Goal: Transaction & Acquisition: Book appointment/travel/reservation

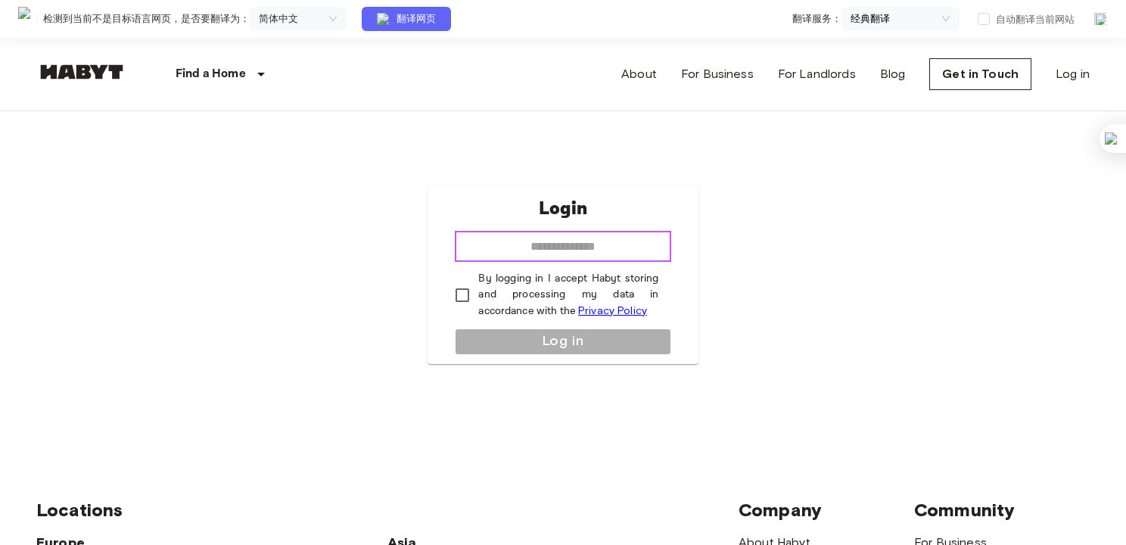
click at [534, 244] on input "email" at bounding box center [563, 247] width 216 height 30
type input "**********"
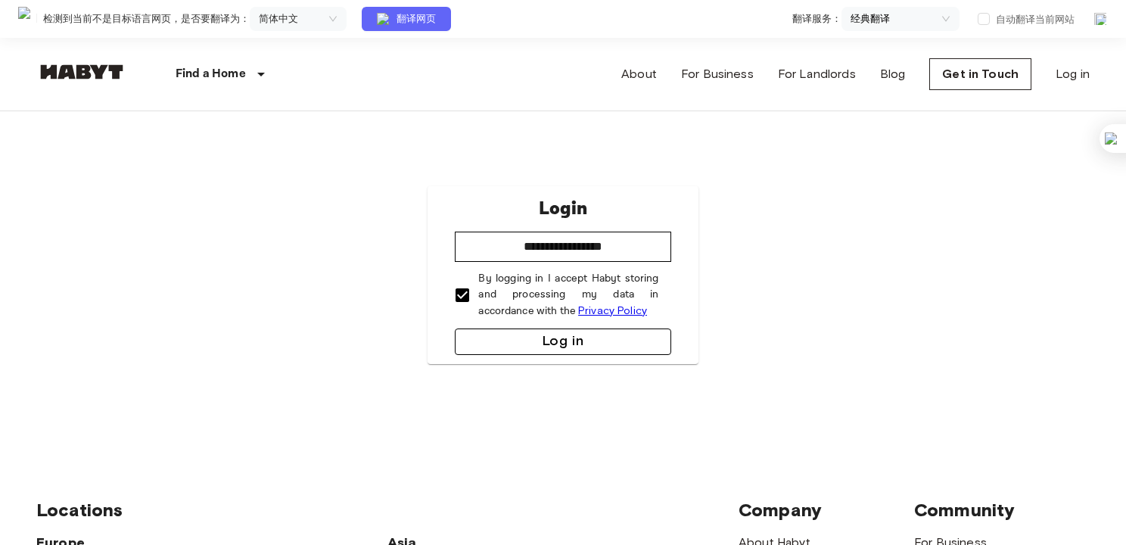
click at [526, 335] on button "Log in" at bounding box center [563, 341] width 216 height 26
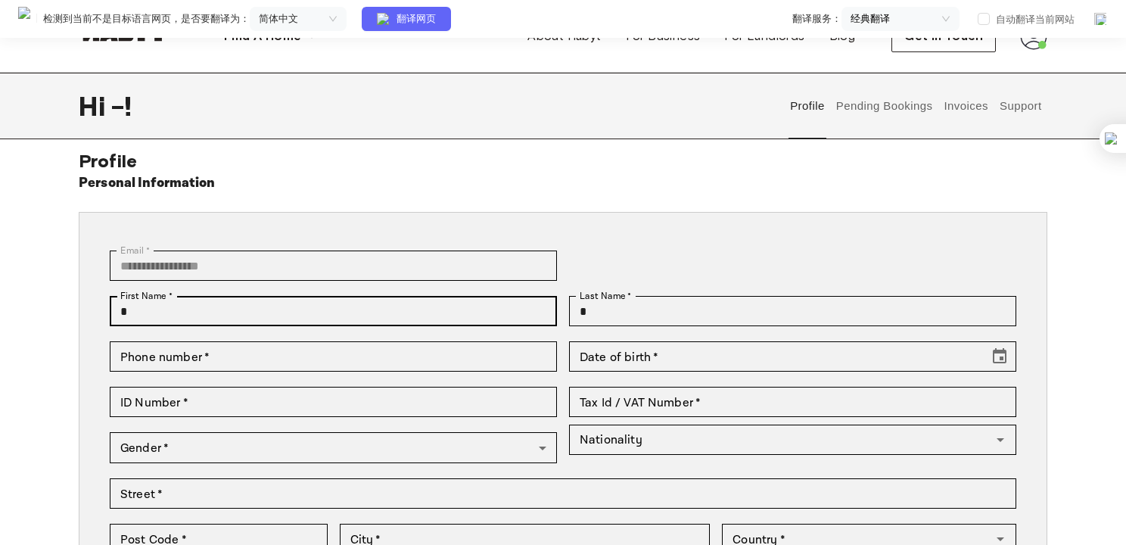
scroll to position [76, 0]
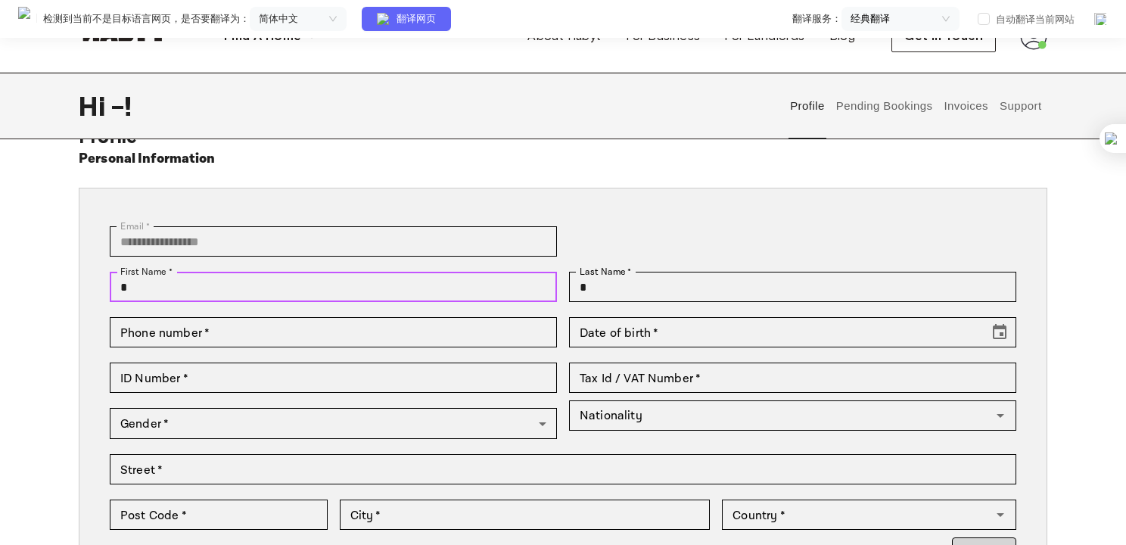
click at [484, 293] on input "*" at bounding box center [333, 287] width 447 height 30
type input "*********"
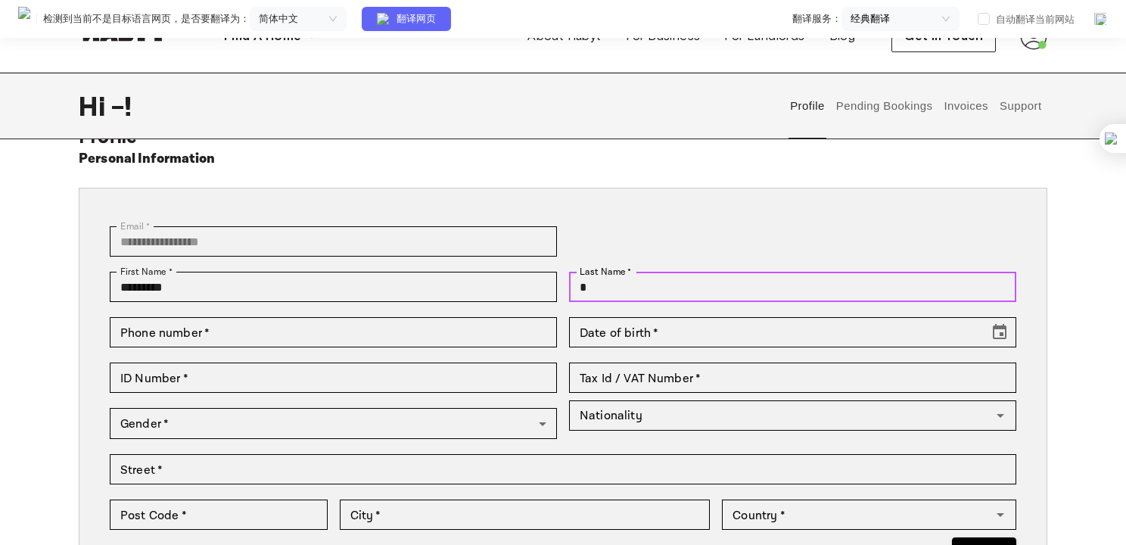
click at [660, 291] on input "*" at bounding box center [792, 287] width 447 height 30
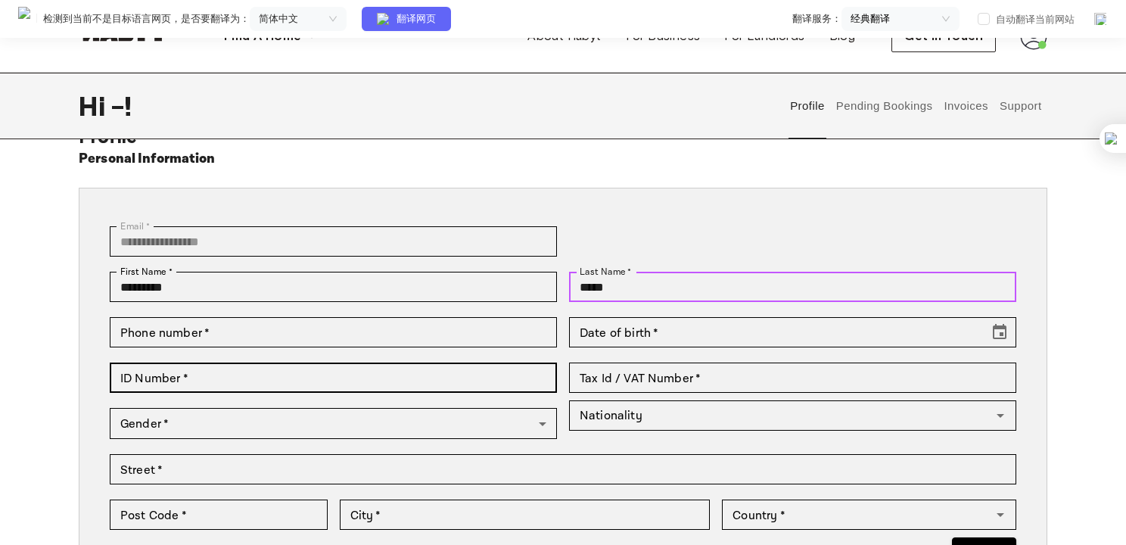
type input "*****"
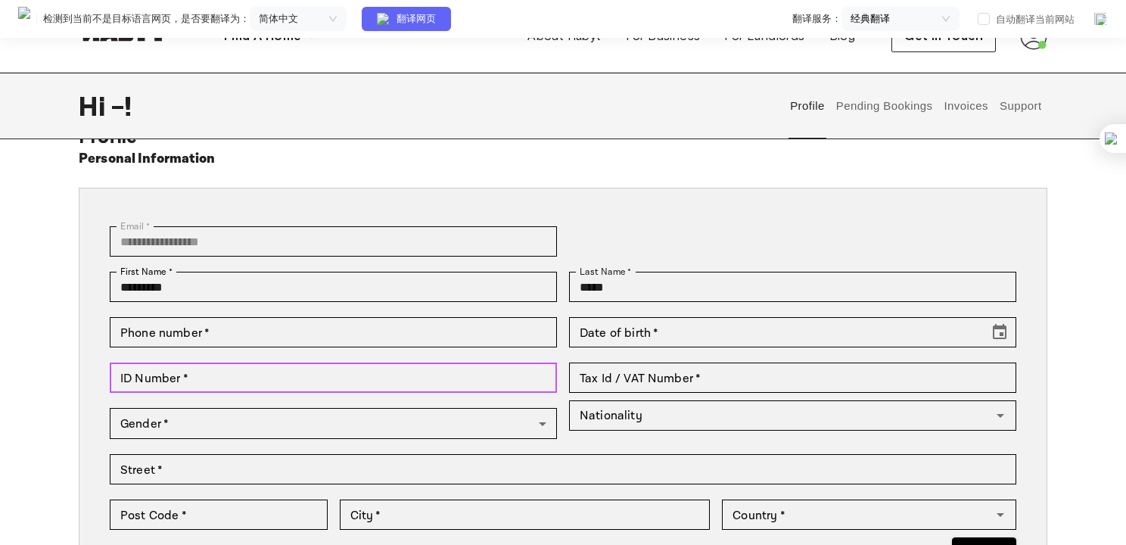
click at [357, 378] on input "ID Number   *" at bounding box center [333, 377] width 447 height 30
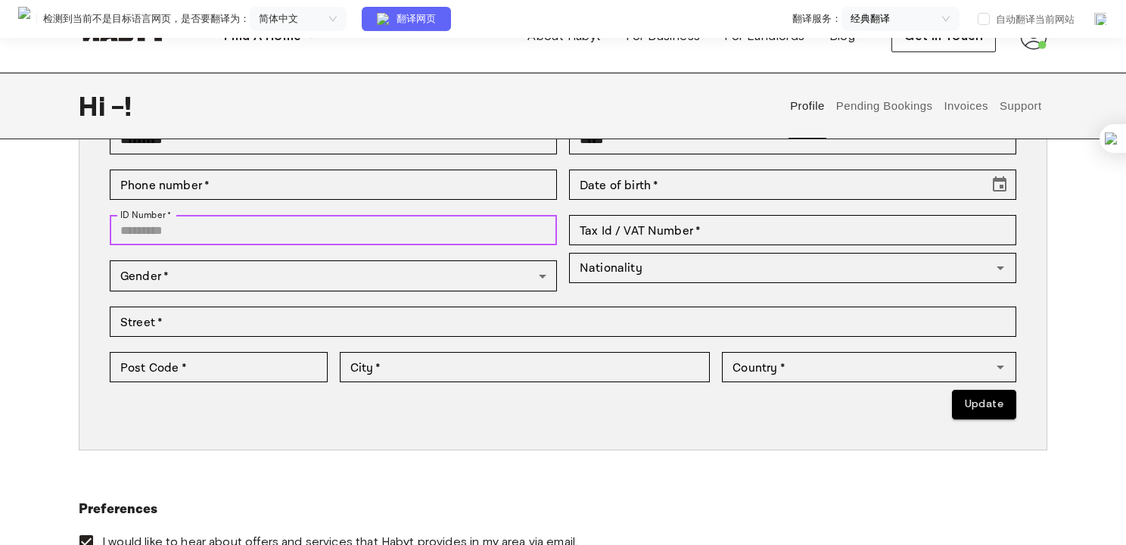
scroll to position [227, 0]
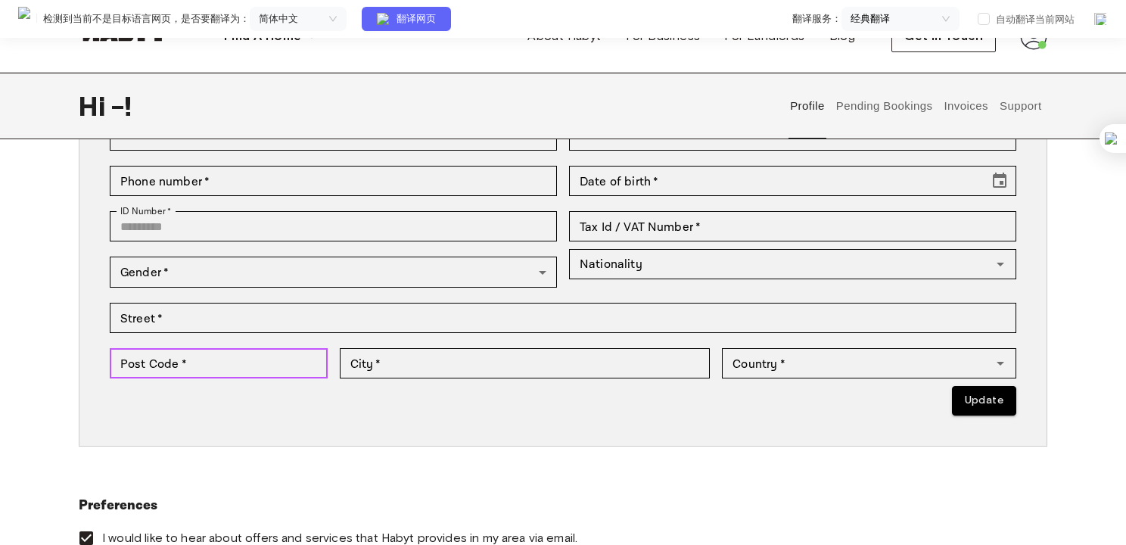
click at [307, 363] on input "Post Code   *" at bounding box center [219, 363] width 218 height 30
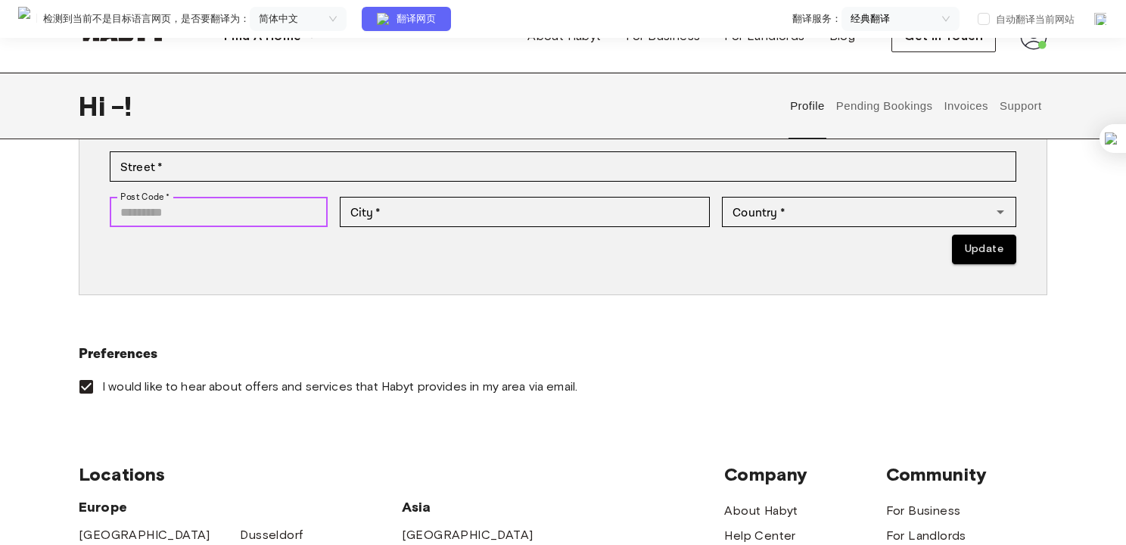
scroll to position [378, 0]
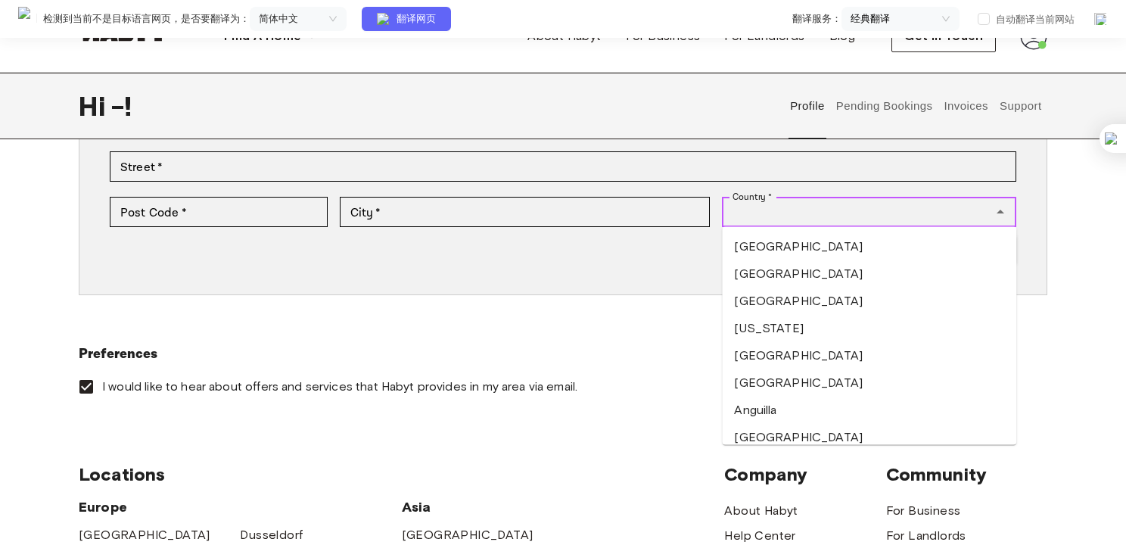
click at [766, 207] on div "Country   * Country   *" at bounding box center [869, 212] width 294 height 30
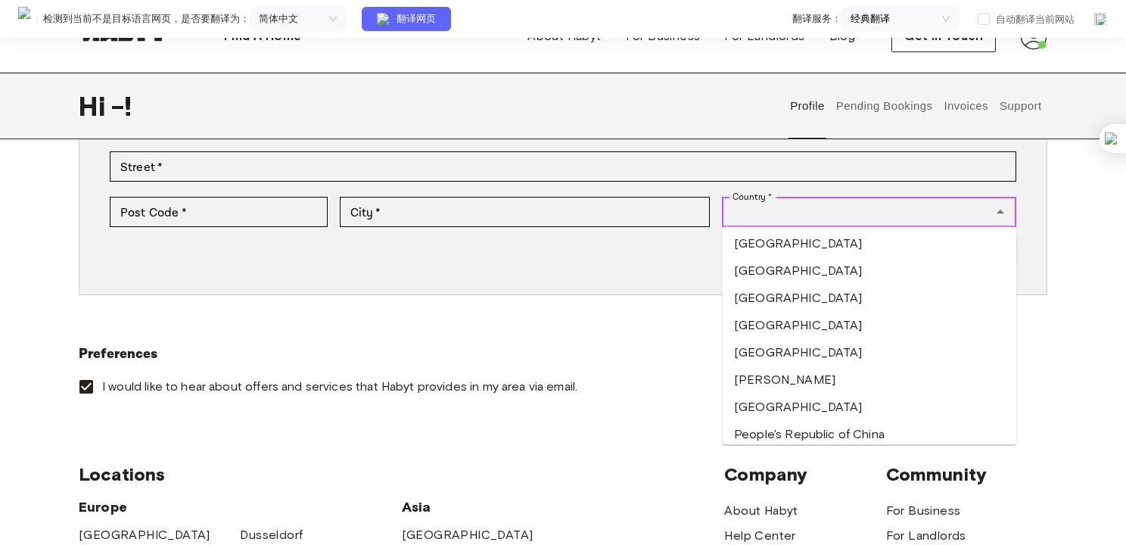
scroll to position [1135, 0]
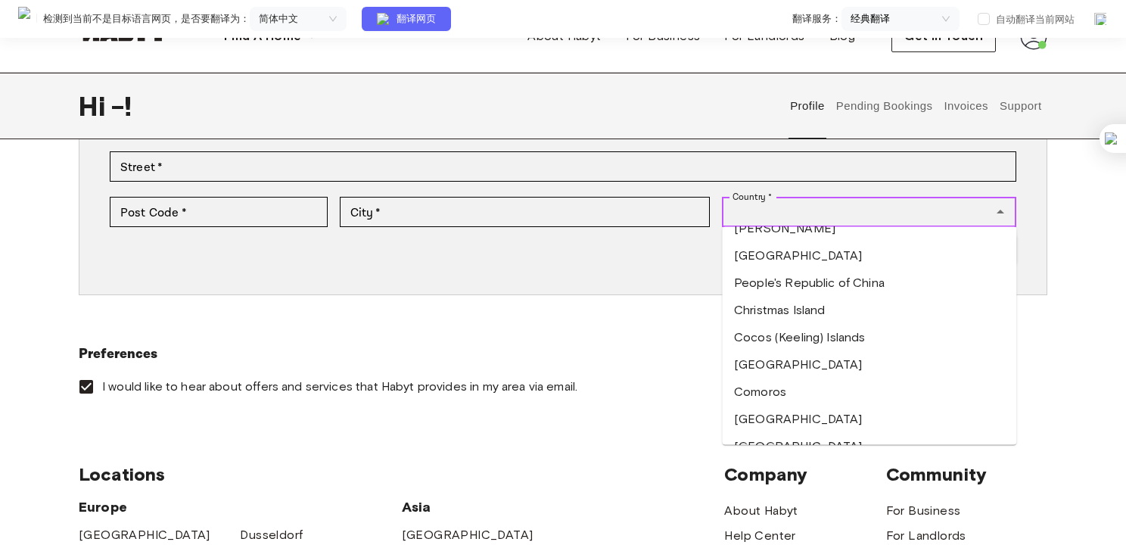
click at [790, 292] on li "People's Republic of China" at bounding box center [869, 282] width 294 height 27
type input "**********"
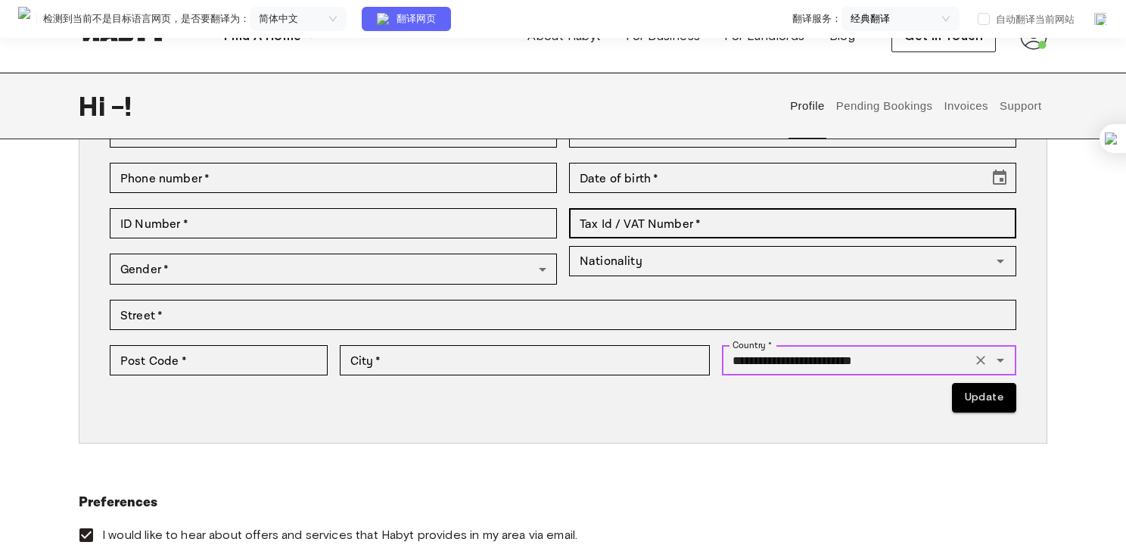
scroll to position [76, 0]
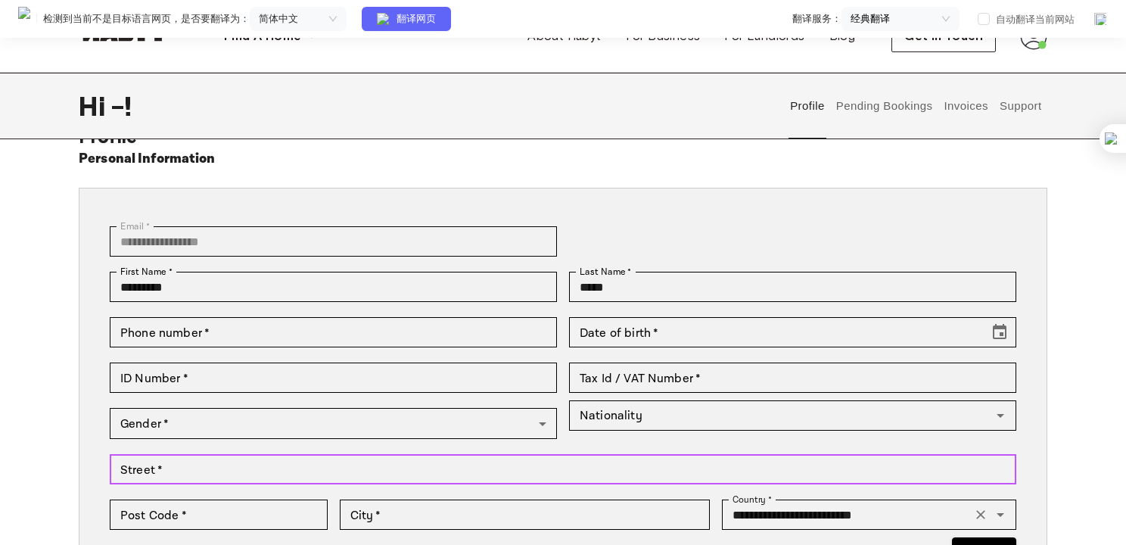
click at [329, 481] on input "Street   *" at bounding box center [563, 469] width 906 height 30
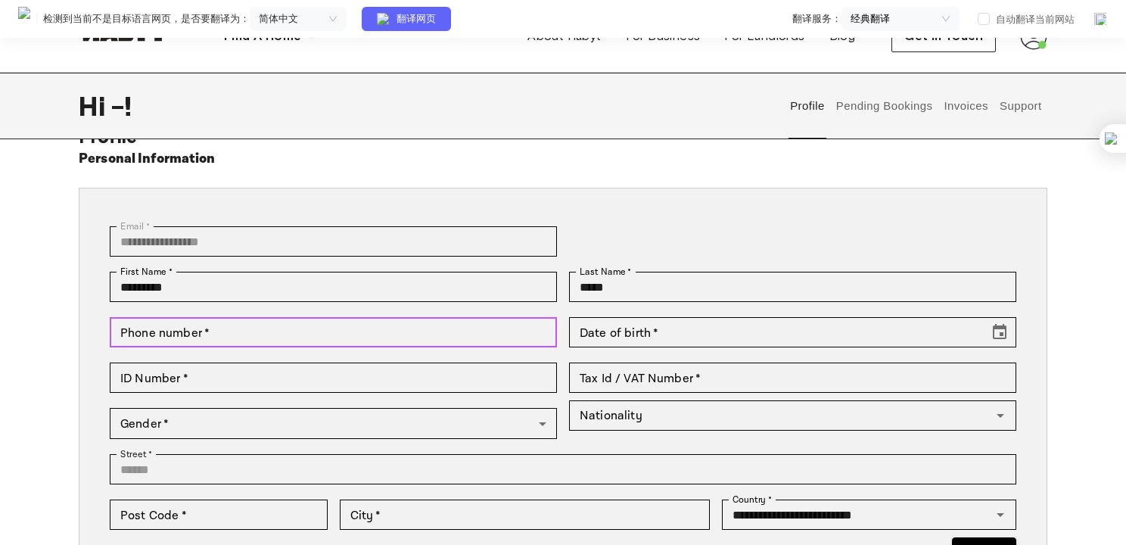
click at [325, 327] on input "Phone number   *" at bounding box center [333, 332] width 447 height 30
click at [116, 336] on input "**********" at bounding box center [333, 332] width 447 height 30
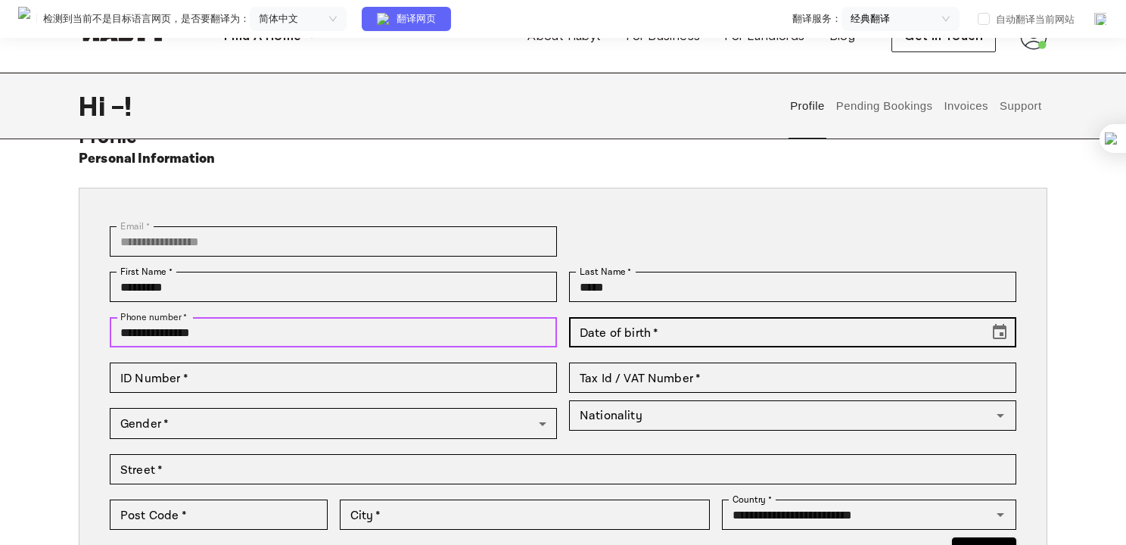
type input "**********"
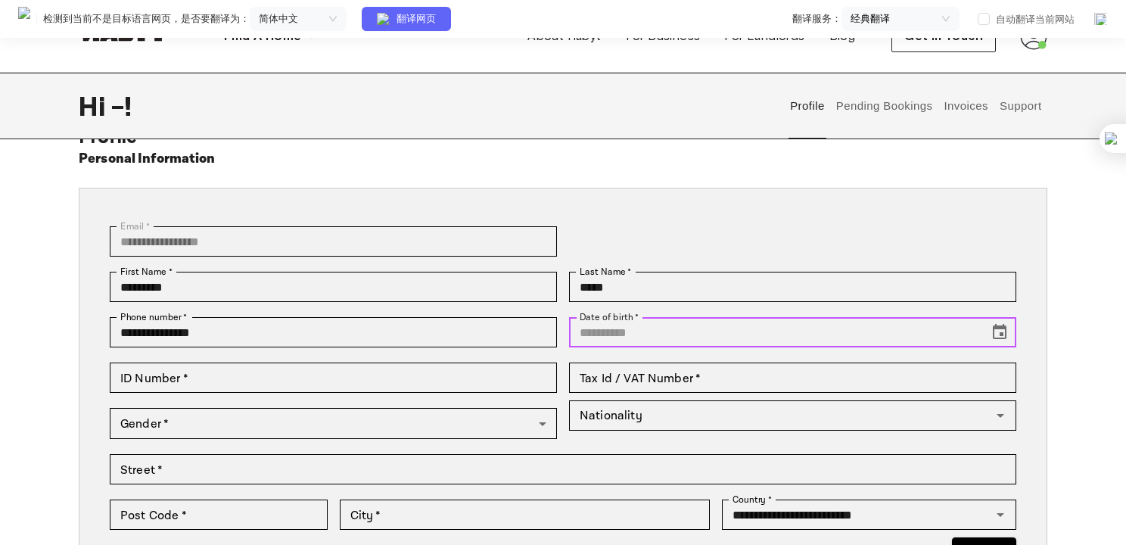
click at [669, 336] on input "Date of birth   *" at bounding box center [773, 332] width 409 height 30
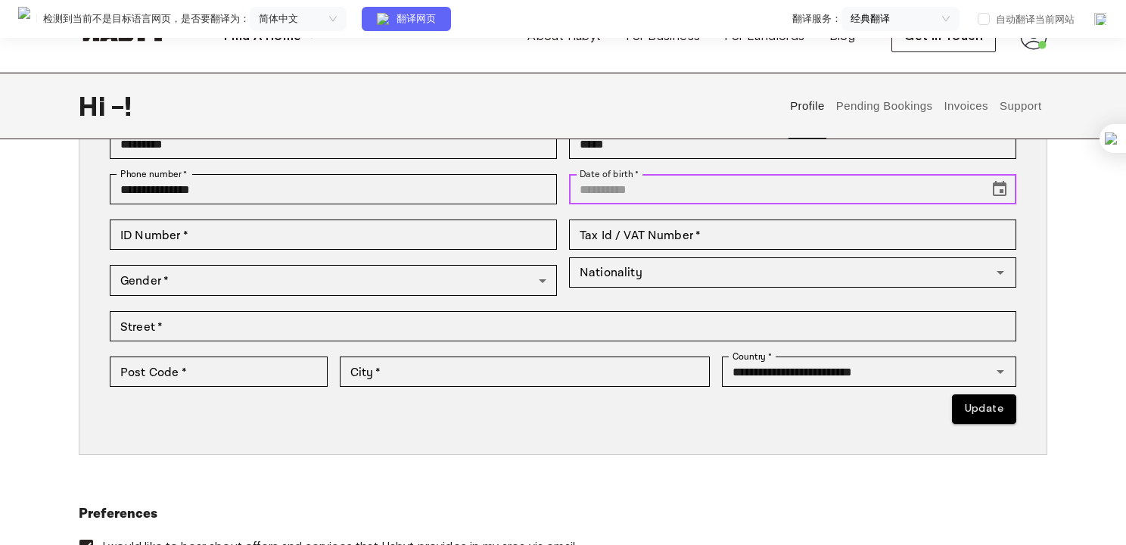
scroll to position [227, 0]
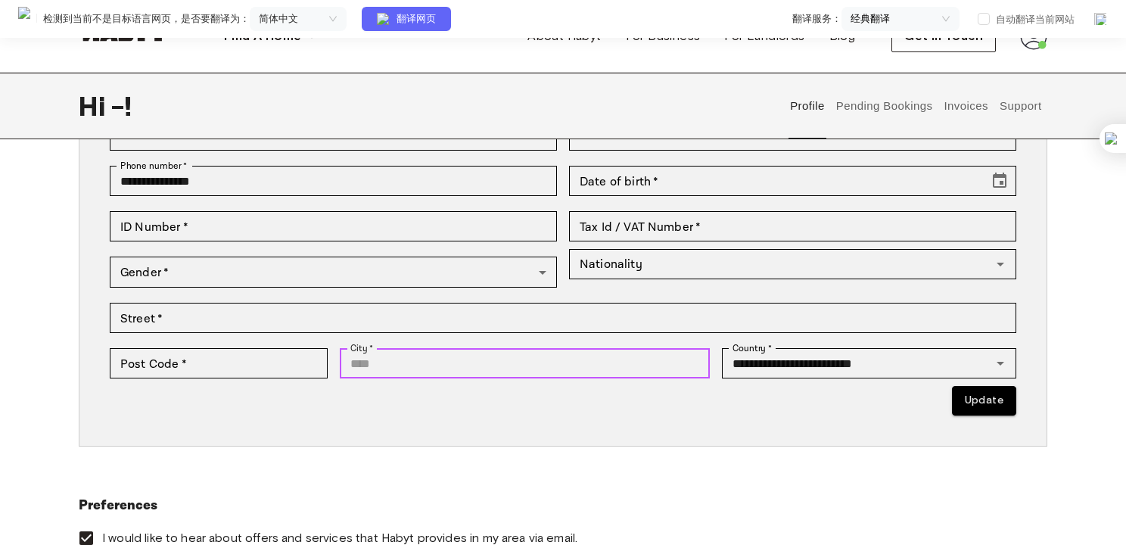
click at [642, 360] on input "City   *" at bounding box center [525, 363] width 371 height 30
click at [605, 406] on p "Update" at bounding box center [563, 401] width 906 height 30
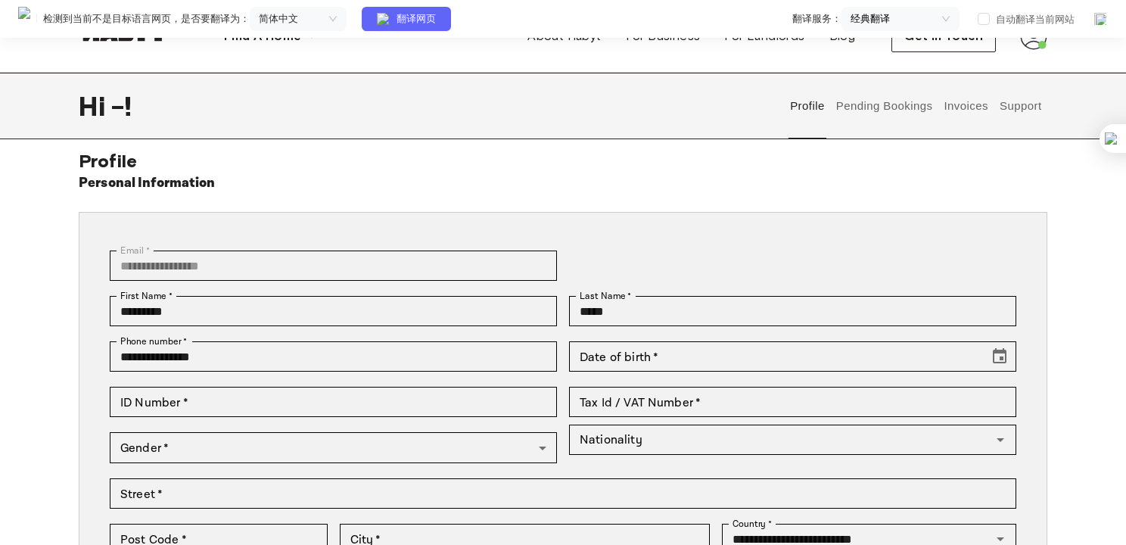
scroll to position [76, 0]
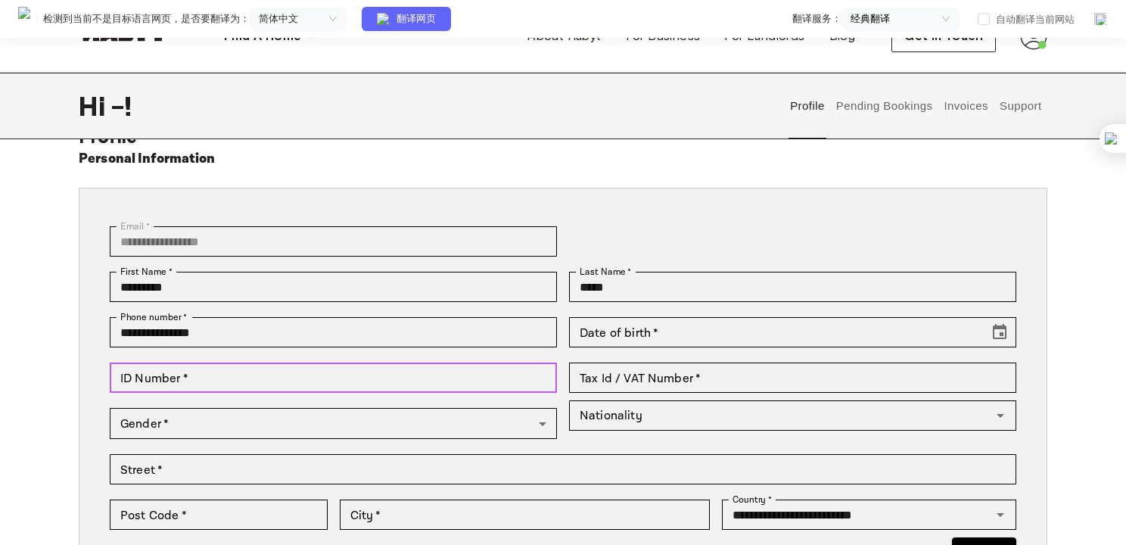
click at [426, 381] on input "ID Number   *" at bounding box center [333, 377] width 447 height 30
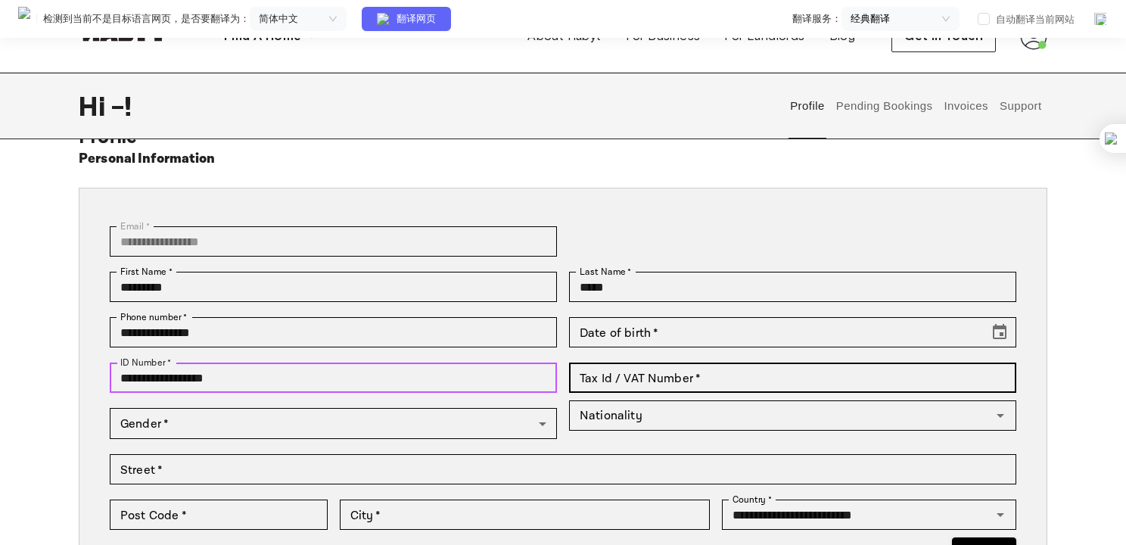
type input "**********"
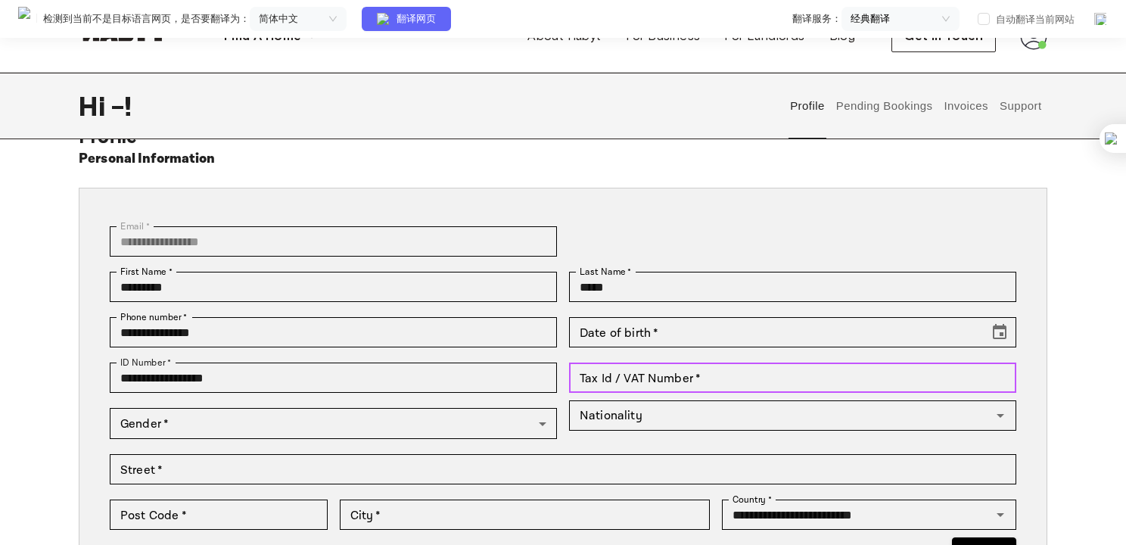
click at [668, 381] on input "Tax Id / VAT Number   *" at bounding box center [792, 377] width 447 height 30
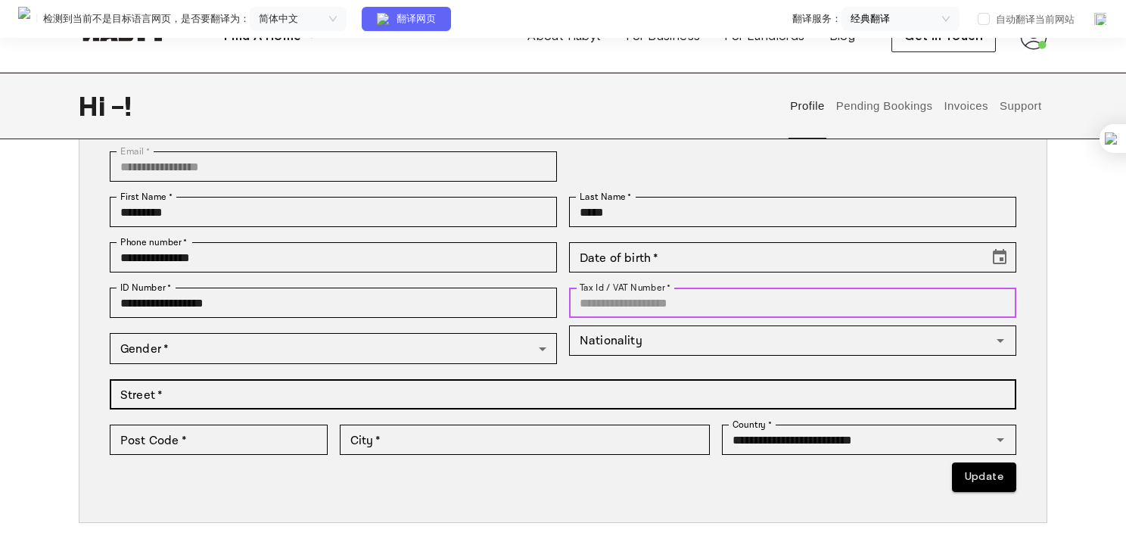
scroll to position [151, 0]
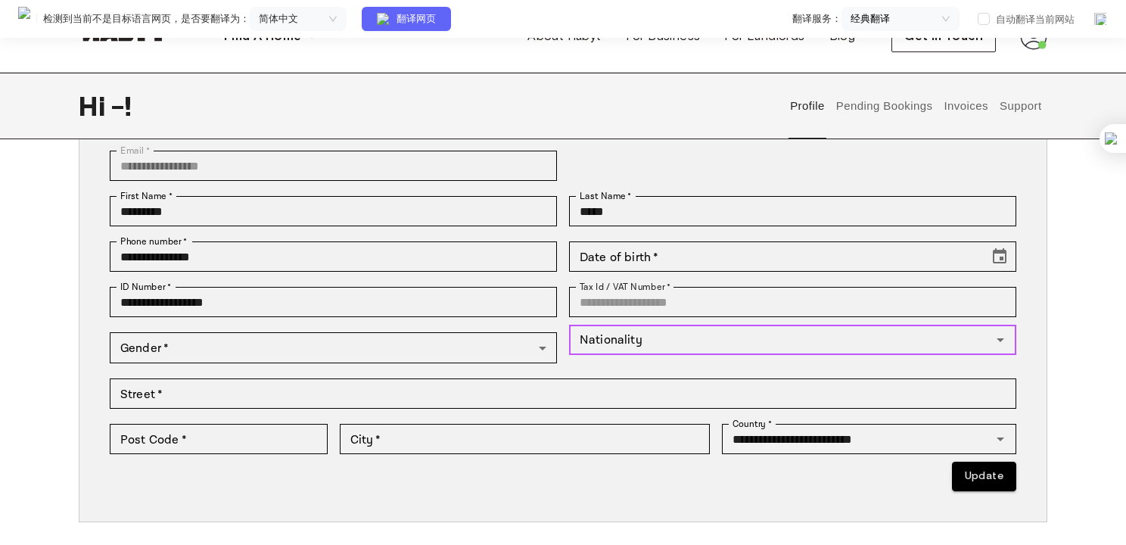
click at [642, 334] on input "Nationality" at bounding box center [780, 339] width 413 height 21
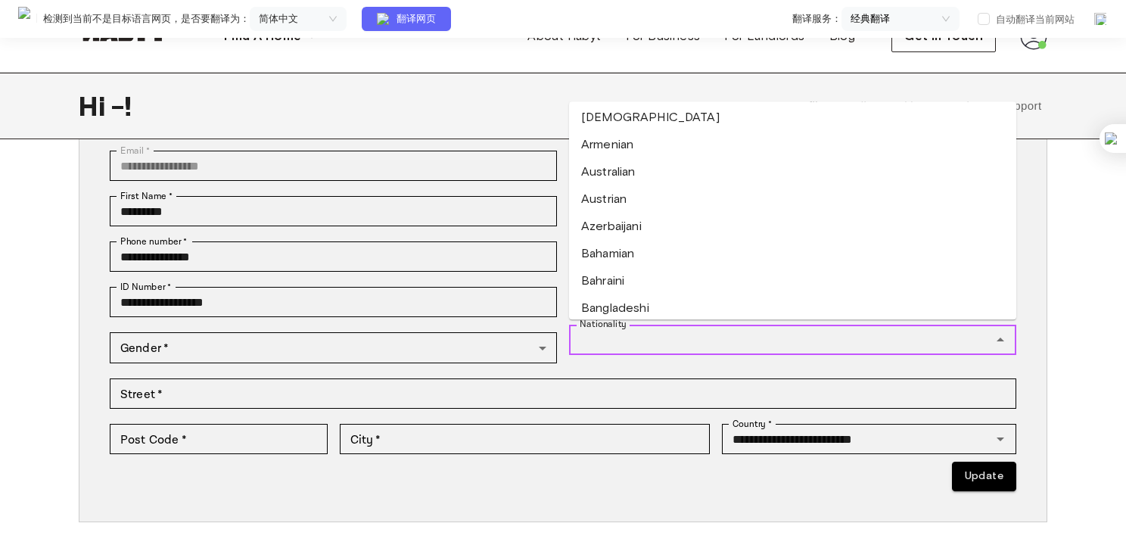
scroll to position [0, 0]
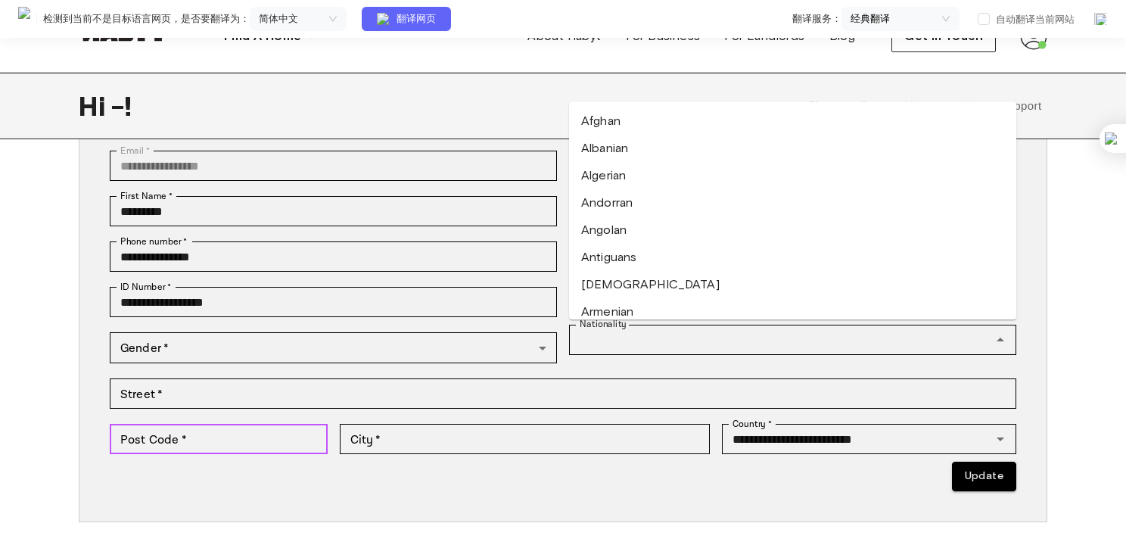
click at [169, 436] on div "Post Code   * Post Code   *" at bounding box center [219, 439] width 218 height 30
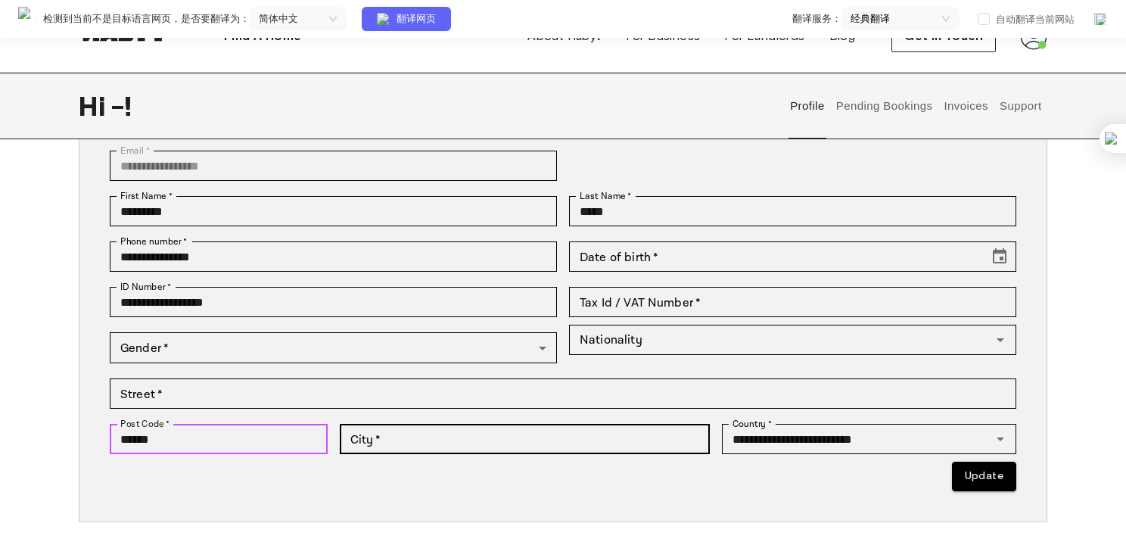
type input "******"
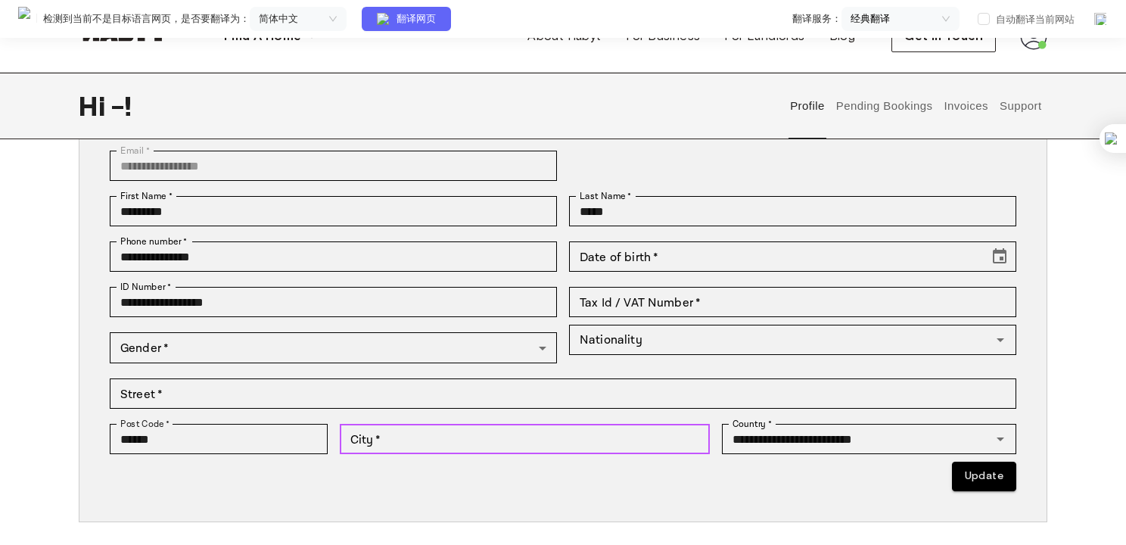
click at [413, 424] on input "City   *" at bounding box center [525, 439] width 371 height 30
type input "*********"
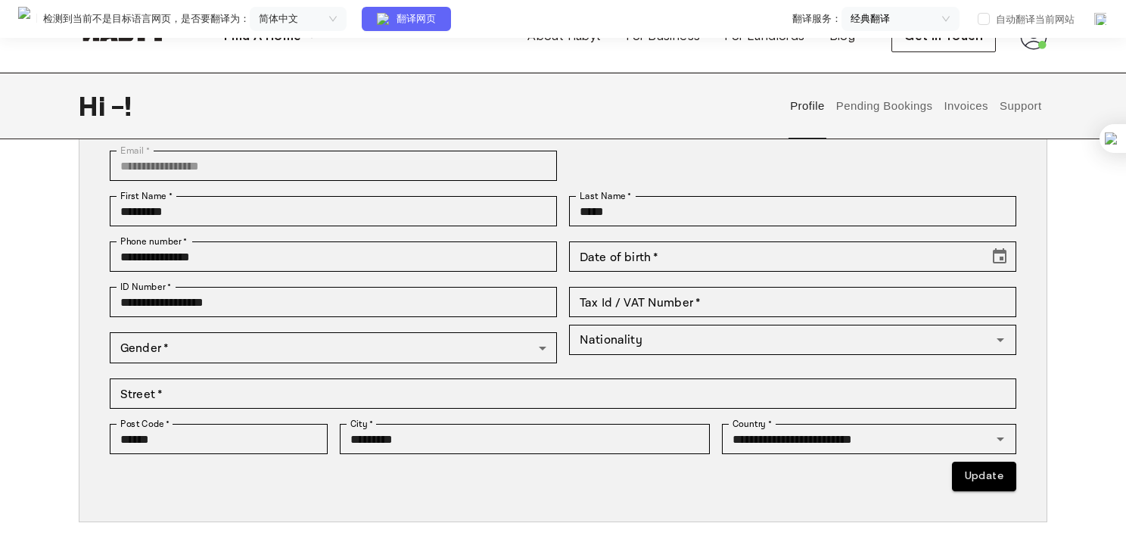
click at [504, 487] on p "Update" at bounding box center [563, 477] width 906 height 30
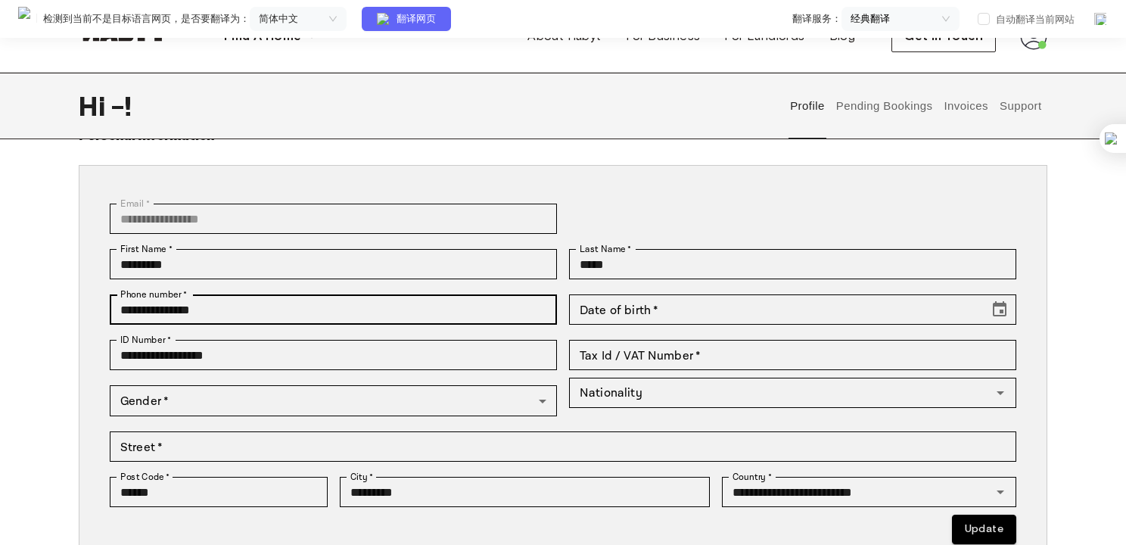
scroll to position [76, 0]
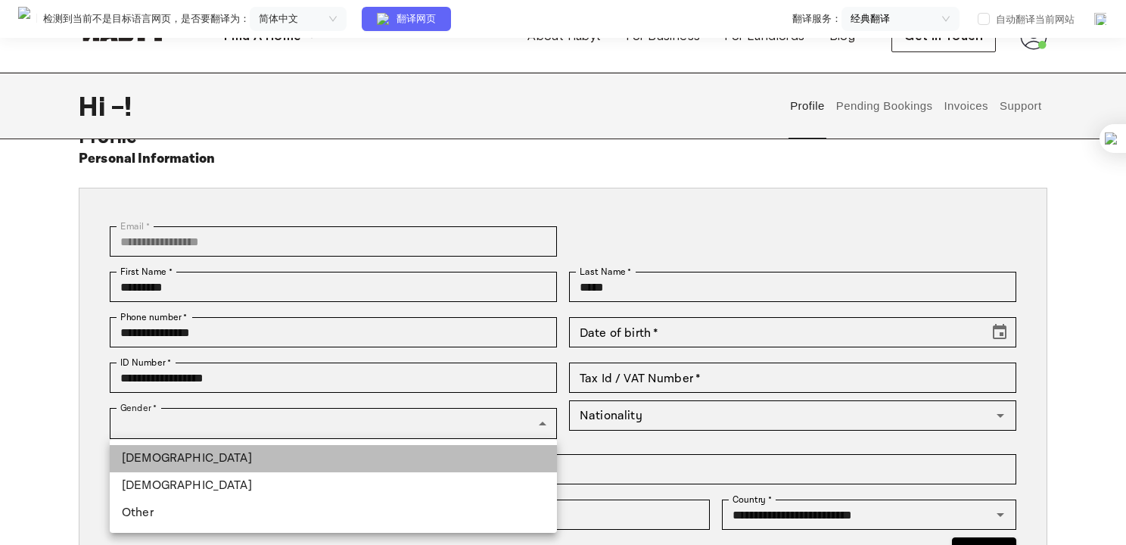
click at [289, 460] on li "Male" at bounding box center [333, 458] width 447 height 27
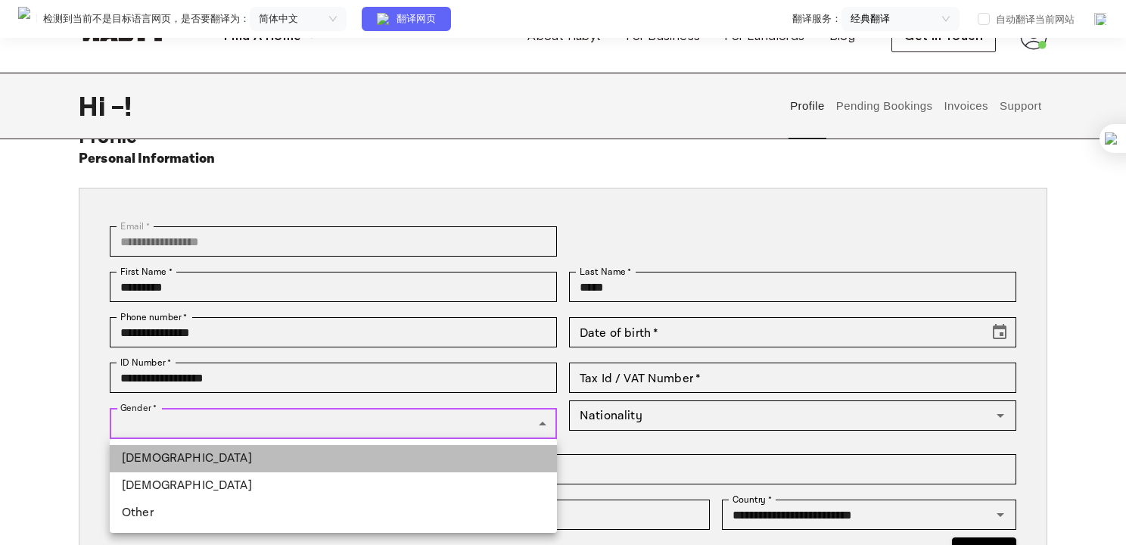
type input "****"
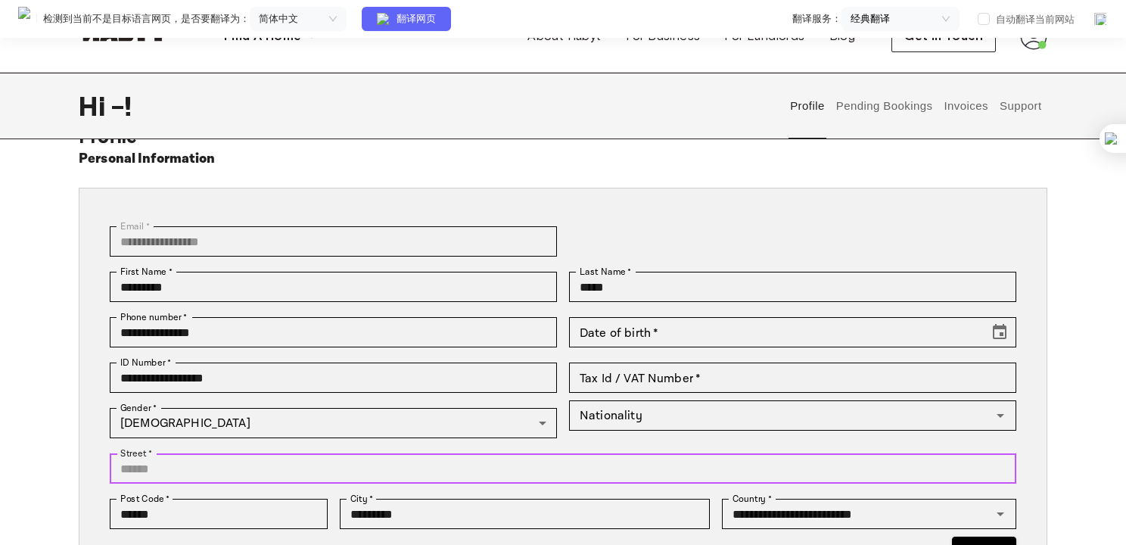
click at [309, 479] on input "Street   *" at bounding box center [563, 468] width 906 height 30
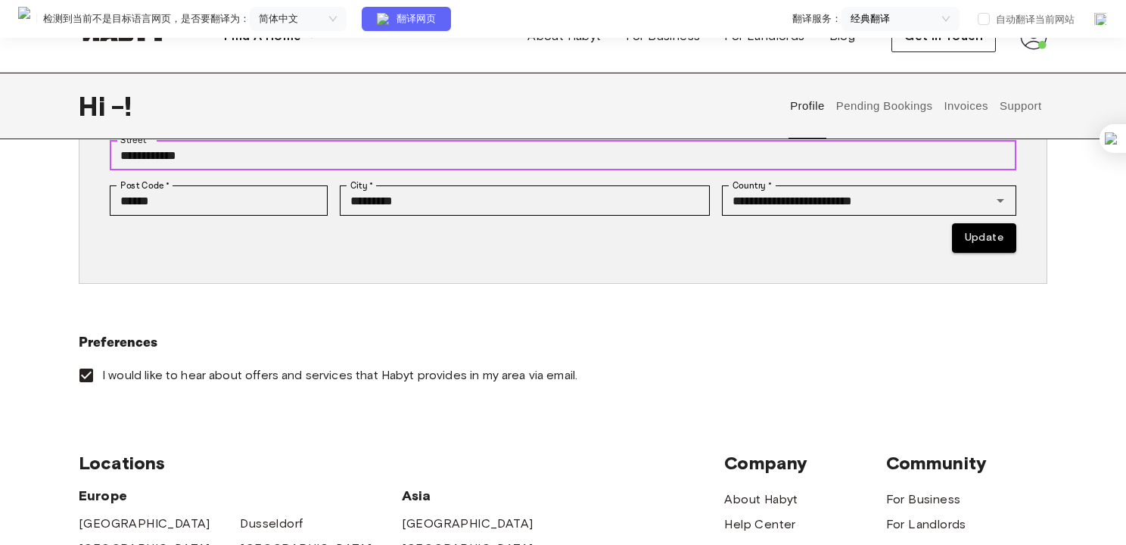
scroll to position [303, 0]
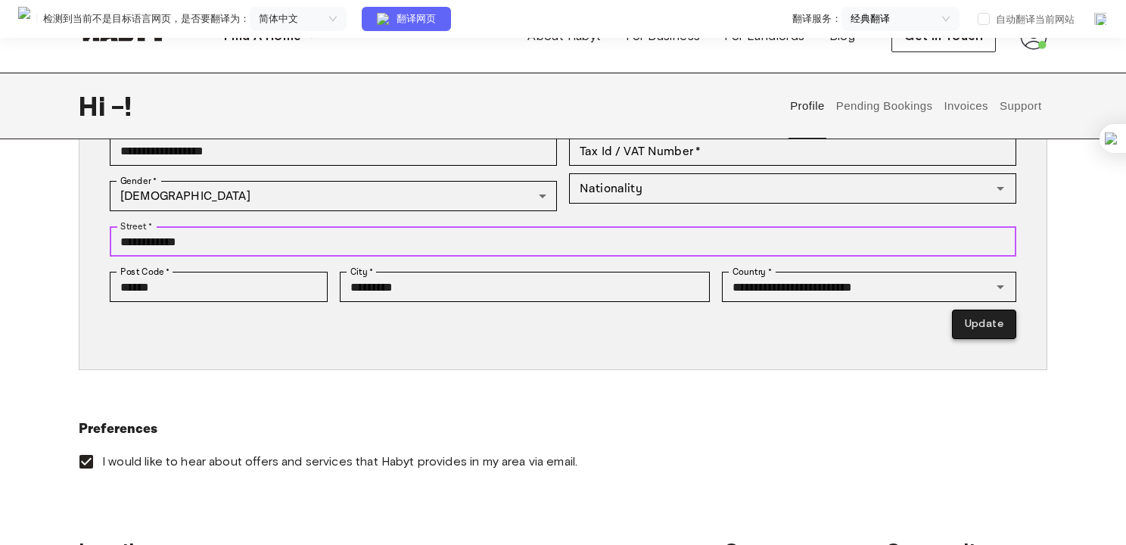
type input "**********"
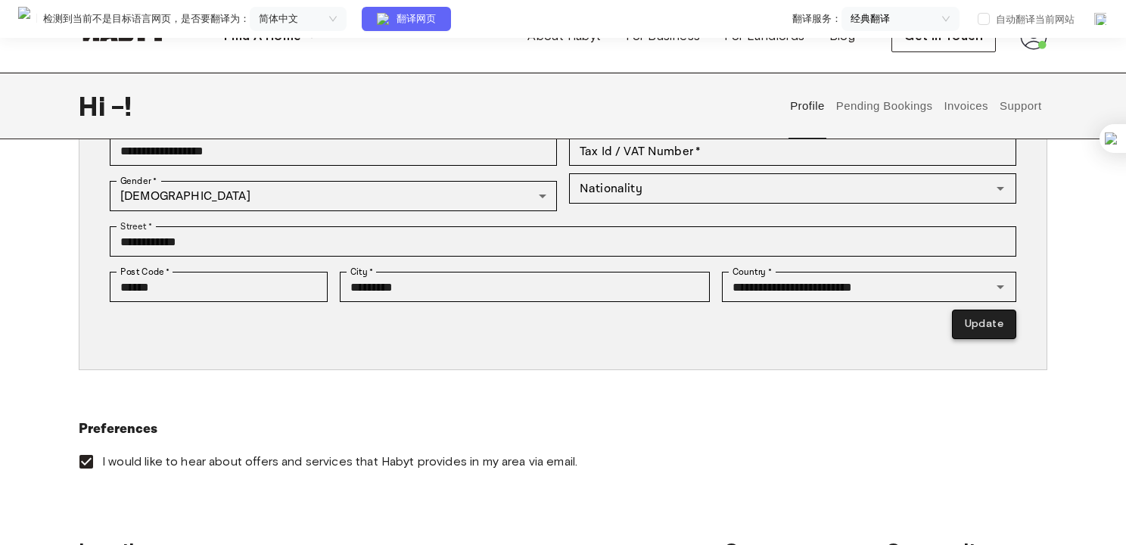
click at [987, 321] on button "Update" at bounding box center [984, 324] width 64 height 30
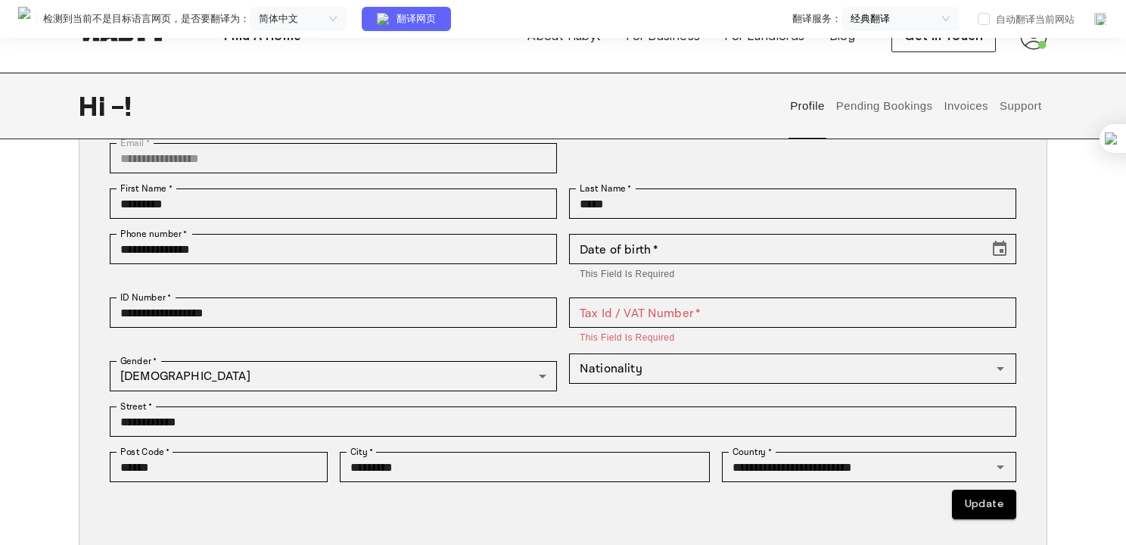
scroll to position [151, 0]
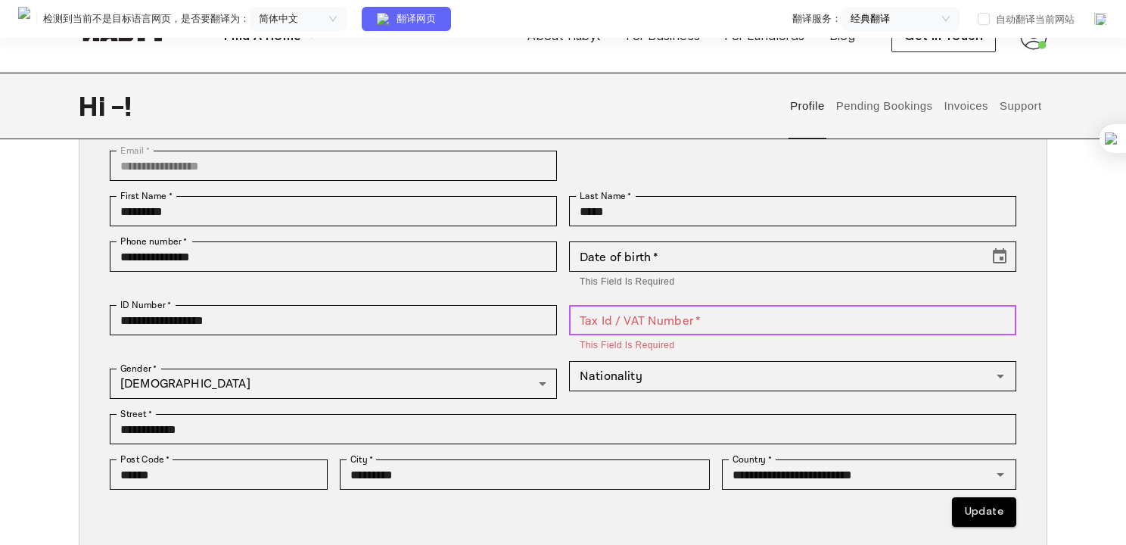
click at [636, 327] on input "Tax Id / VAT Number   *" at bounding box center [792, 320] width 447 height 30
drag, startPoint x: 581, startPoint y: 306, endPoint x: 597, endPoint y: 306, distance: 15.9
click at [597, 306] on label "Tax Id / VAT Number   *" at bounding box center [625, 305] width 91 height 14
click at [597, 306] on input "Tax Id / VAT Number   *" at bounding box center [792, 320] width 447 height 30
drag, startPoint x: 670, startPoint y: 306, endPoint x: 590, endPoint y: 307, distance: 79.5
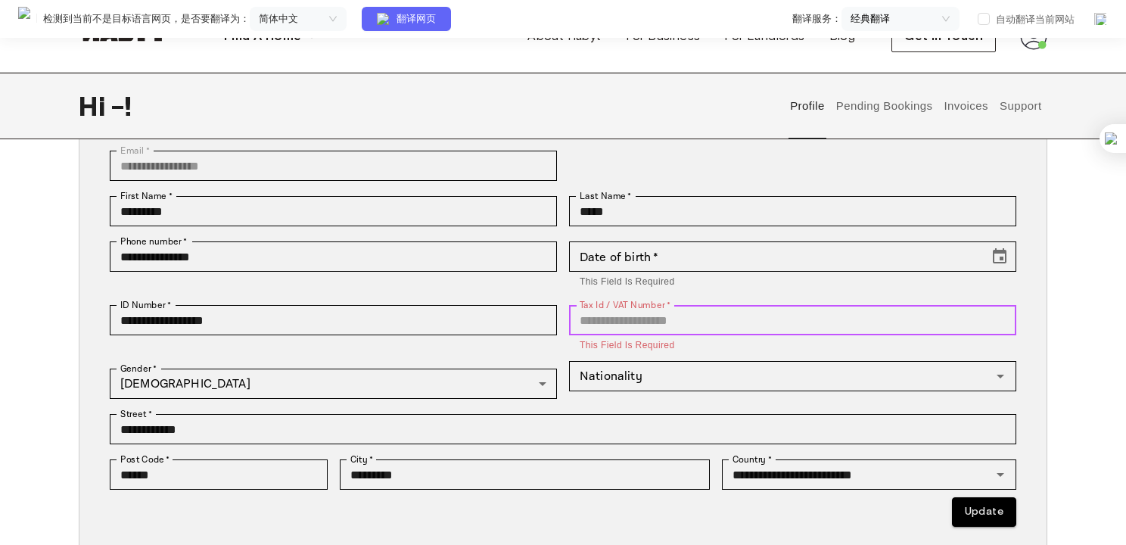
click at [590, 307] on div "Tax Id / VAT Number   * Tax Id / VAT Number   * This field is required" at bounding box center [792, 329] width 447 height 48
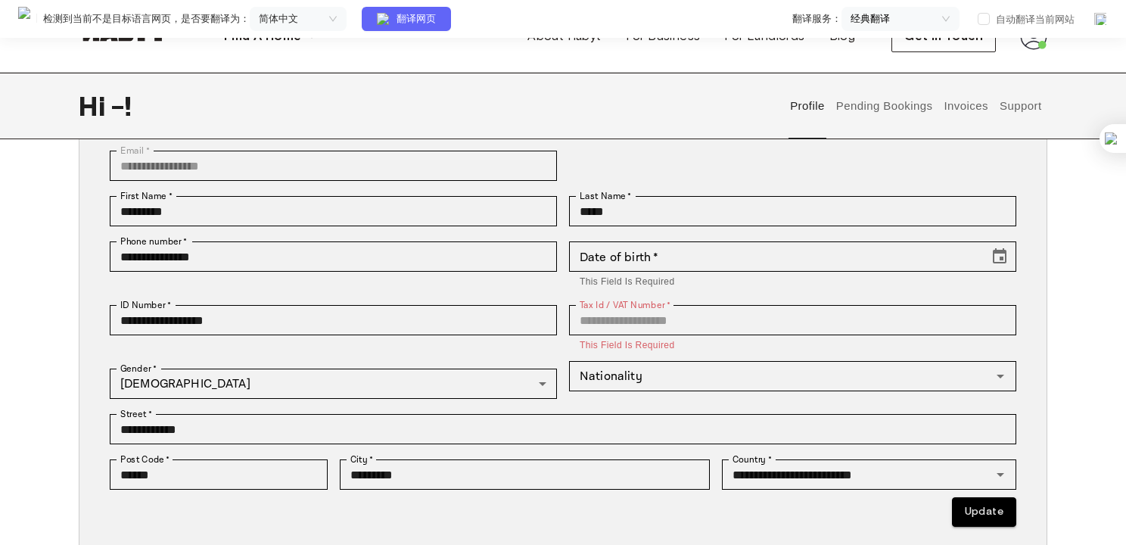
click at [564, 359] on div "Tax Id / VAT Number   * Tax Id / VAT Number   * This field is required" at bounding box center [786, 329] width 459 height 64
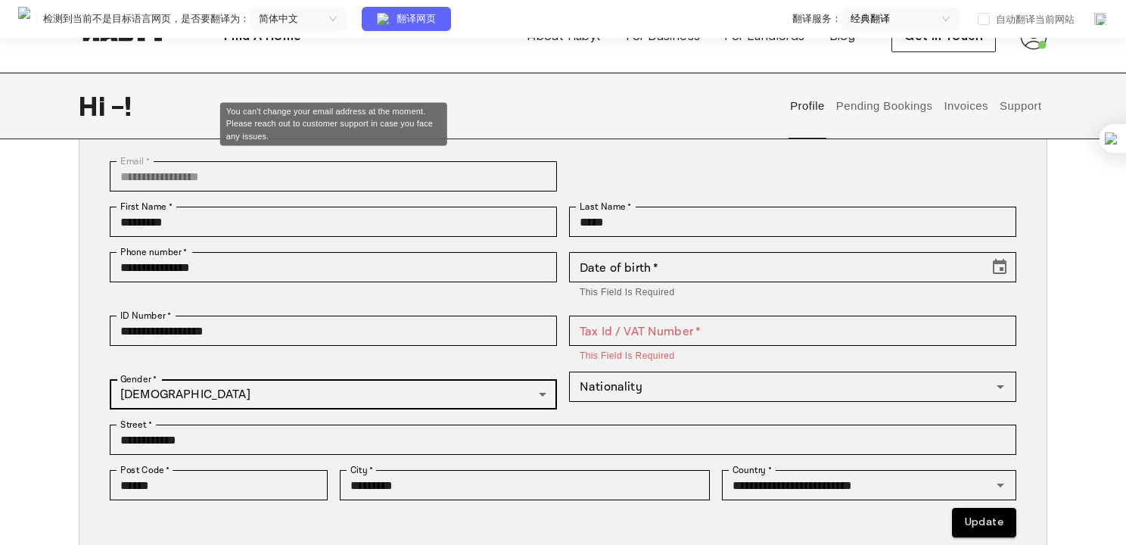
scroll to position [227, 0]
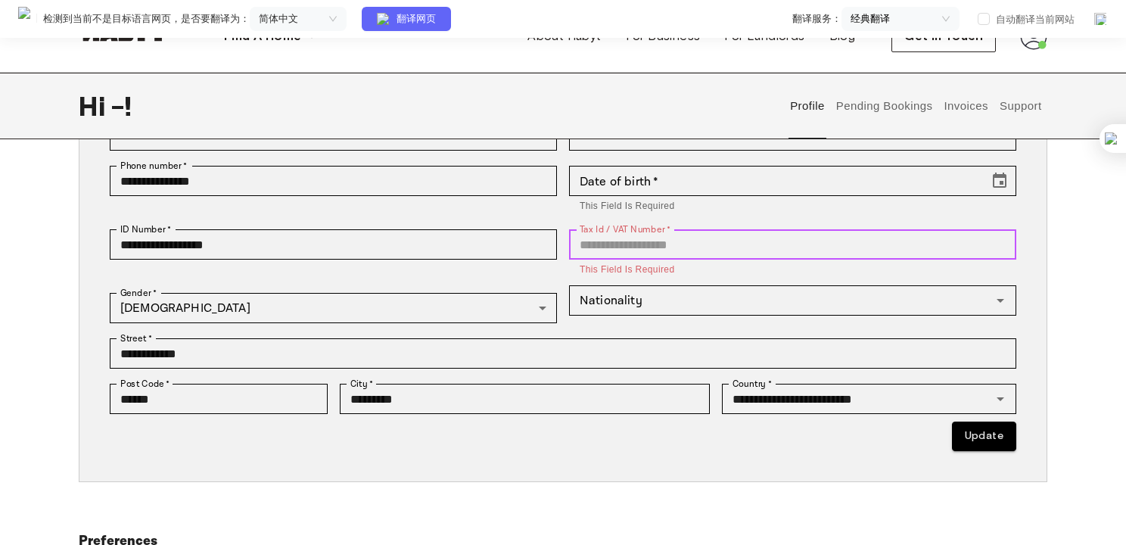
drag, startPoint x: 698, startPoint y: 247, endPoint x: 645, endPoint y: 239, distance: 53.6
click at [645, 239] on input "Tax Id / VAT Number   *" at bounding box center [792, 244] width 447 height 30
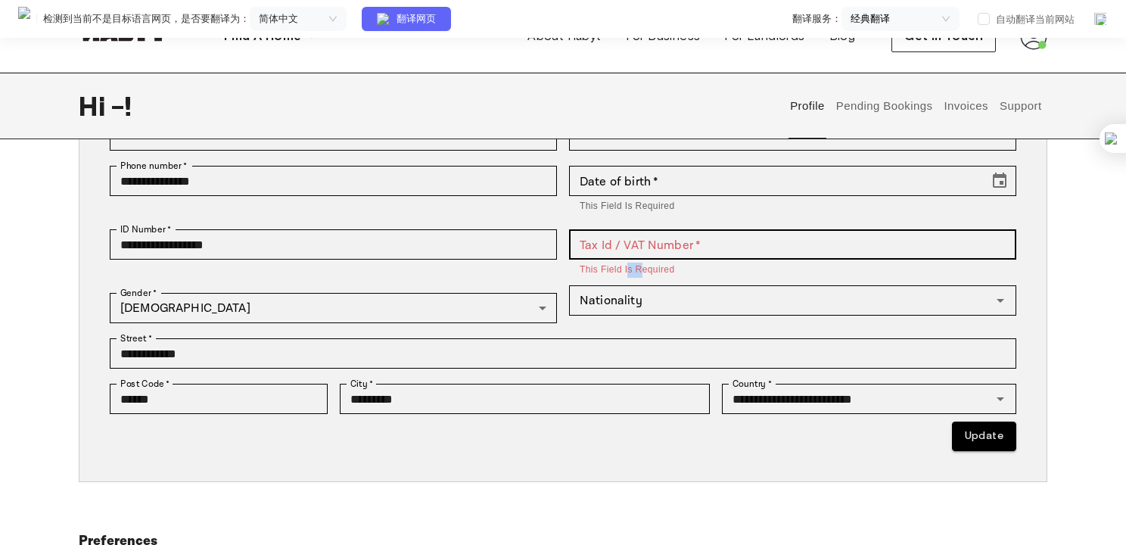
drag, startPoint x: 628, startPoint y: 268, endPoint x: 645, endPoint y: 268, distance: 17.4
click at [645, 268] on p "This field is required" at bounding box center [793, 270] width 426 height 15
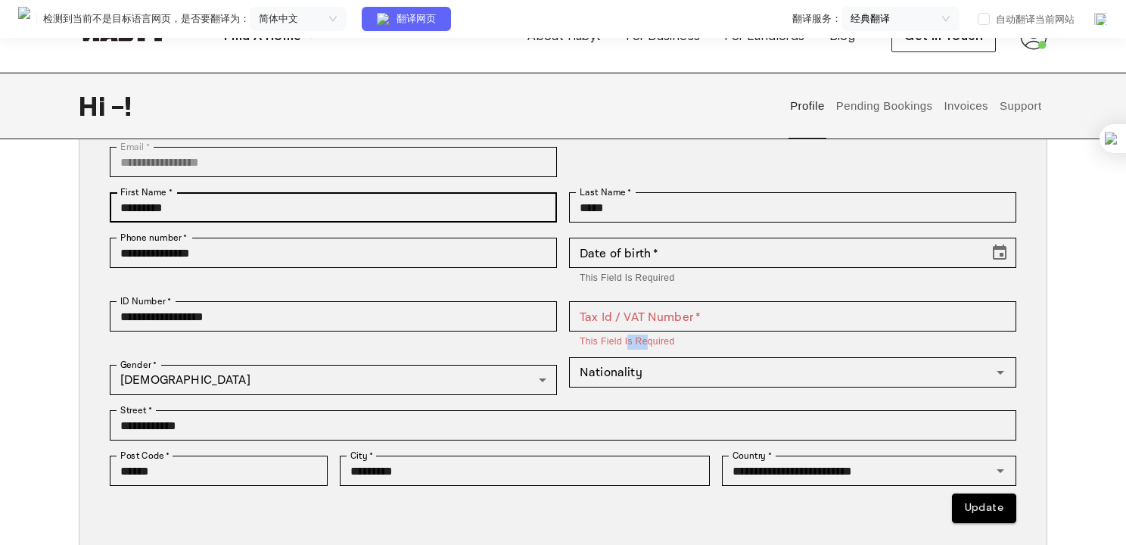
scroll to position [76, 0]
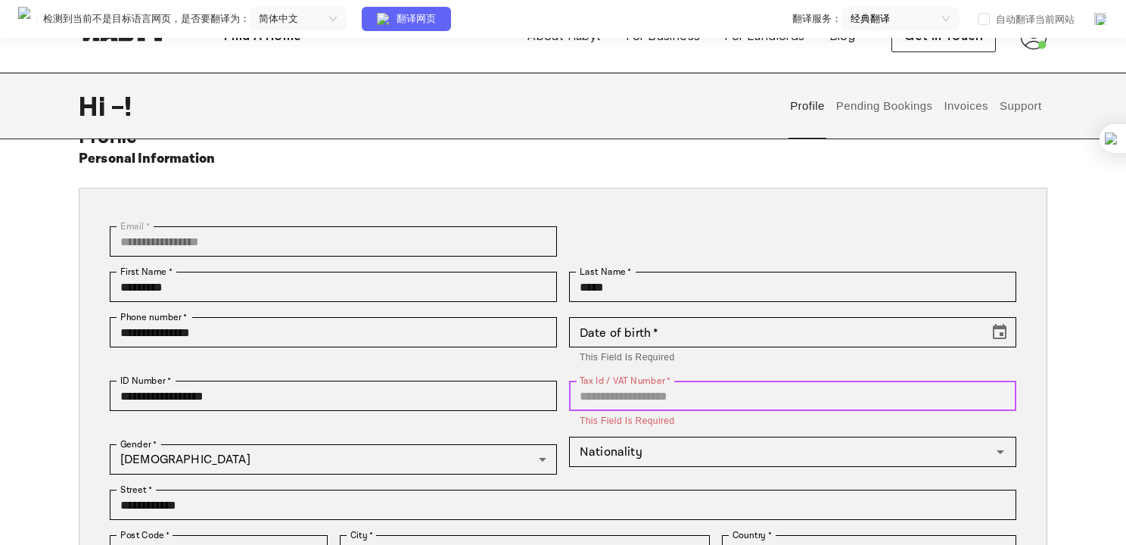
click at [691, 390] on input "Tax Id / VAT Number   *" at bounding box center [792, 396] width 447 height 30
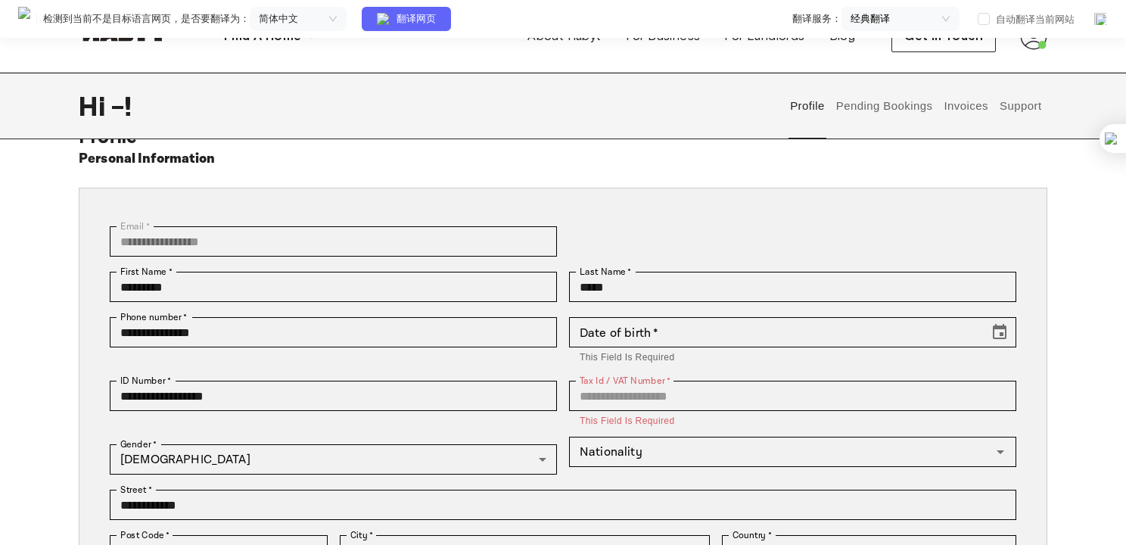
click at [665, 377] on div "Tax Id / VAT Number   * Tax Id / VAT Number   * This field is required" at bounding box center [786, 405] width 459 height 64
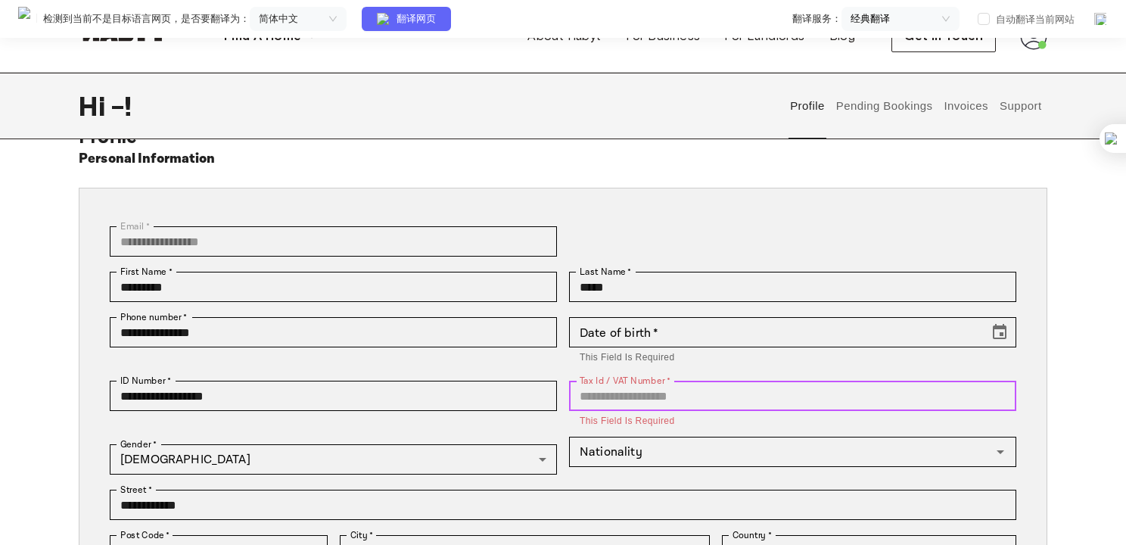
drag, startPoint x: 623, startPoint y: 390, endPoint x: 640, endPoint y: 387, distance: 16.9
click at [640, 387] on div "Tax Id / VAT Number   * Tax Id / VAT Number   * This field is required" at bounding box center [792, 405] width 447 height 48
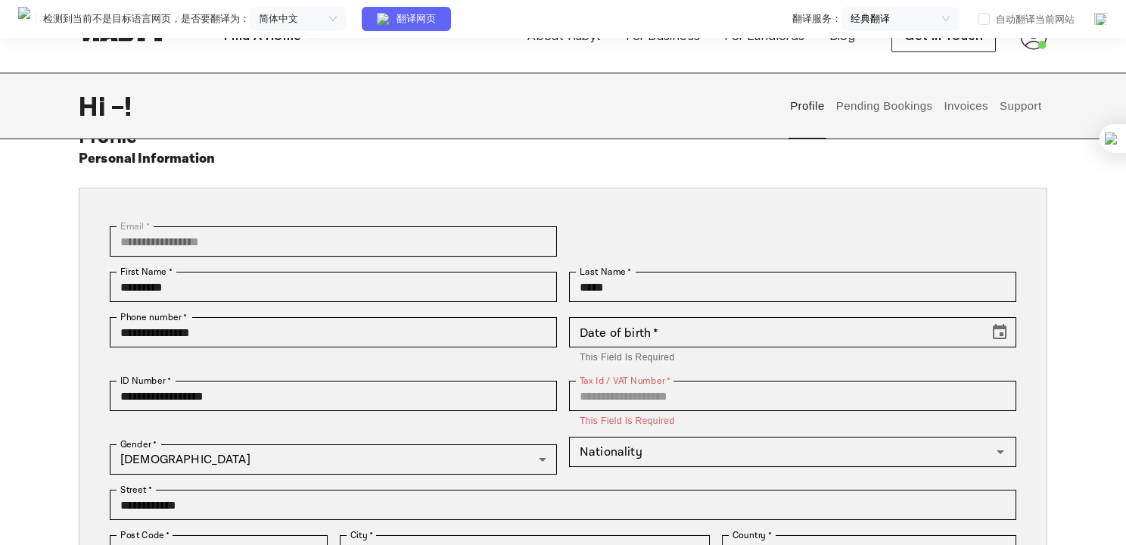
click at [615, 379] on div "Tax Id / VAT Number   * Tax Id / VAT Number   * This field is required" at bounding box center [786, 405] width 459 height 64
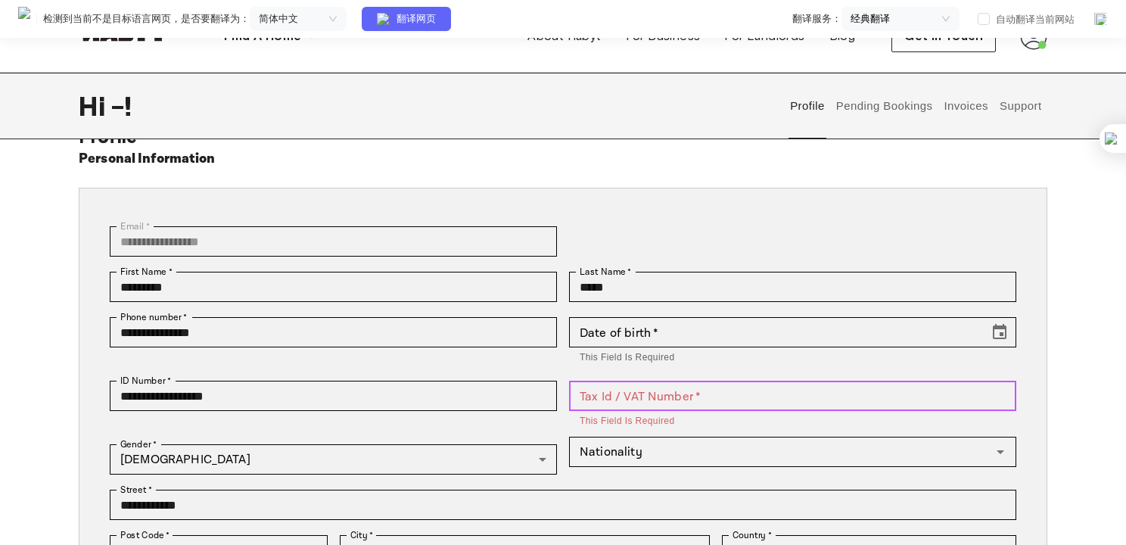
click at [639, 396] on input "Tax Id / VAT Number   *" at bounding box center [792, 396] width 447 height 30
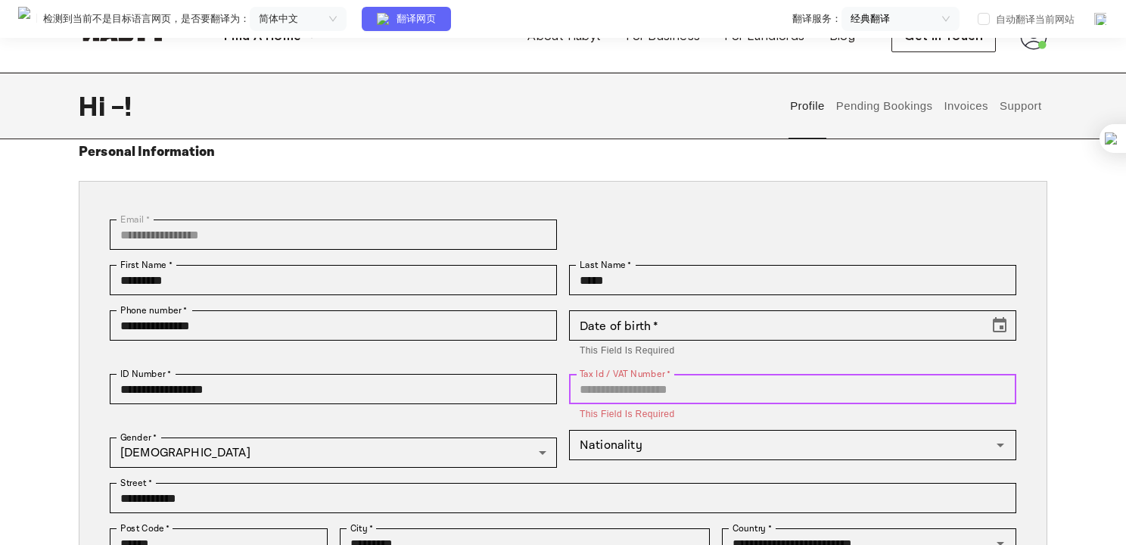
scroll to position [151, 0]
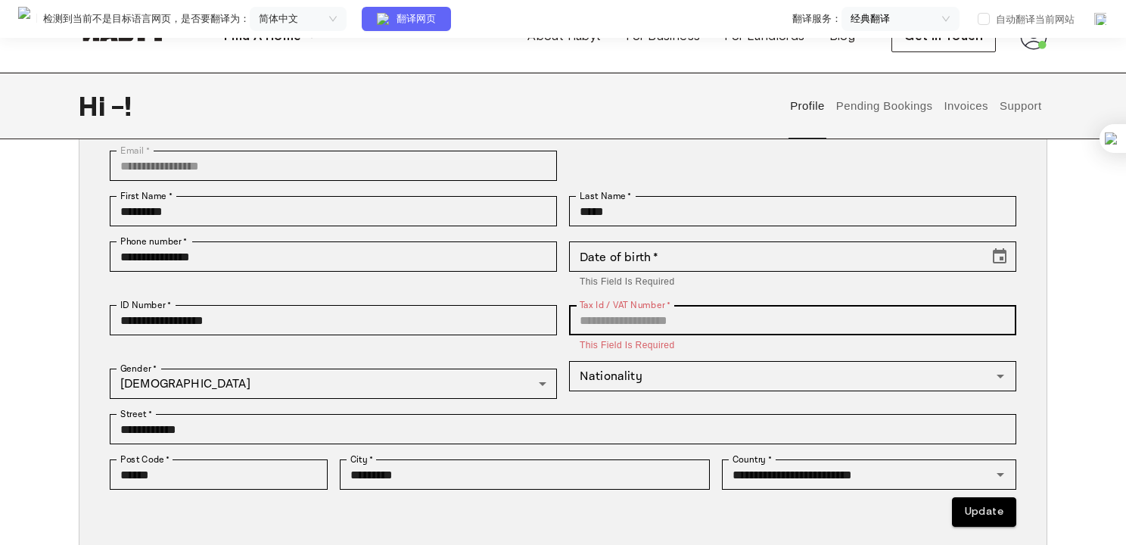
click at [613, 348] on p "This field is required" at bounding box center [793, 345] width 426 height 15
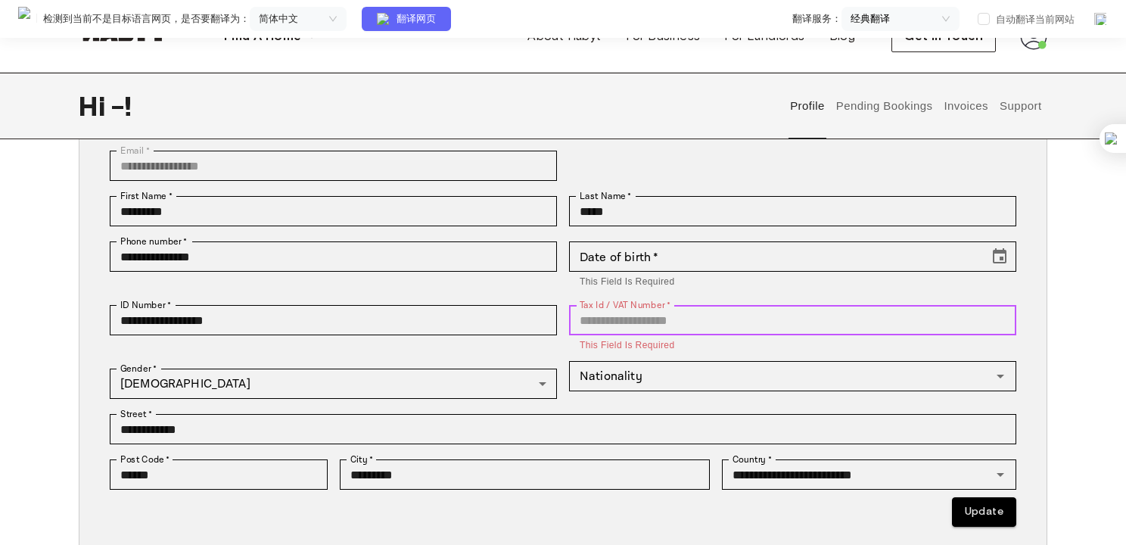
click at [618, 324] on input "Tax Id / VAT Number   *" at bounding box center [792, 320] width 447 height 30
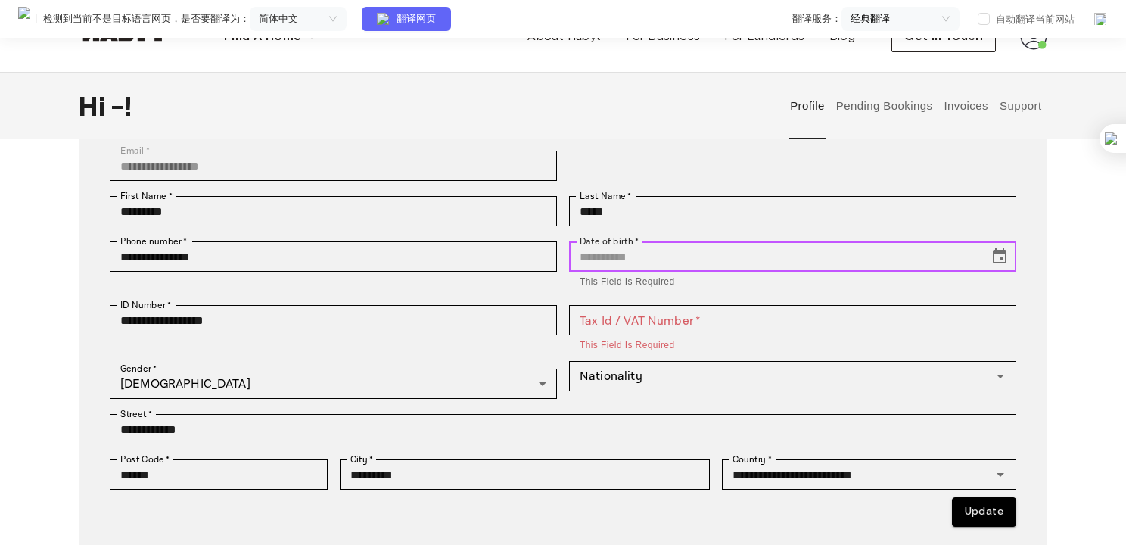
click at [634, 250] on div "Date of birth   * Date of birth   * This field is required" at bounding box center [792, 265] width 447 height 48
click at [1004, 250] on icon "Choose date" at bounding box center [1000, 255] width 14 height 15
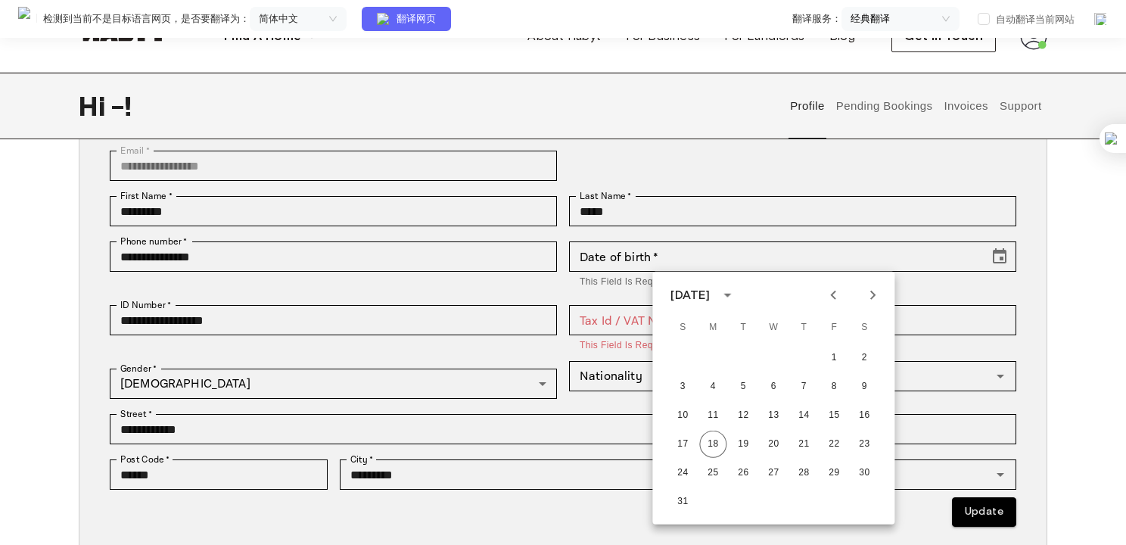
click at [736, 296] on icon "calendar view is open, switch to year view" at bounding box center [727, 295] width 18 height 18
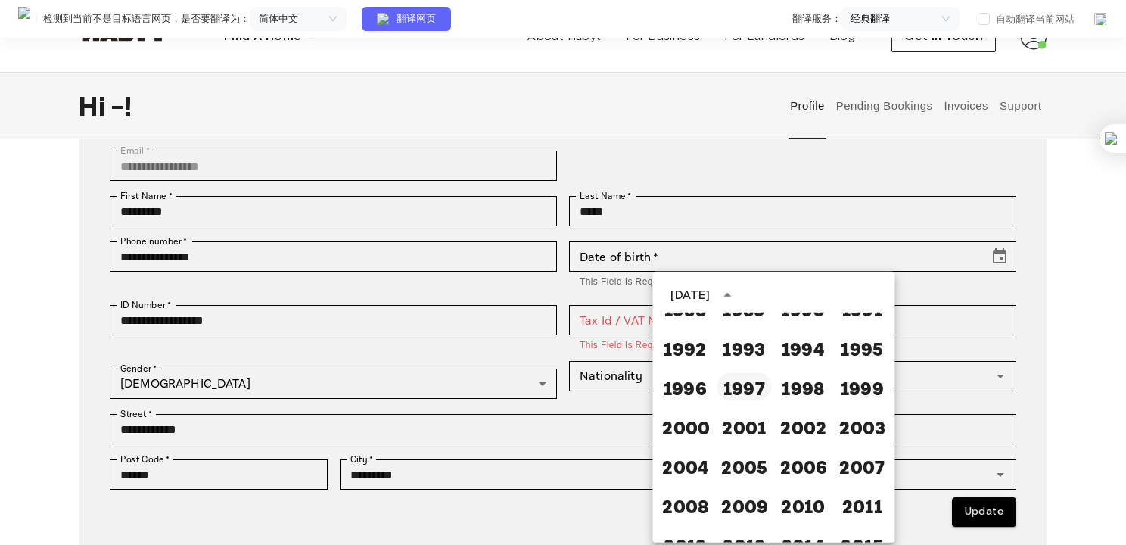
scroll to position [897, 0]
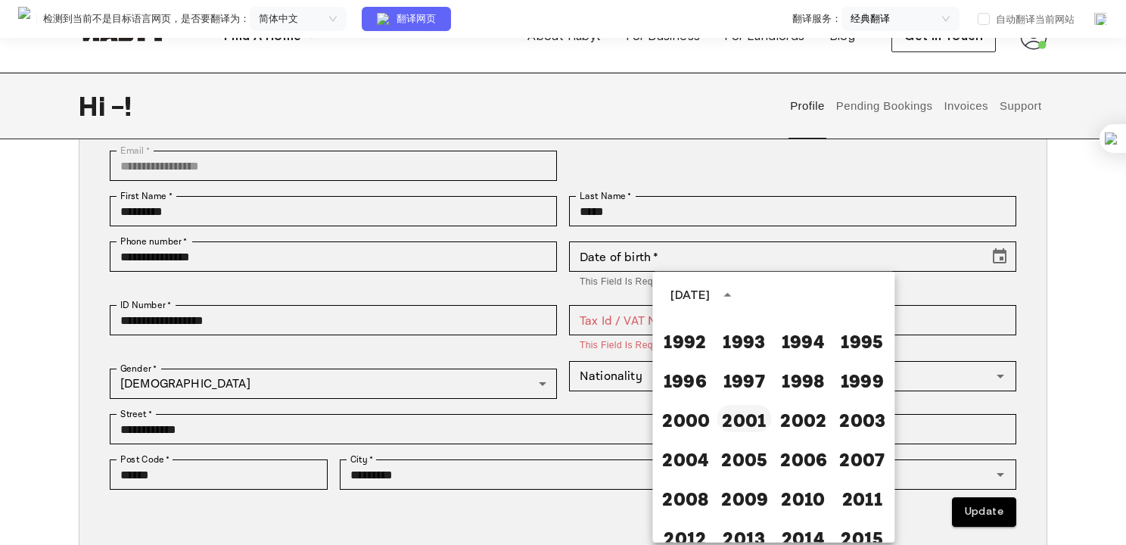
click at [751, 420] on button "2001" at bounding box center [744, 418] width 54 height 27
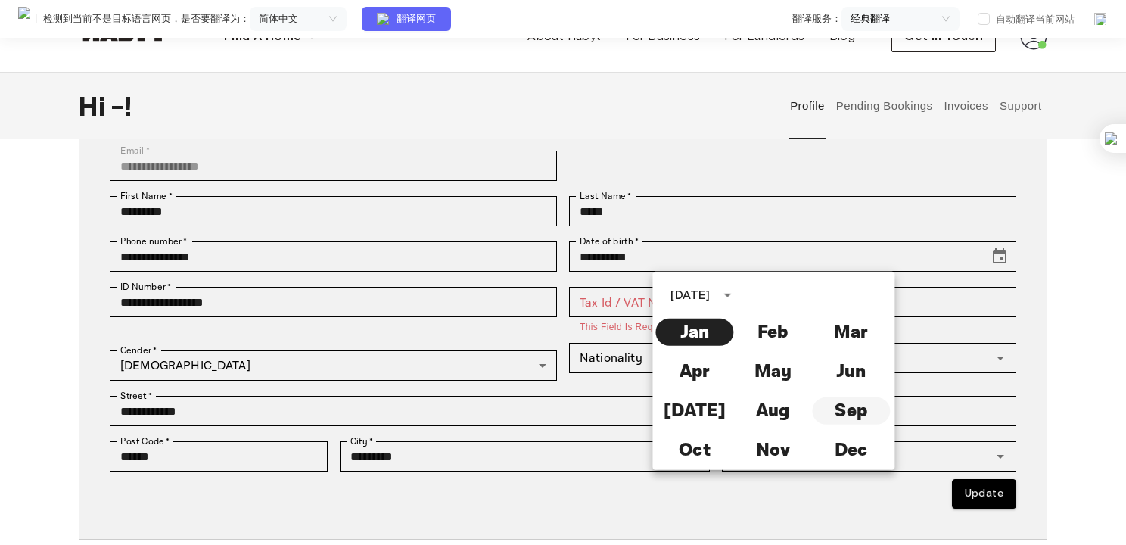
click at [844, 412] on button "Sep" at bounding box center [851, 410] width 78 height 27
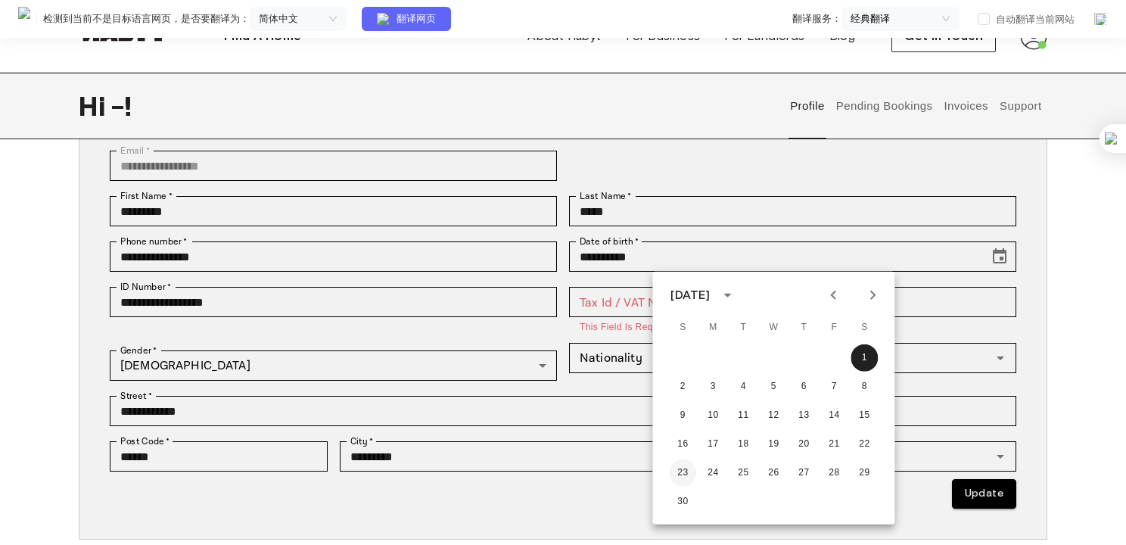
click at [682, 475] on button "23" at bounding box center [682, 472] width 27 height 27
type input "**********"
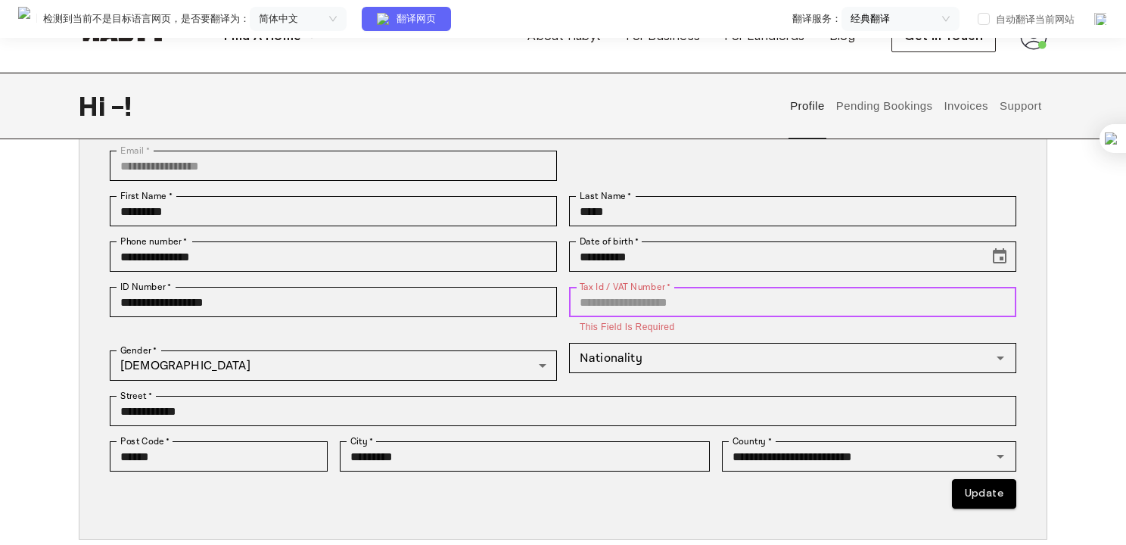
click at [648, 303] on input "Tax Id / VAT Number   *" at bounding box center [792, 302] width 447 height 30
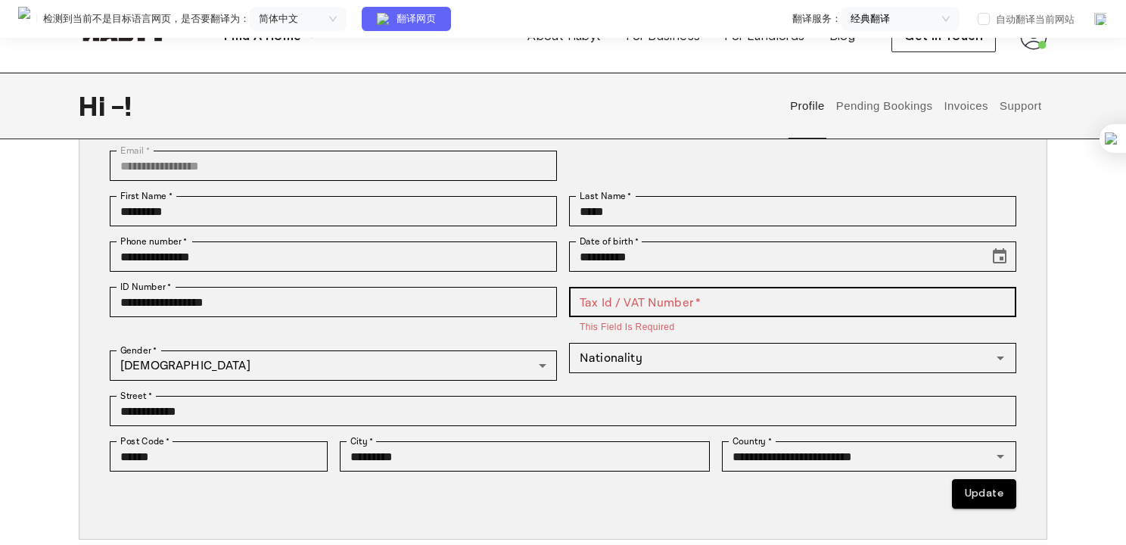
click at [627, 327] on p "This field is required" at bounding box center [793, 327] width 426 height 15
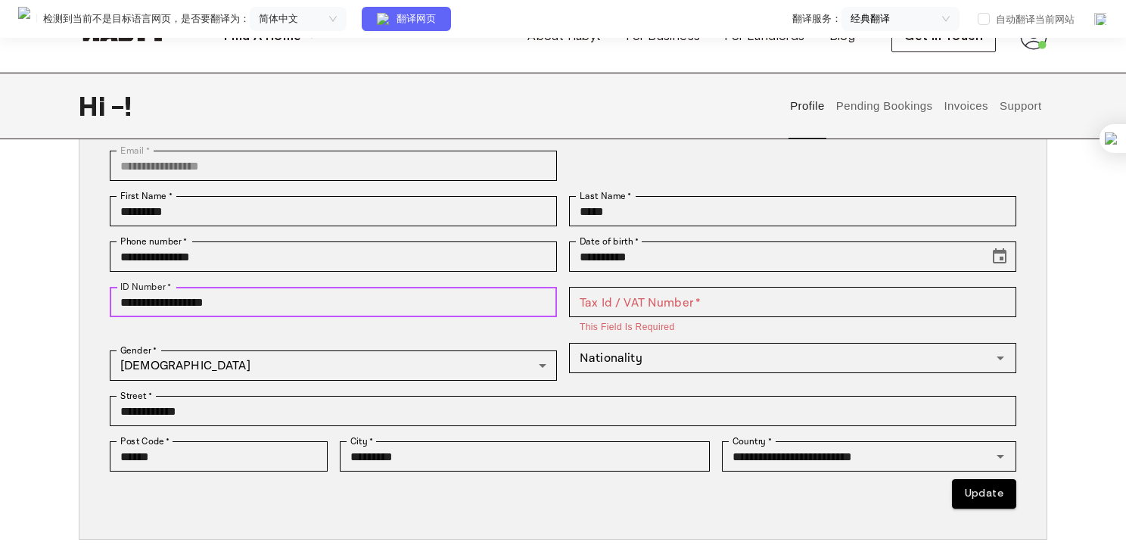
drag, startPoint x: 294, startPoint y: 301, endPoint x: 97, endPoint y: 275, distance: 198.5
click at [97, 275] on div "**********" at bounding box center [563, 325] width 969 height 427
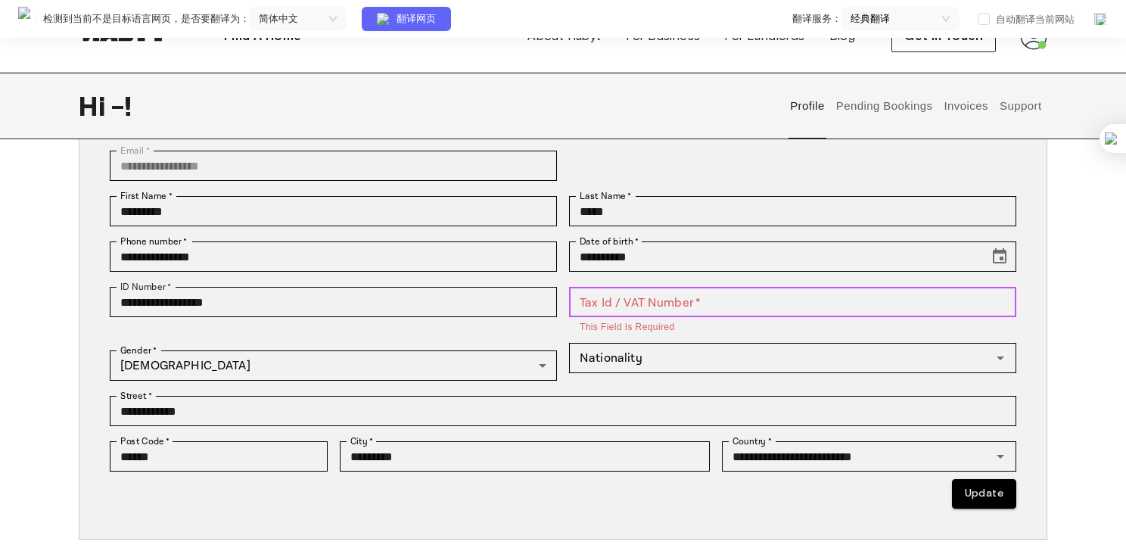
click at [627, 294] on div "Tax Id / VAT Number   * Tax Id / VAT Number   * This field is required" at bounding box center [792, 311] width 447 height 48
paste input "**********"
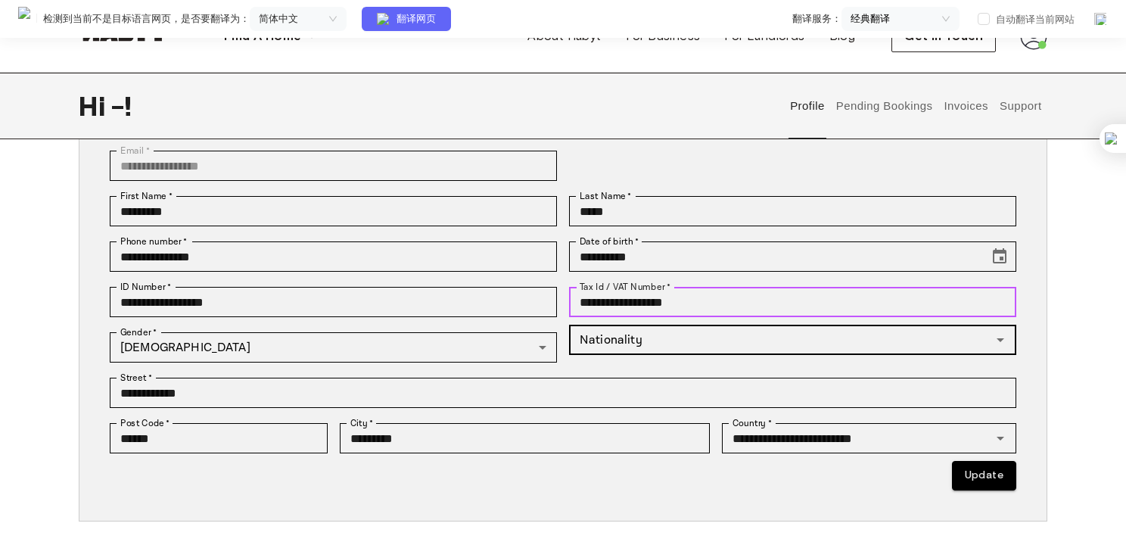
type input "**********"
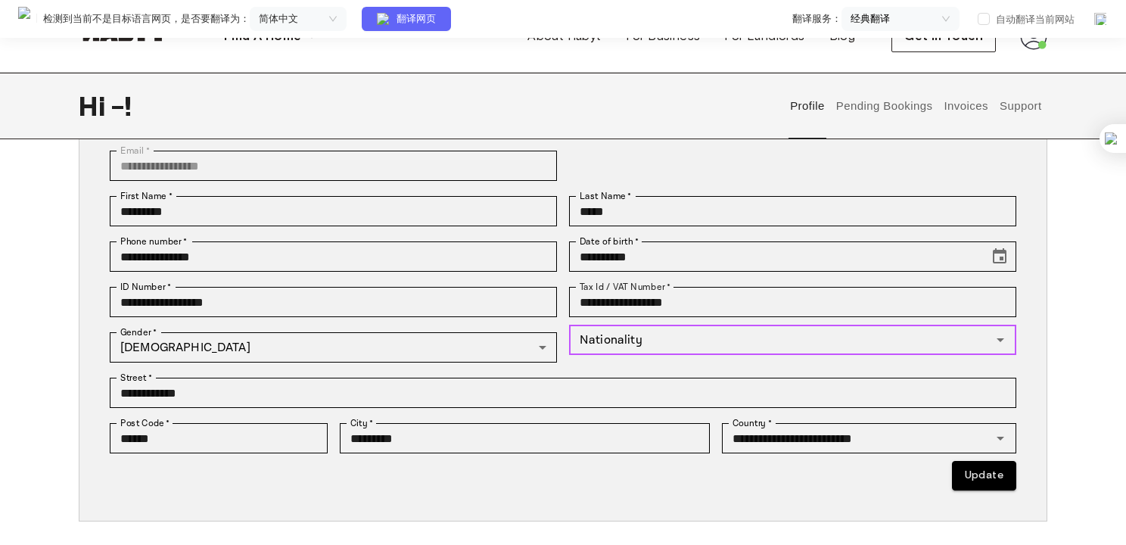
click at [612, 330] on div "Nationality Nationality" at bounding box center [792, 340] width 447 height 30
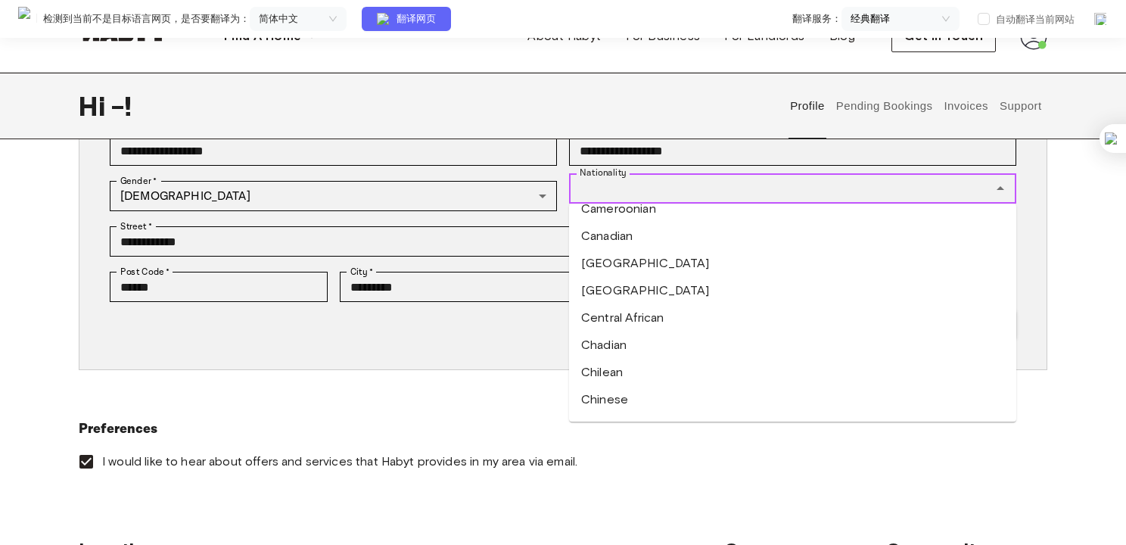
scroll to position [908, 0]
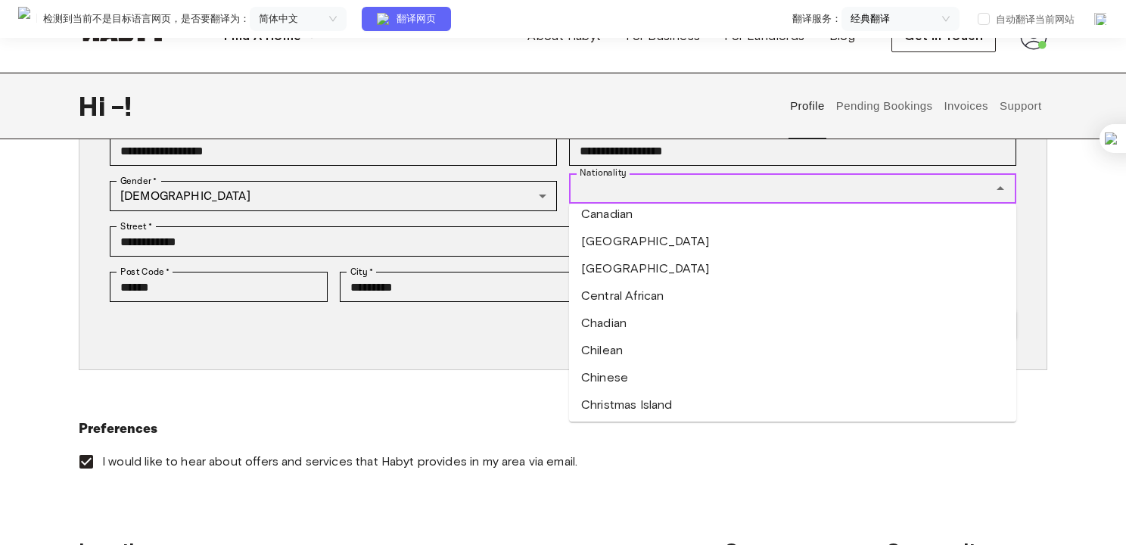
click at [651, 373] on li "Chinese" at bounding box center [792, 377] width 447 height 27
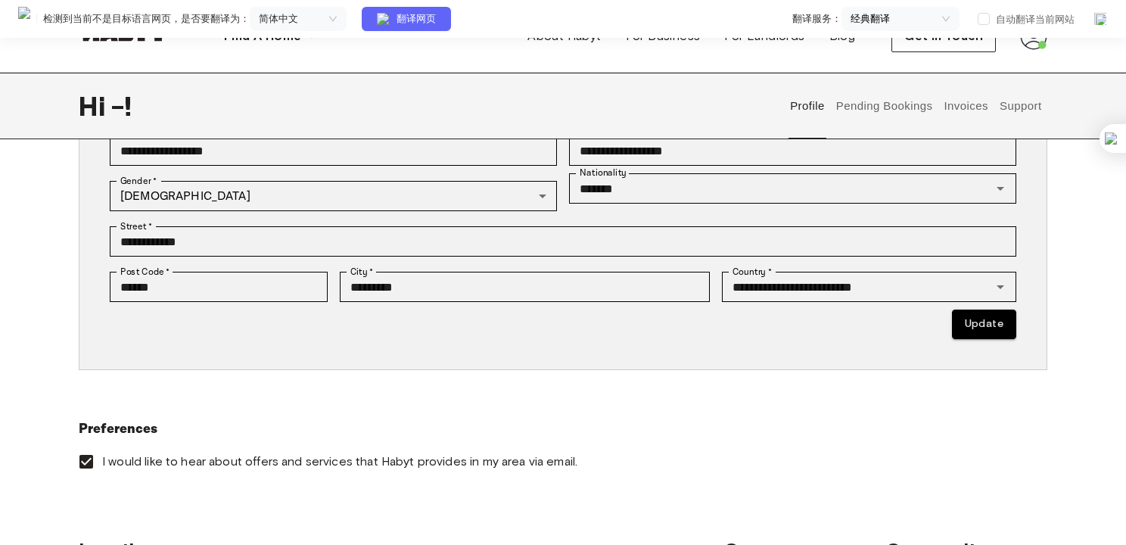
click at [654, 404] on div at bounding box center [563, 409] width 969 height 18
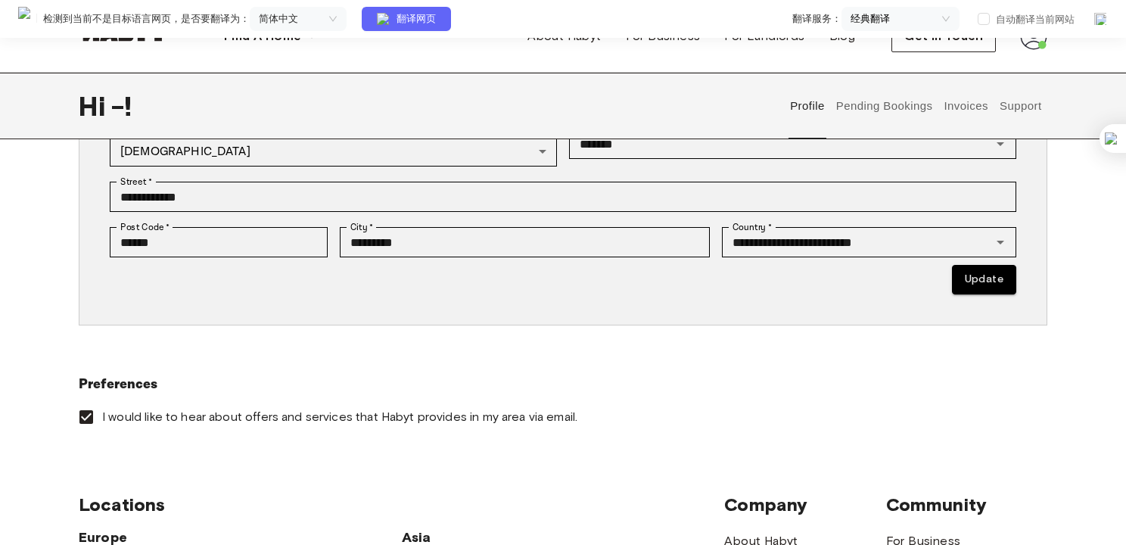
scroll to position [378, 0]
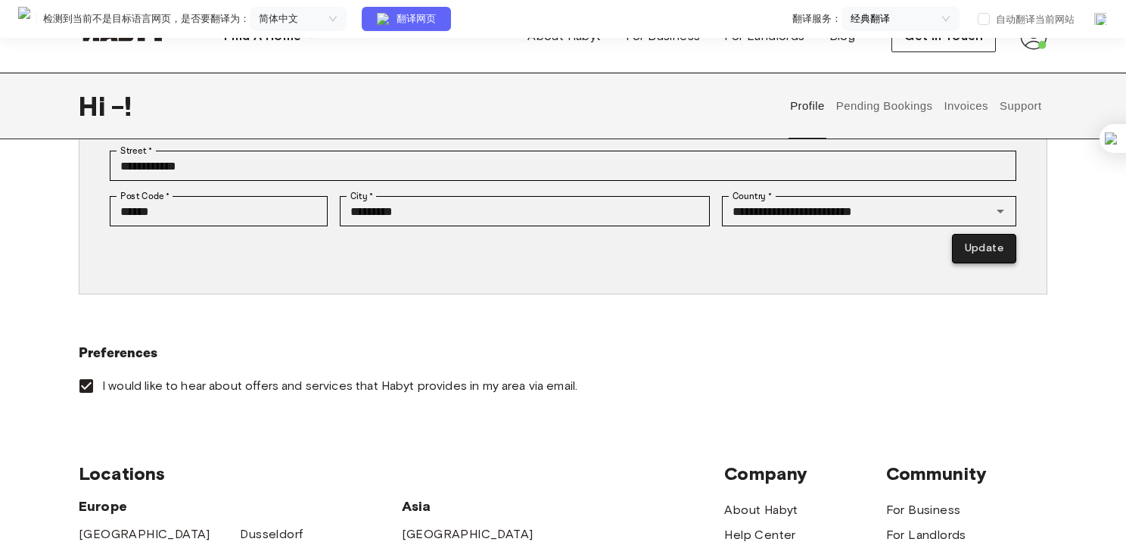
click at [1003, 260] on button "Update" at bounding box center [984, 249] width 64 height 30
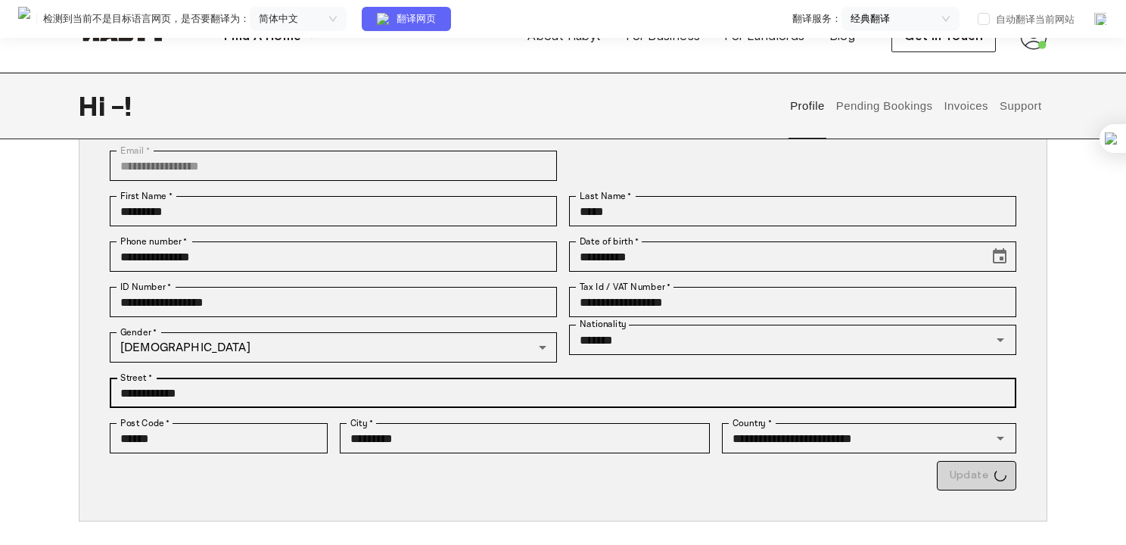
type input "*********"
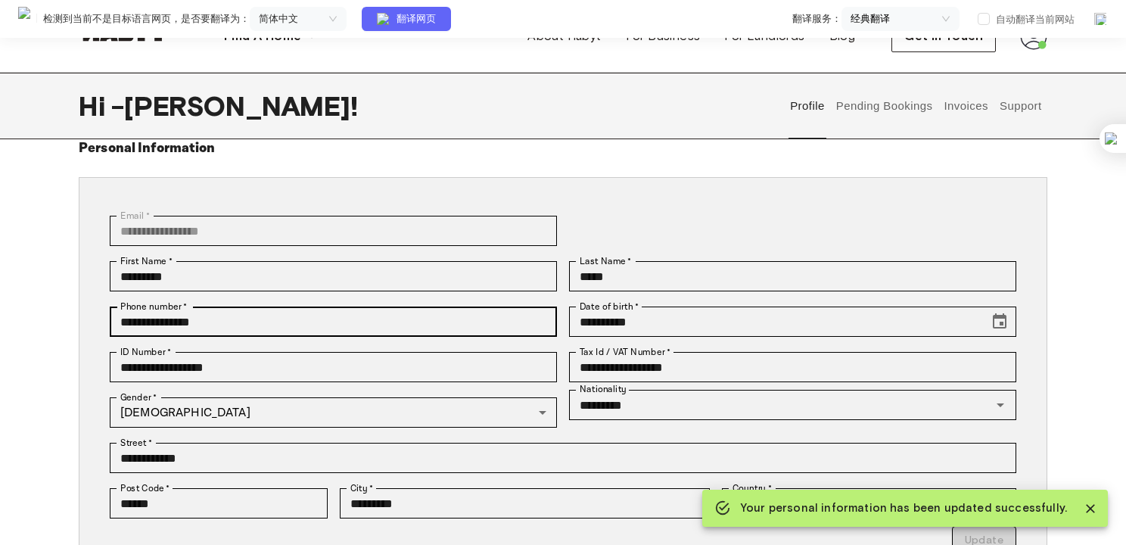
scroll to position [0, 0]
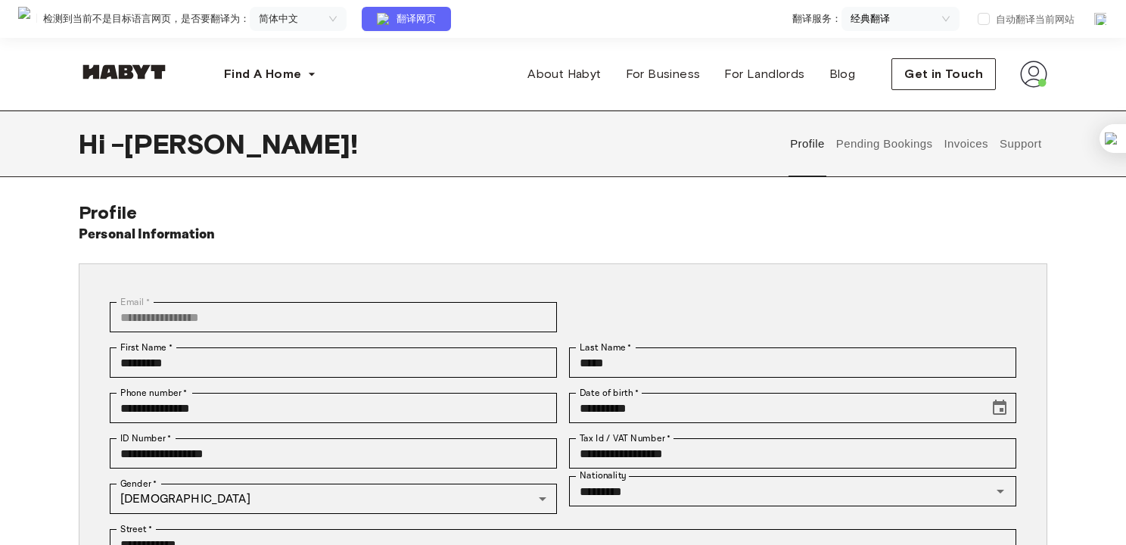
click at [892, 141] on button "Pending Bookings" at bounding box center [884, 143] width 101 height 67
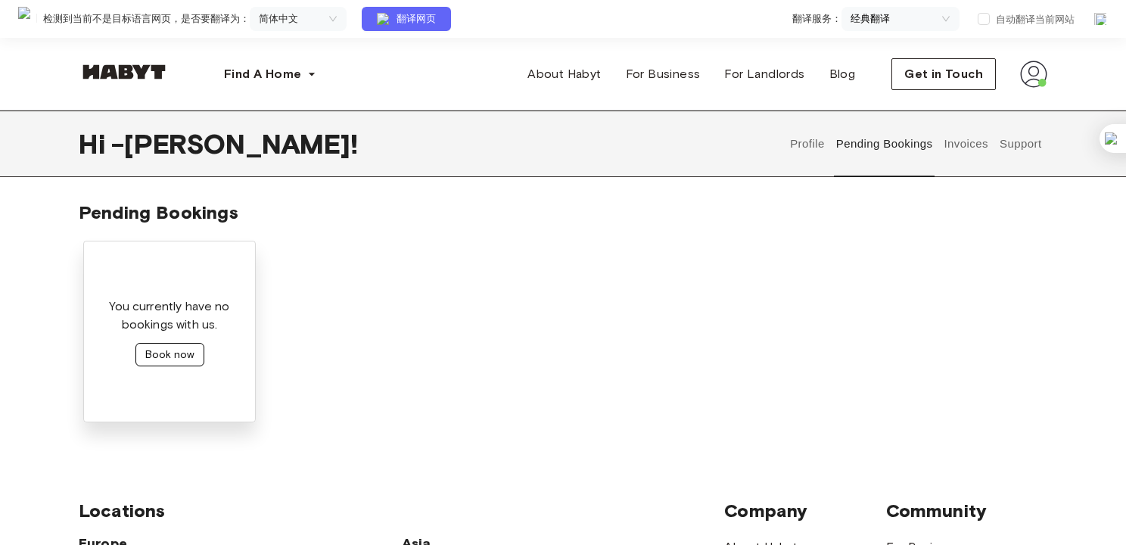
click at [161, 361] on button "Book now" at bounding box center [169, 354] width 69 height 23
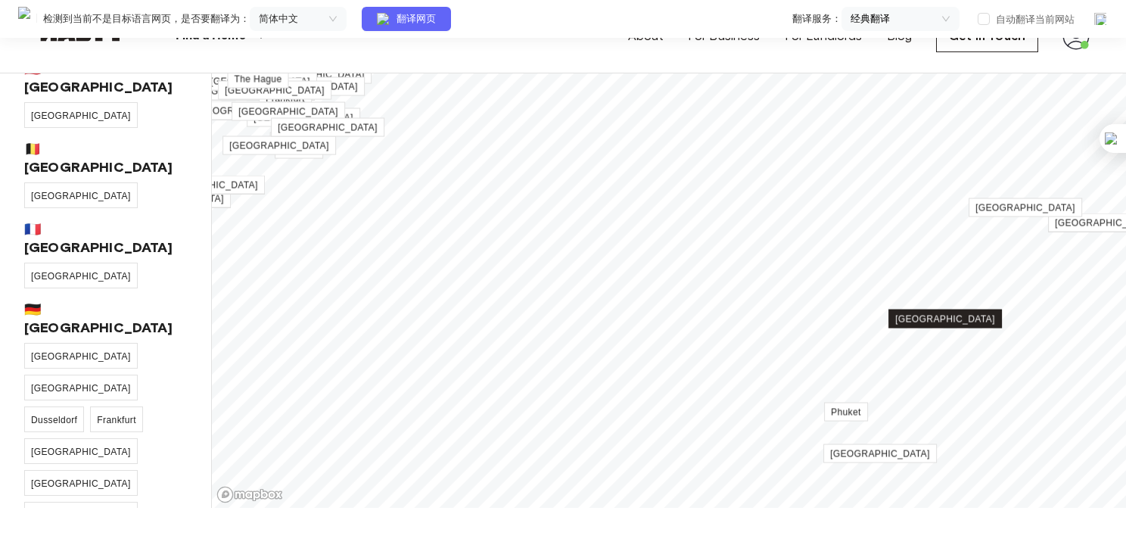
click at [959, 323] on span "[GEOGRAPHIC_DATA]" at bounding box center [945, 319] width 100 height 11
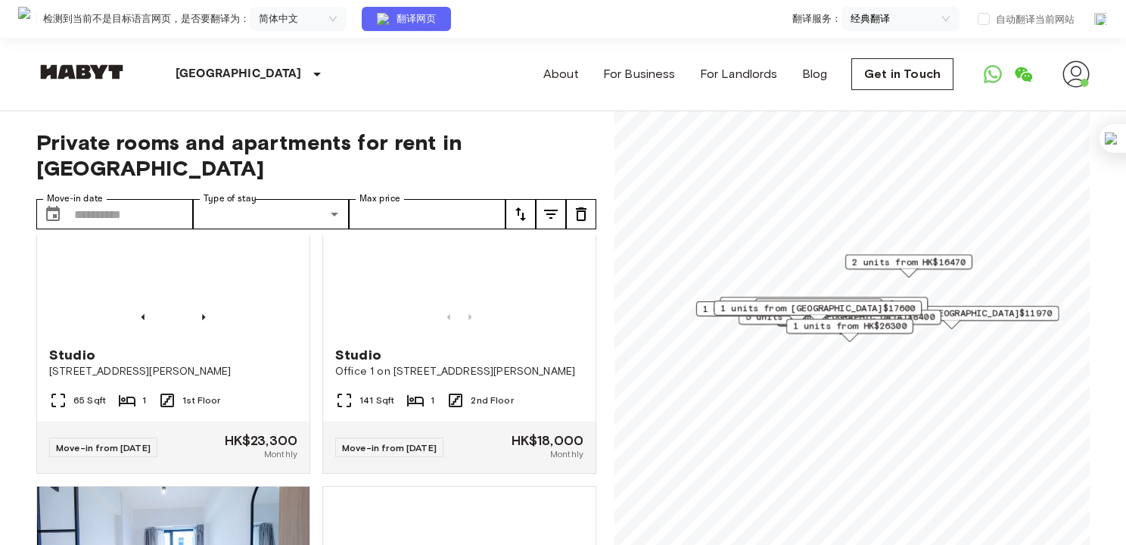
scroll to position [2119, 0]
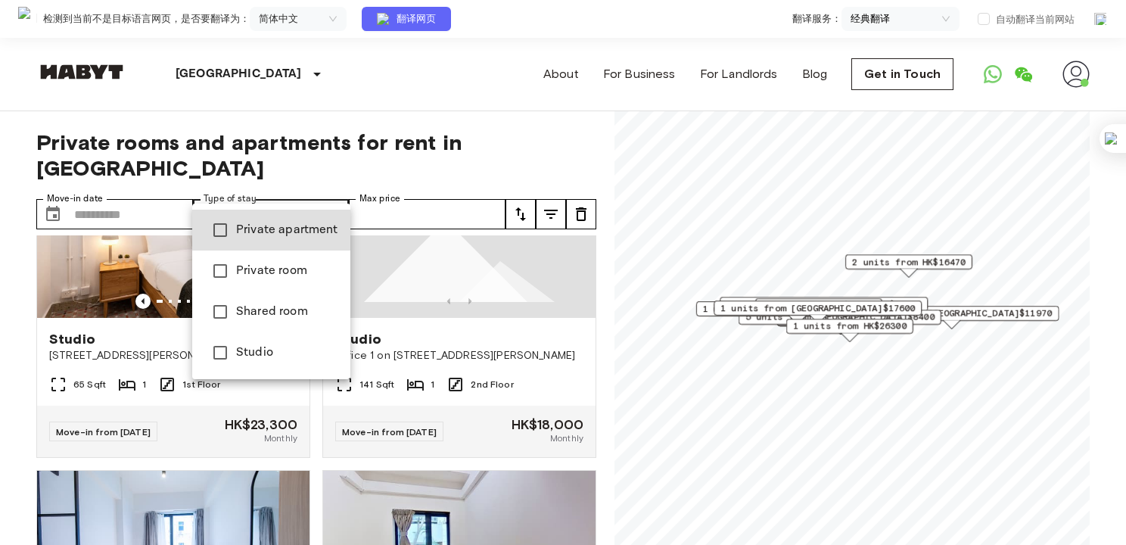
click at [338, 191] on div at bounding box center [563, 272] width 1126 height 545
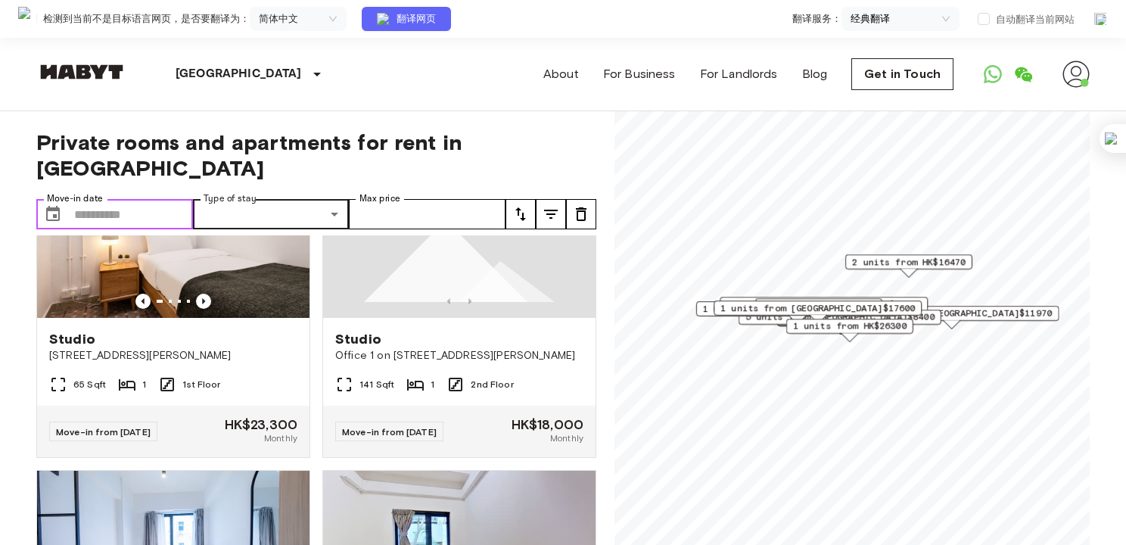
click at [160, 199] on input "Move-in date" at bounding box center [133, 214] width 119 height 30
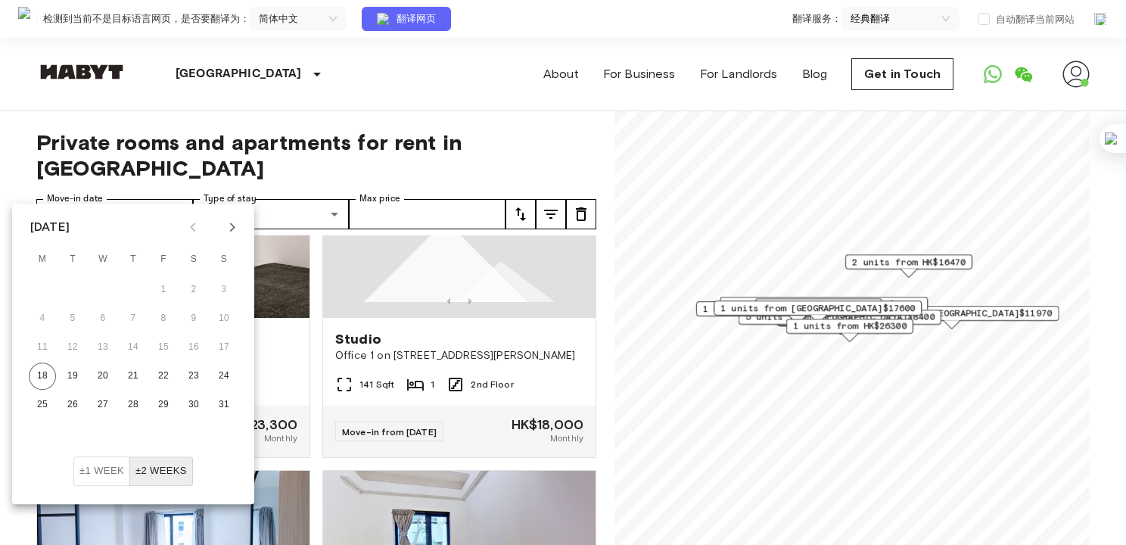
click at [230, 225] on icon "Next month" at bounding box center [232, 227] width 18 height 18
click at [67, 317] on button "9" at bounding box center [72, 318] width 27 height 27
type input "**********"
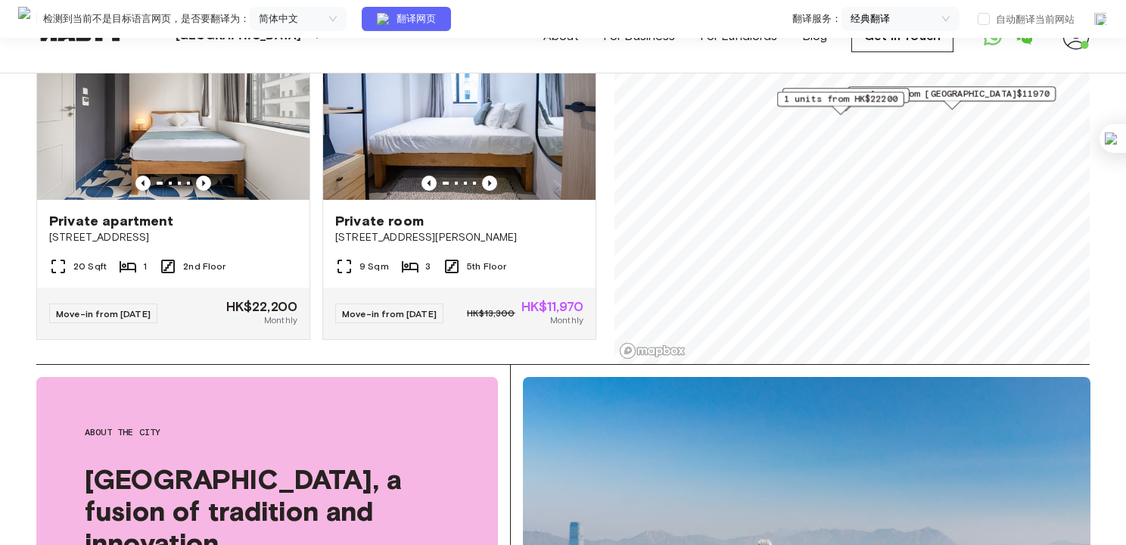
scroll to position [76, 0]
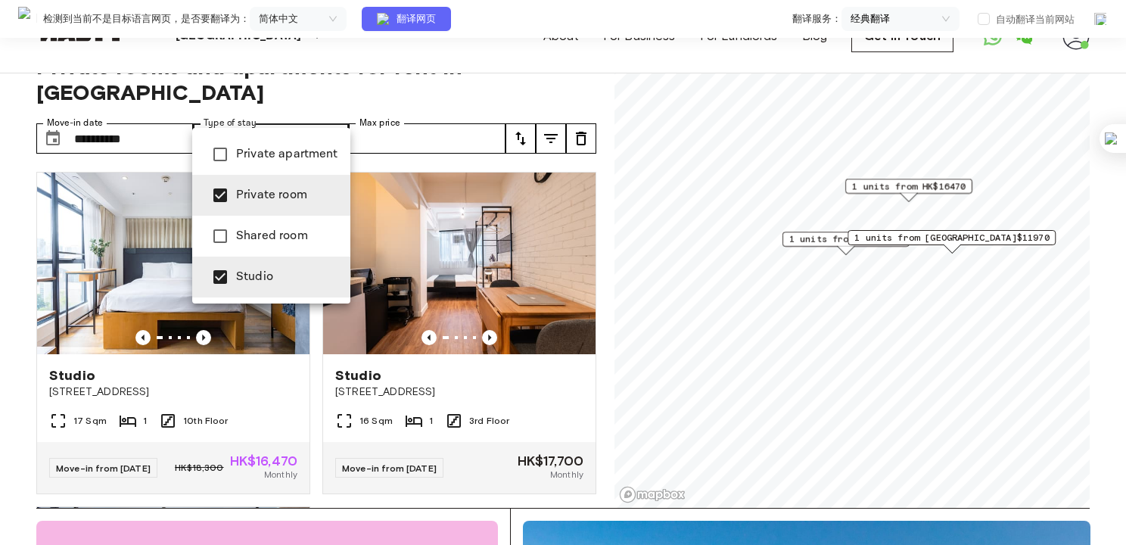
scroll to position [345, 0]
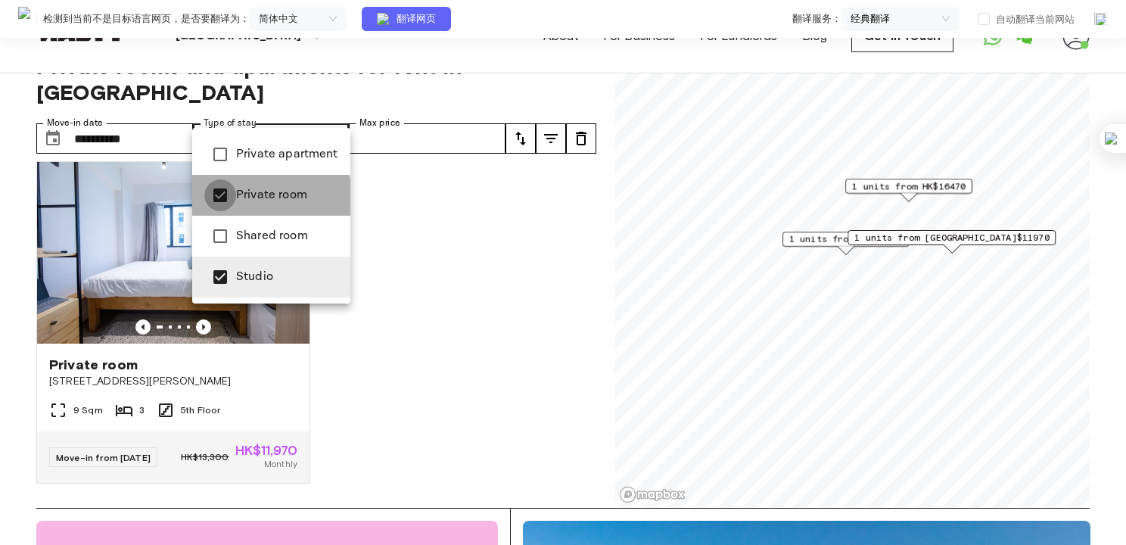
type input "******"
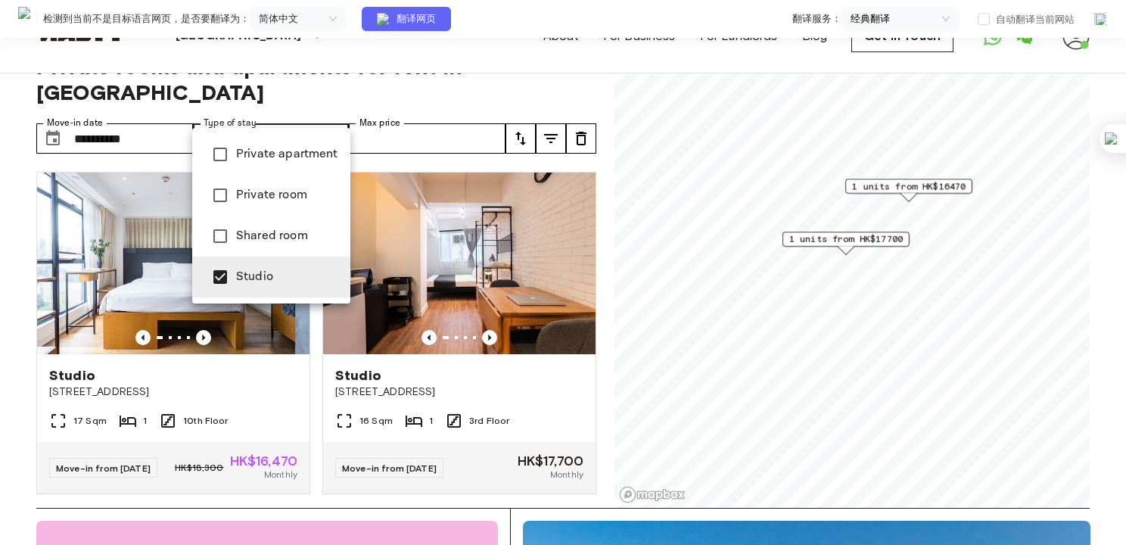
click at [418, 353] on div at bounding box center [563, 272] width 1126 height 545
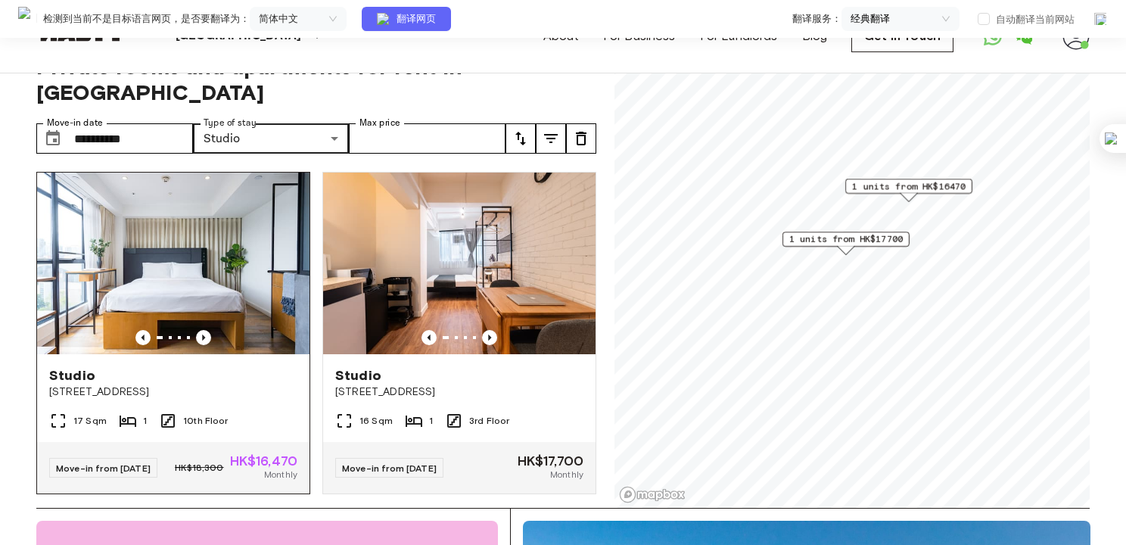
click at [117, 366] on div "Studio" at bounding box center [173, 375] width 248 height 18
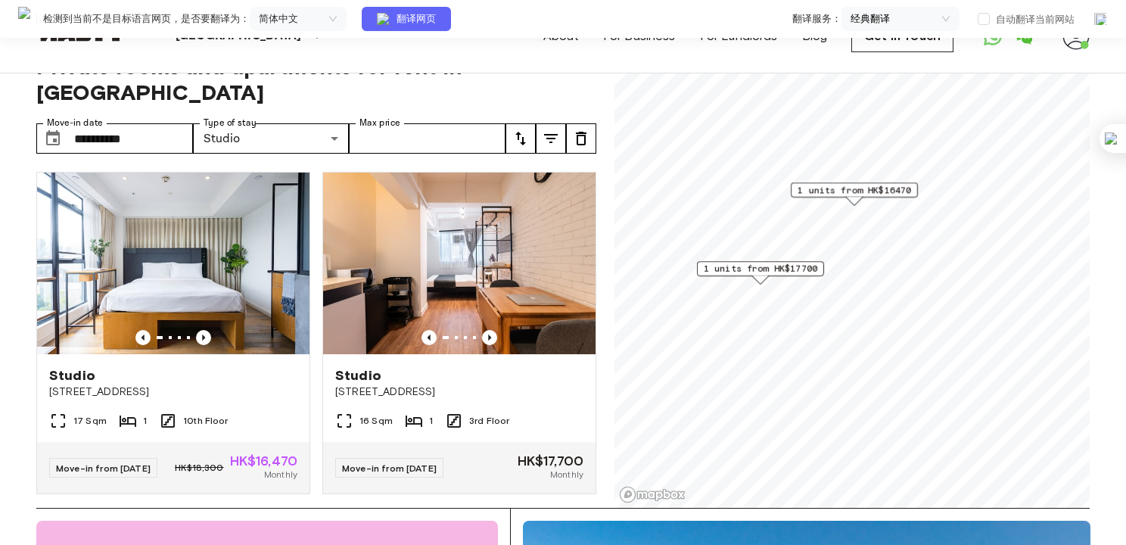
scroll to position [31, 0]
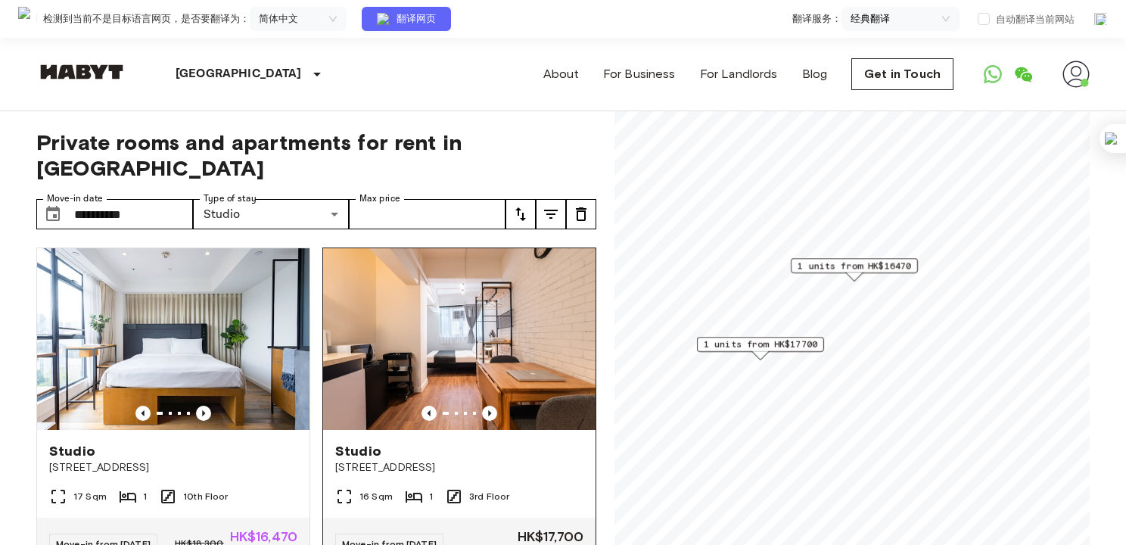
click at [434, 265] on img at bounding box center [459, 339] width 272 height 182
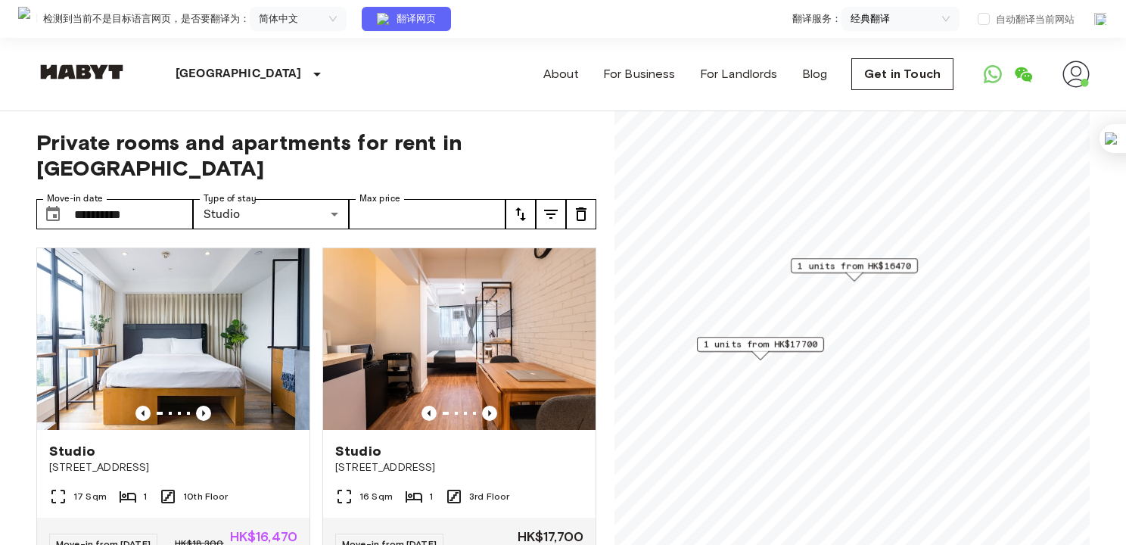
click at [848, 266] on span "1 units from HK$16470" at bounding box center [854, 266] width 113 height 14
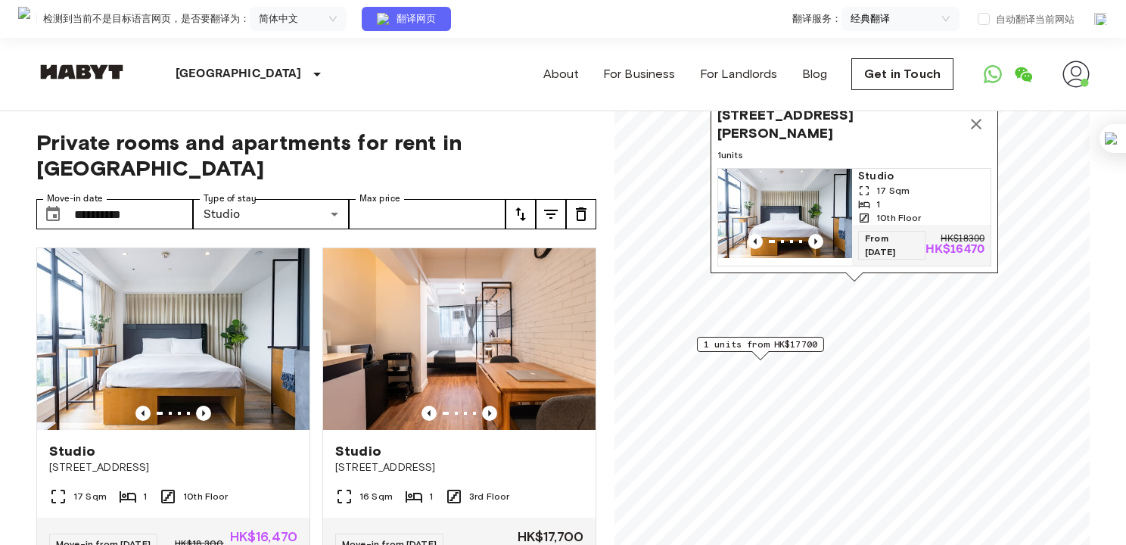
click at [970, 118] on icon "Map marker" at bounding box center [976, 124] width 18 height 18
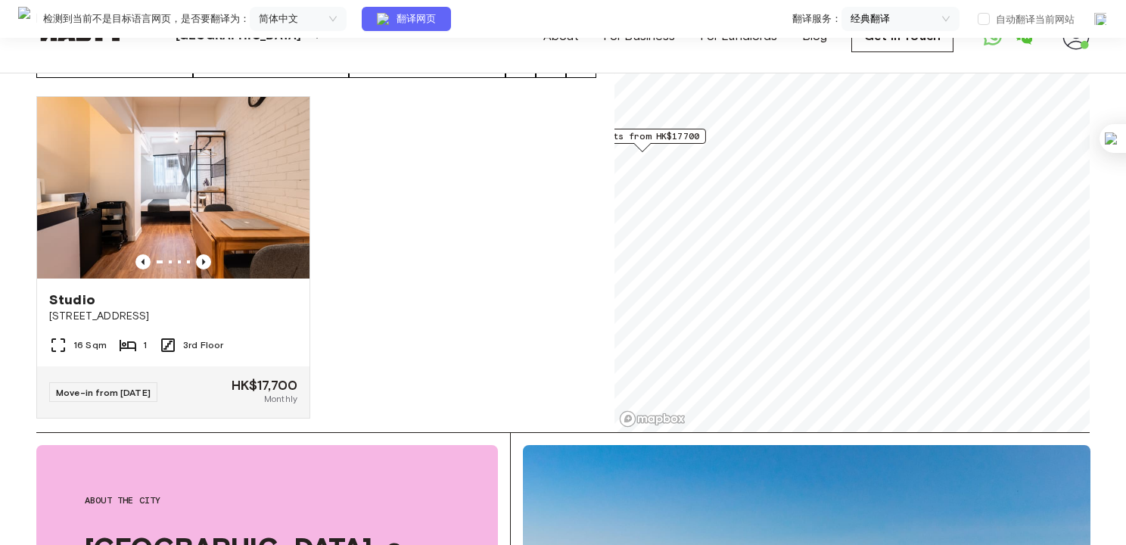
scroll to position [53, 0]
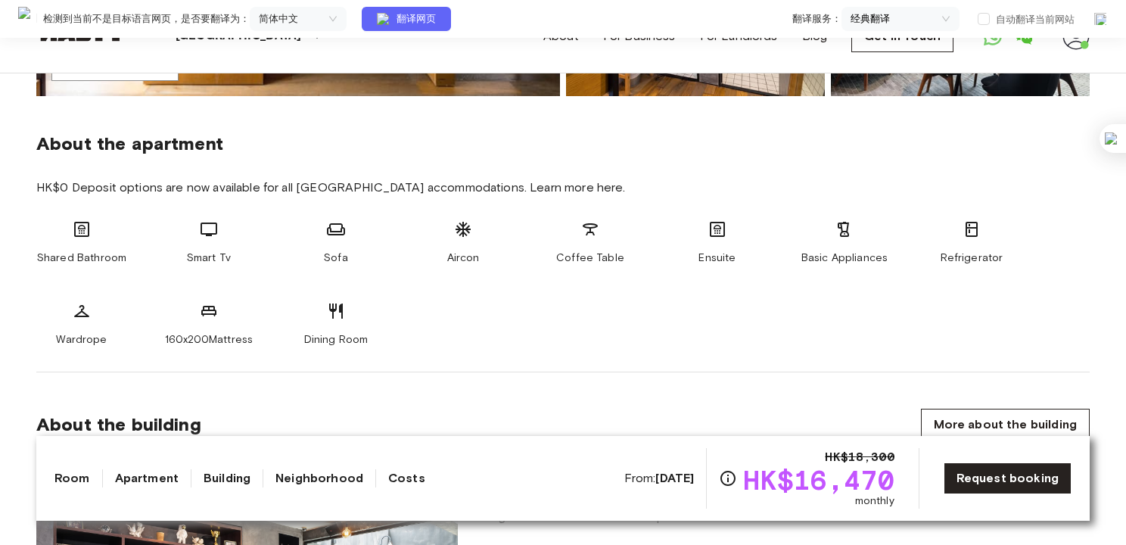
scroll to position [530, 0]
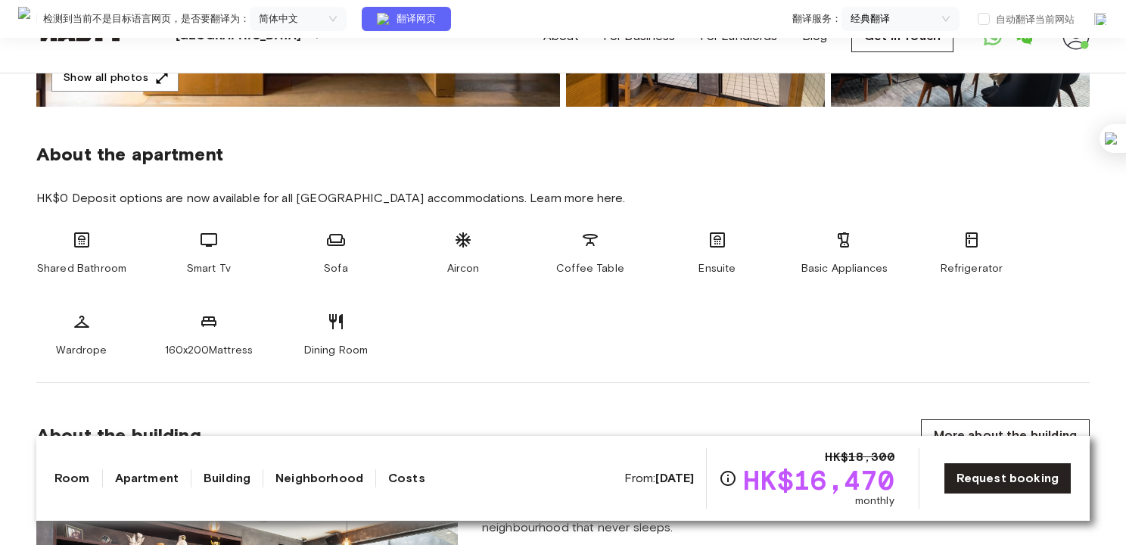
drag, startPoint x: 732, startPoint y: 238, endPoint x: 698, endPoint y: 236, distance: 34.1
click at [713, 236] on div "Ensuite" at bounding box center [717, 253] width 91 height 45
click at [698, 236] on div "Ensuite" at bounding box center [717, 253] width 91 height 45
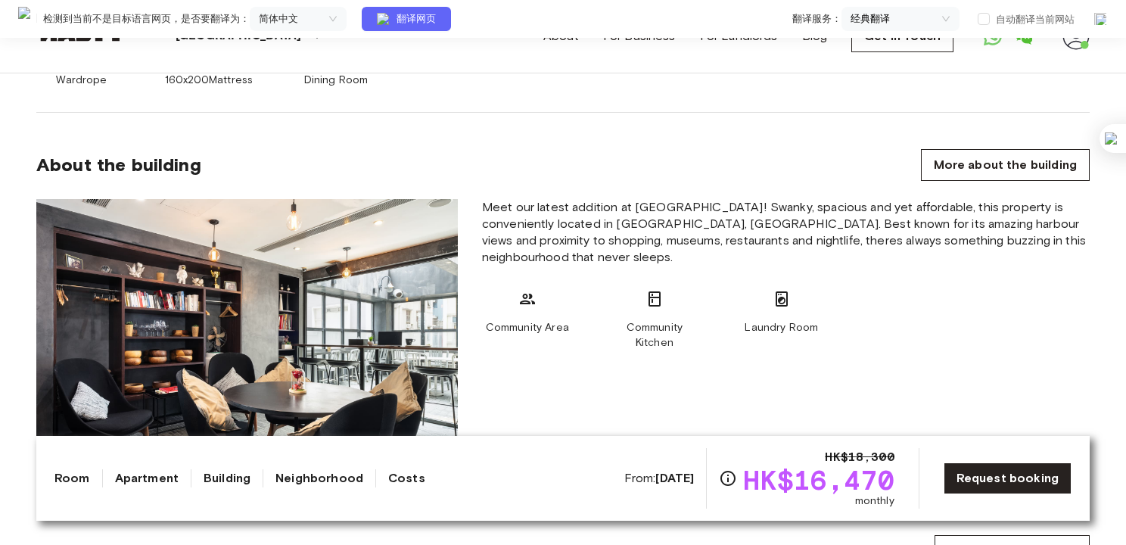
scroll to position [832, 0]
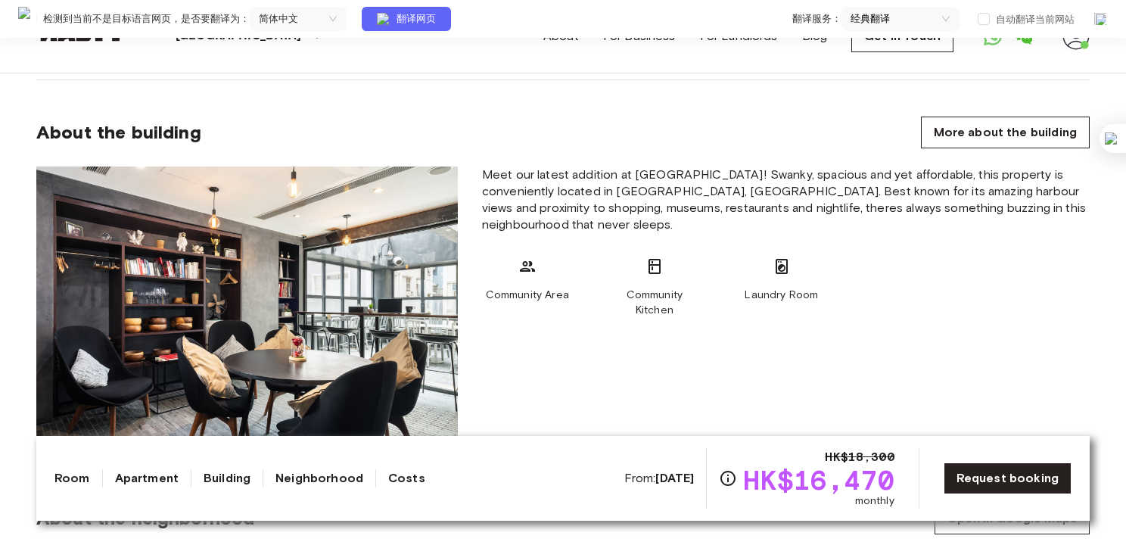
click at [648, 285] on div "Community Kitchen" at bounding box center [654, 287] width 91 height 61
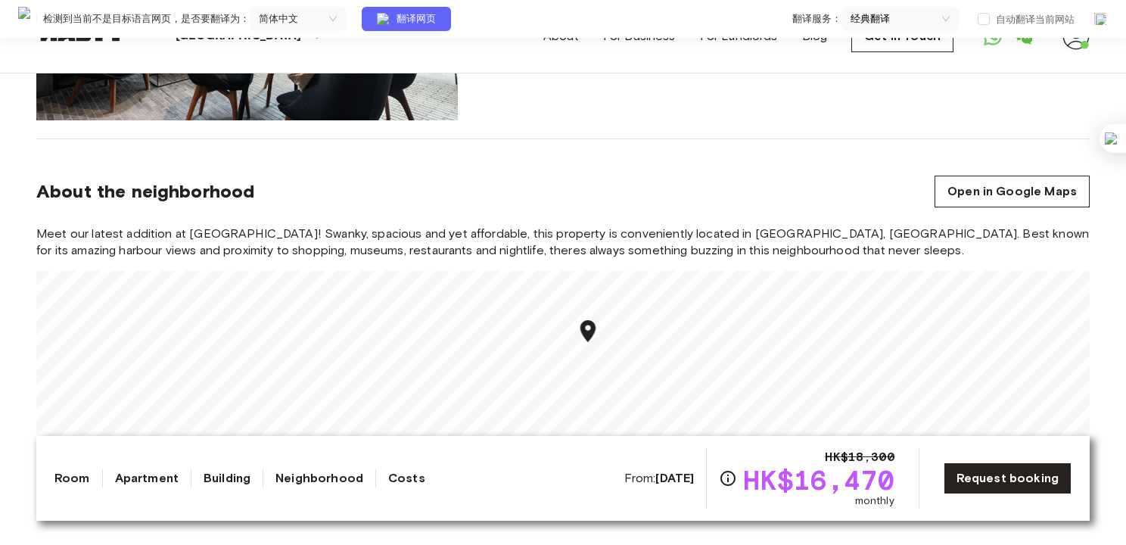
scroll to position [1135, 0]
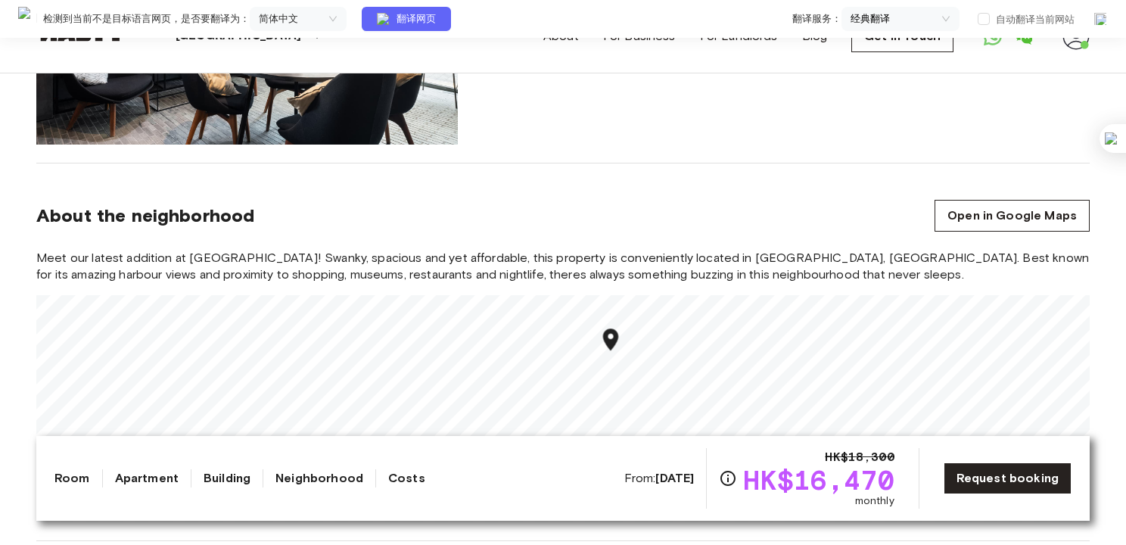
drag, startPoint x: 628, startPoint y: 372, endPoint x: 609, endPoint y: 326, distance: 49.9
click at [609, 326] on div "Map marker" at bounding box center [610, 341] width 26 height 31
click at [617, 269] on div "Meet our latest addition at [GEOGRAPHIC_DATA]! Swanky, spacious and yet afforda…" at bounding box center [562, 386] width 1053 height 272
click at [636, 287] on div "Meet our latest addition at [GEOGRAPHIC_DATA]! Swanky, spacious and yet afforda…" at bounding box center [562, 386] width 1053 height 272
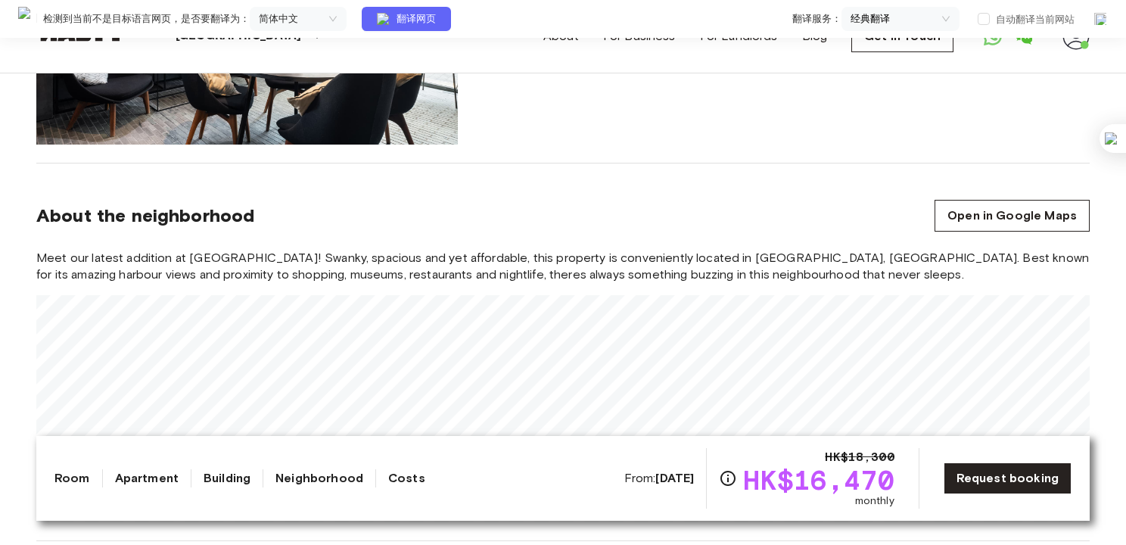
click at [598, 263] on div "Meet our latest addition at [GEOGRAPHIC_DATA]! Swanky, spacious and yet afforda…" at bounding box center [562, 386] width 1053 height 272
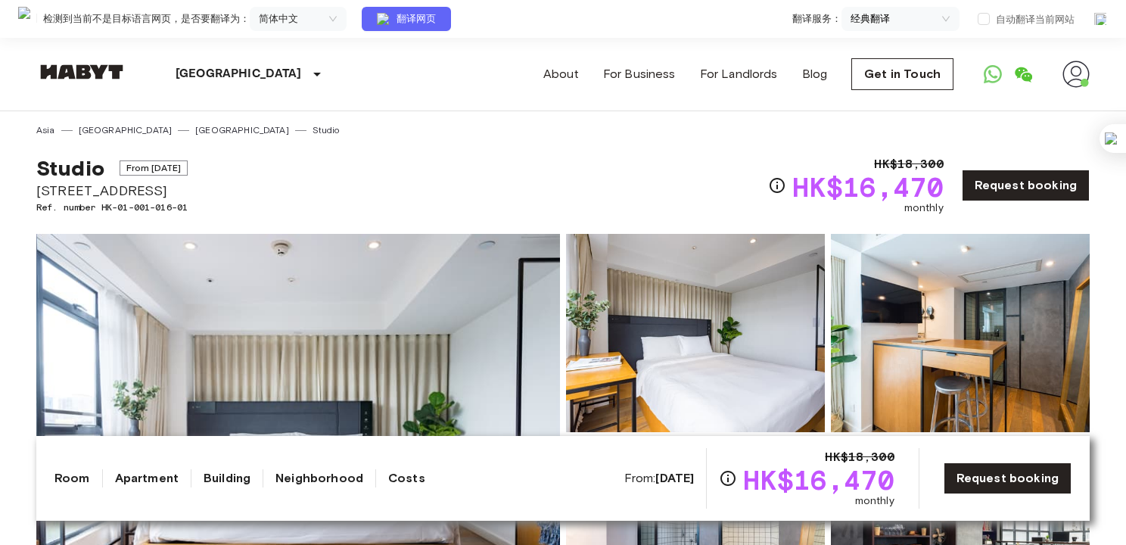
scroll to position [151, 0]
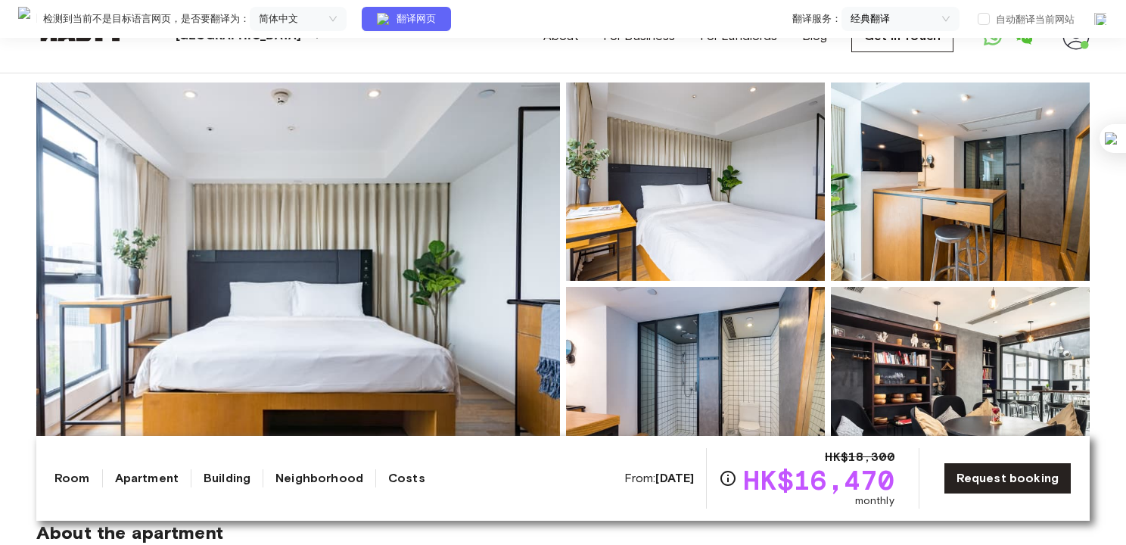
click at [752, 185] on img at bounding box center [695, 181] width 259 height 198
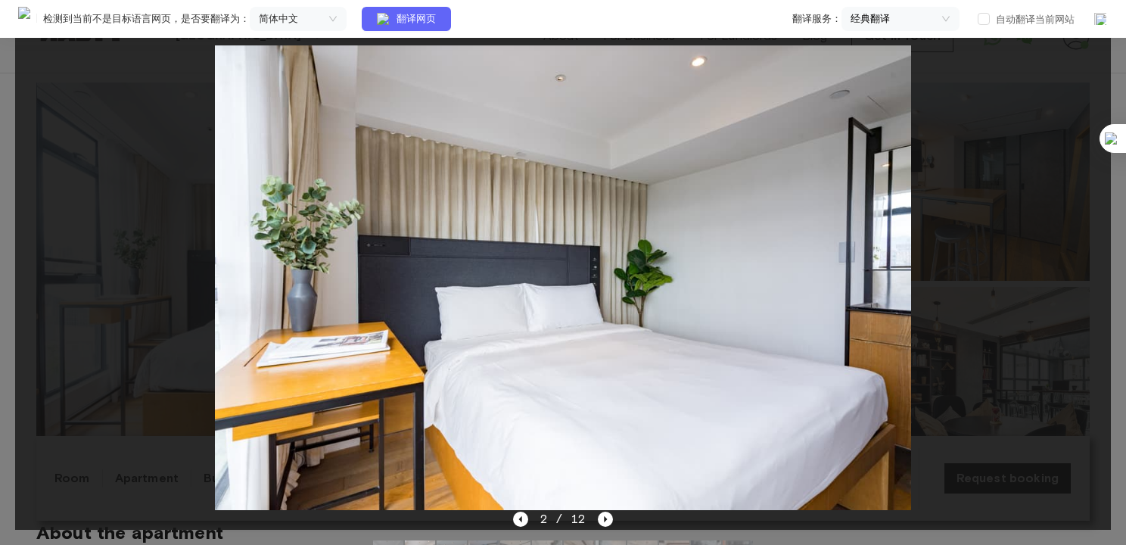
drag, startPoint x: 992, startPoint y: 273, endPoint x: 866, endPoint y: 311, distance: 131.9
click at [992, 275] on div at bounding box center [563, 277] width 1096 height 465
click at [601, 515] on icon "Next image" at bounding box center [605, 518] width 15 height 15
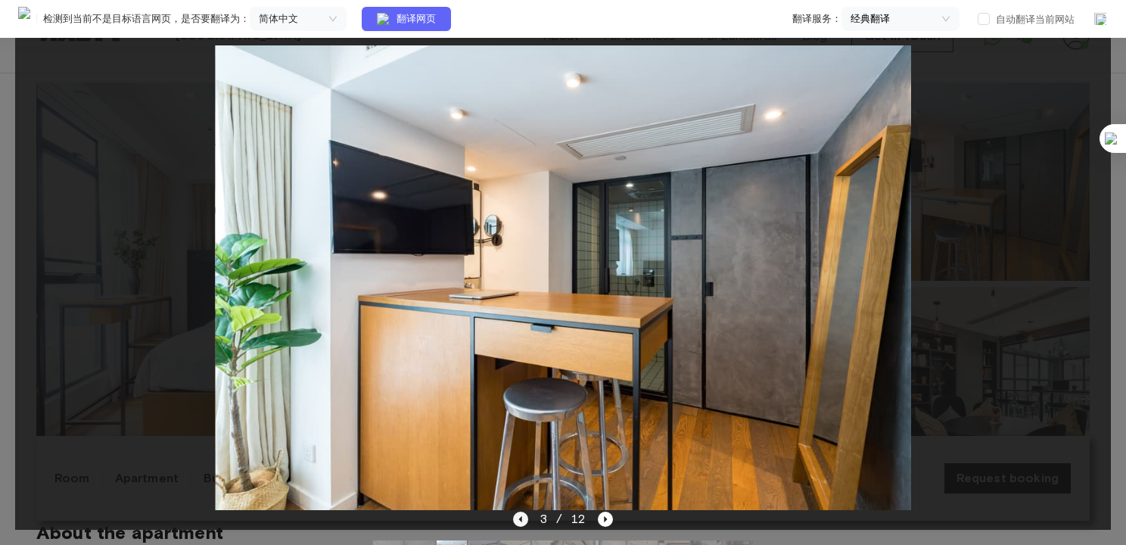
click at [516, 521] on icon "Previous image" at bounding box center [520, 518] width 15 height 15
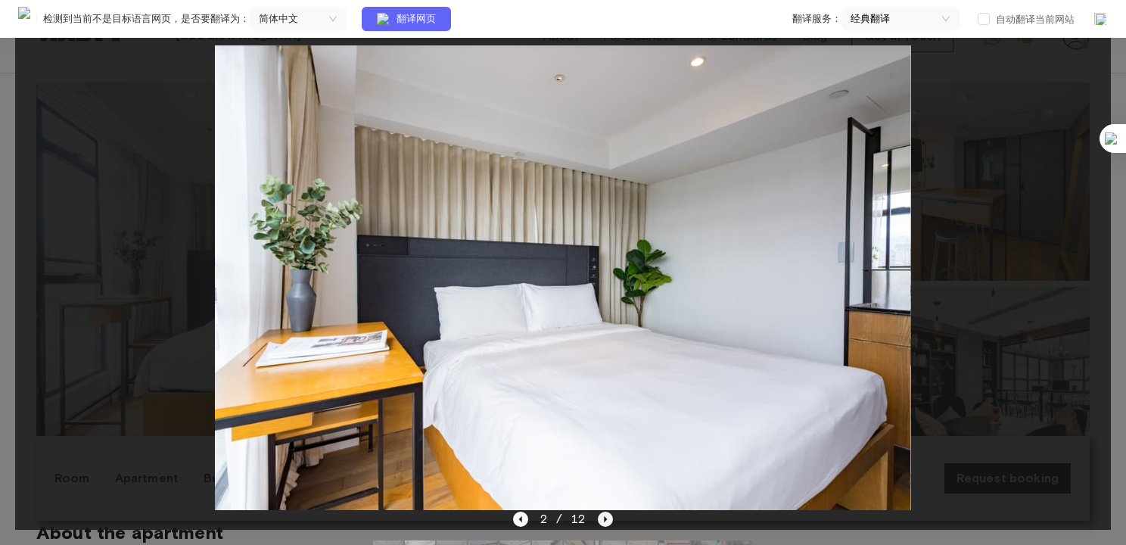
click at [599, 521] on icon "Next image" at bounding box center [605, 518] width 15 height 15
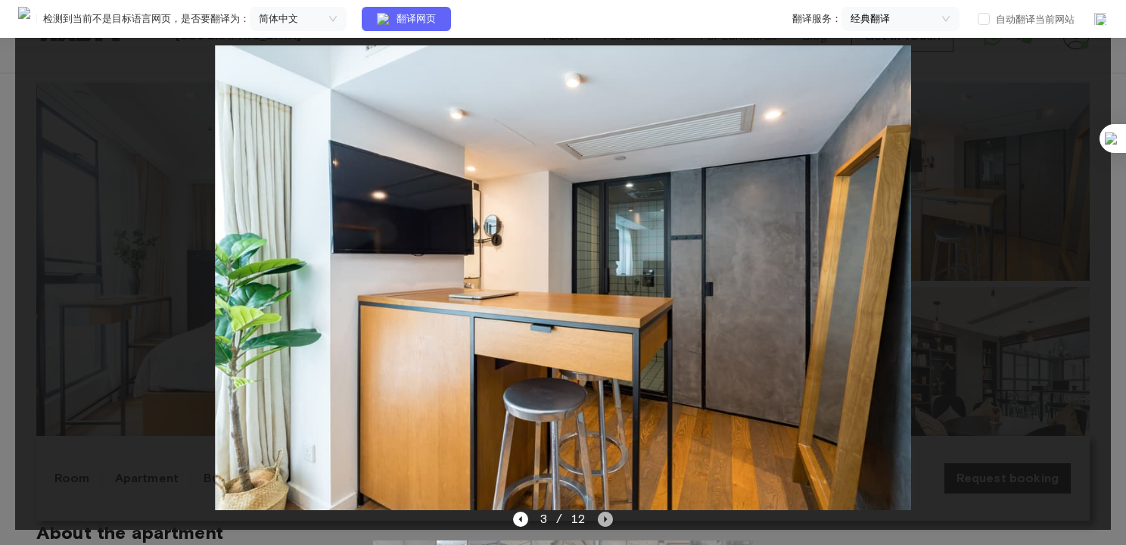
click at [600, 518] on icon "Next image" at bounding box center [605, 518] width 15 height 15
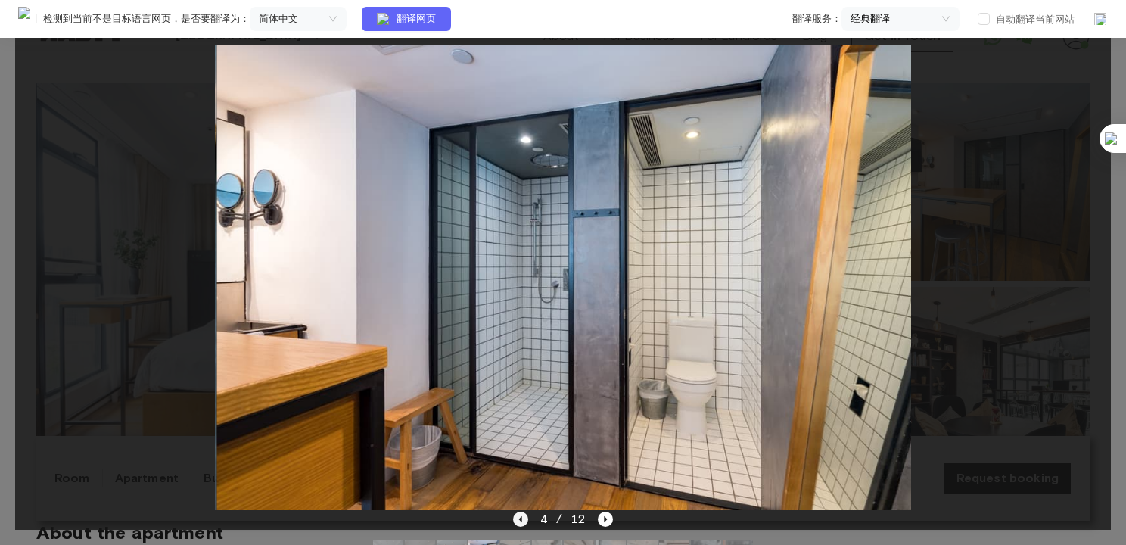
click at [527, 519] on icon "Previous image" at bounding box center [520, 518] width 15 height 15
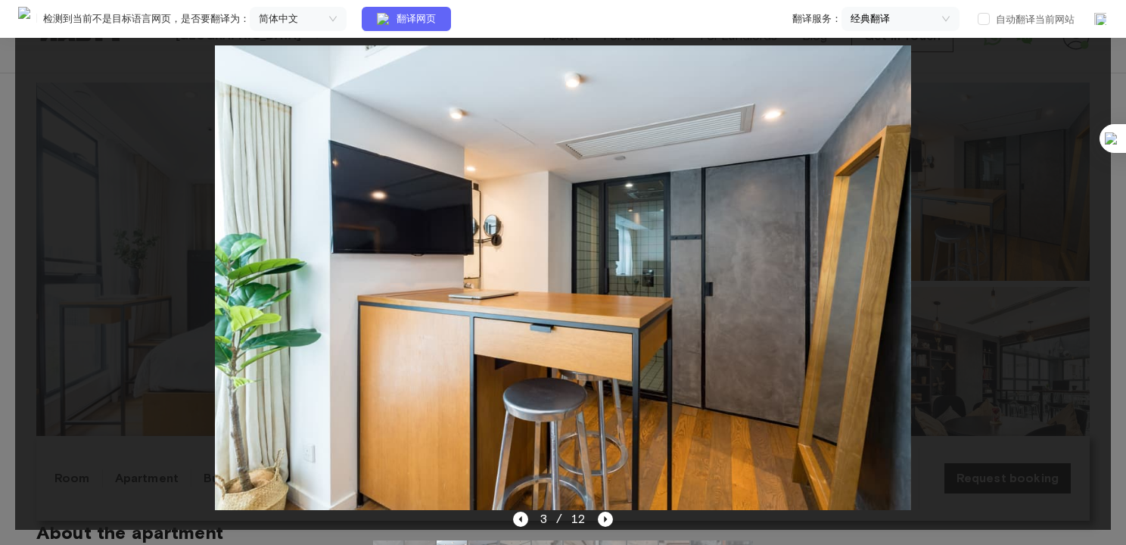
click at [522, 508] on img at bounding box center [562, 277] width 696 height 465
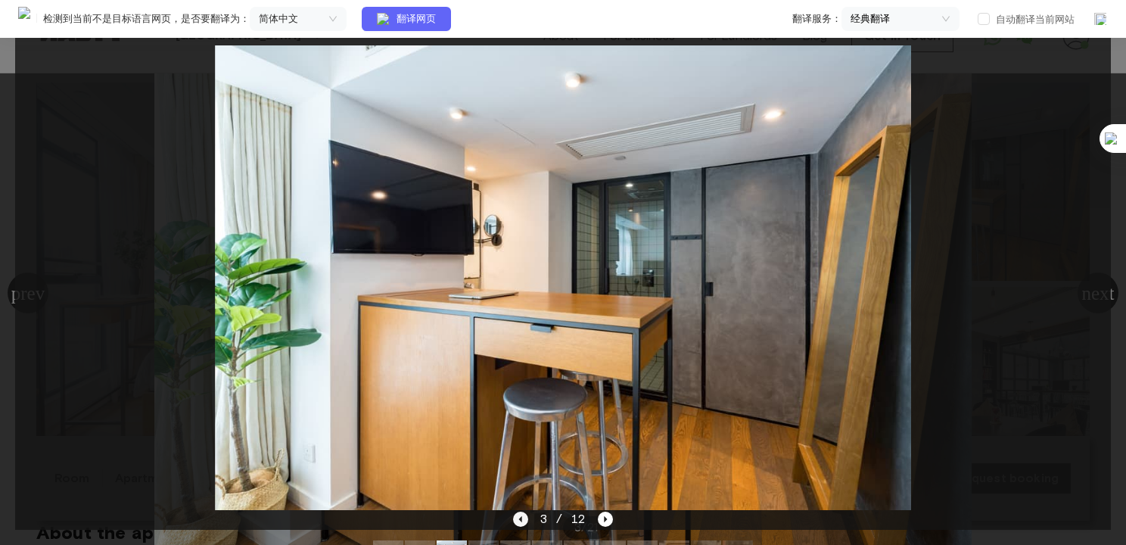
click at [522, 518] on icon "Previous image" at bounding box center [520, 518] width 15 height 15
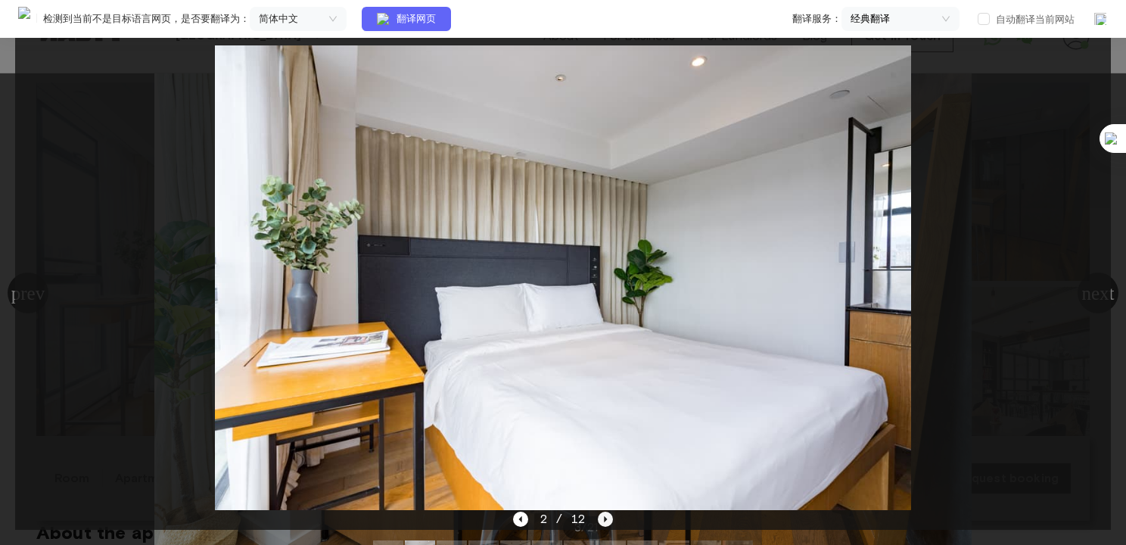
click at [601, 518] on icon "Next image" at bounding box center [605, 518] width 15 height 15
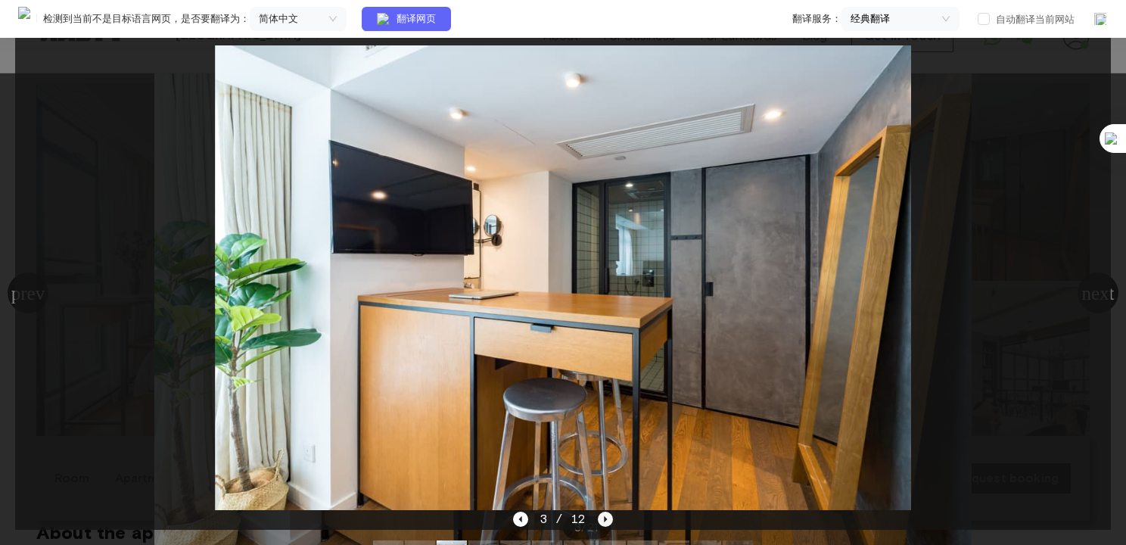
click at [608, 517] on icon "Next image" at bounding box center [605, 518] width 15 height 15
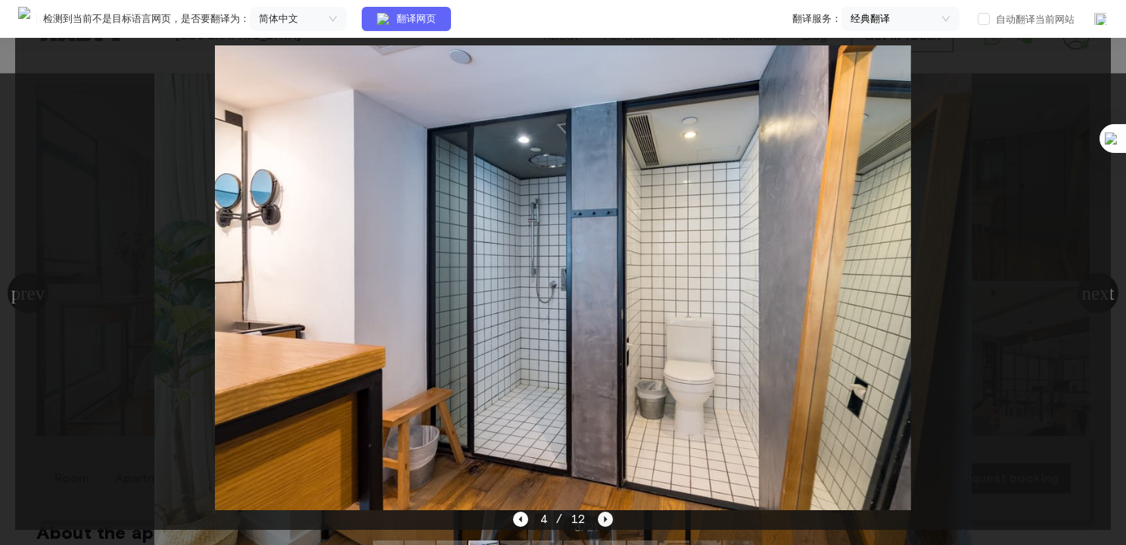
click at [600, 513] on icon "Next image" at bounding box center [605, 518] width 15 height 15
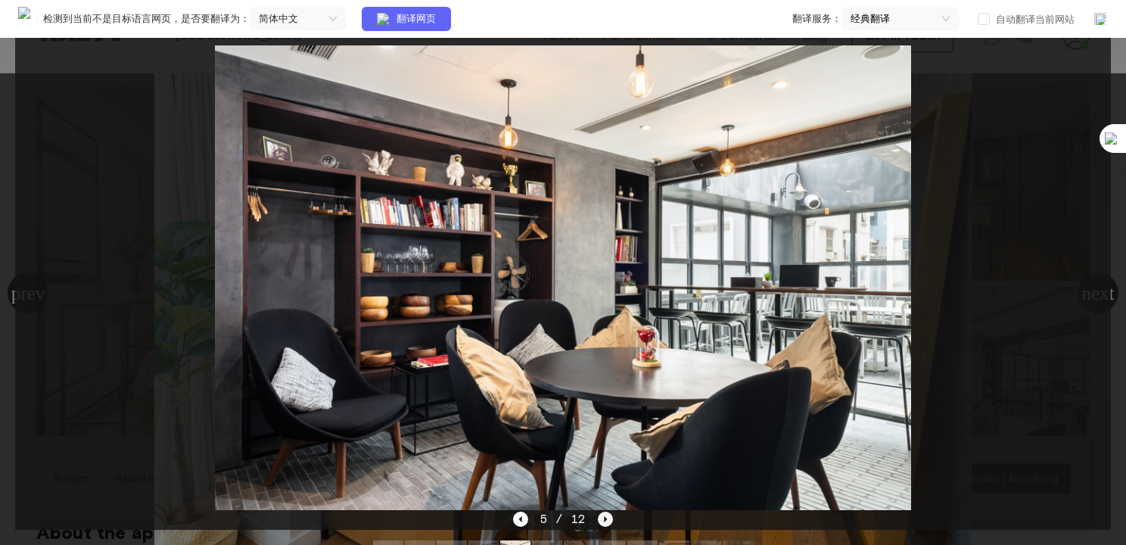
click at [602, 517] on icon "Next image" at bounding box center [605, 518] width 15 height 15
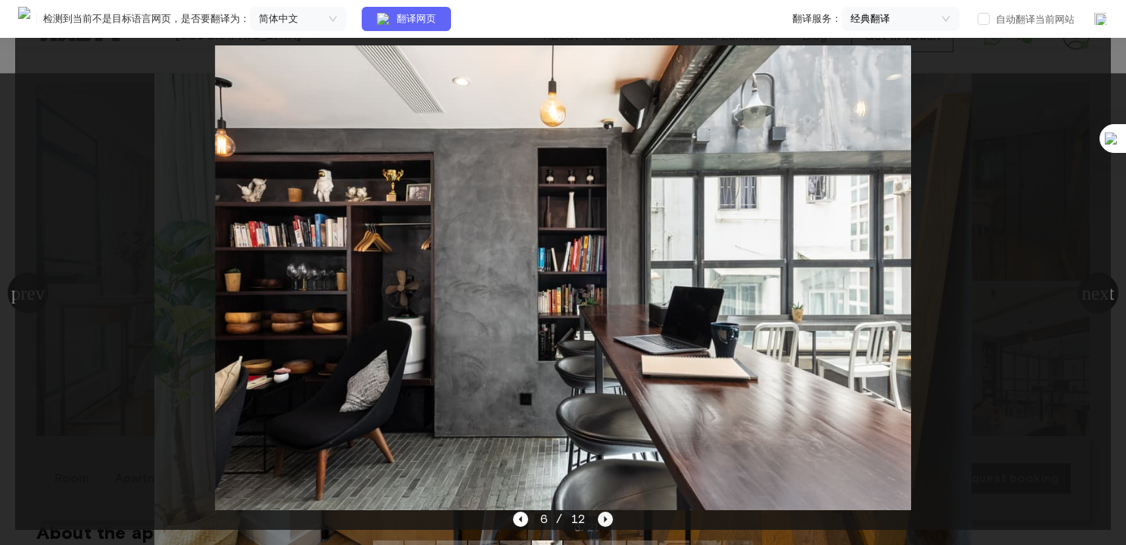
click at [605, 521] on icon "Next image" at bounding box center [605, 518] width 15 height 15
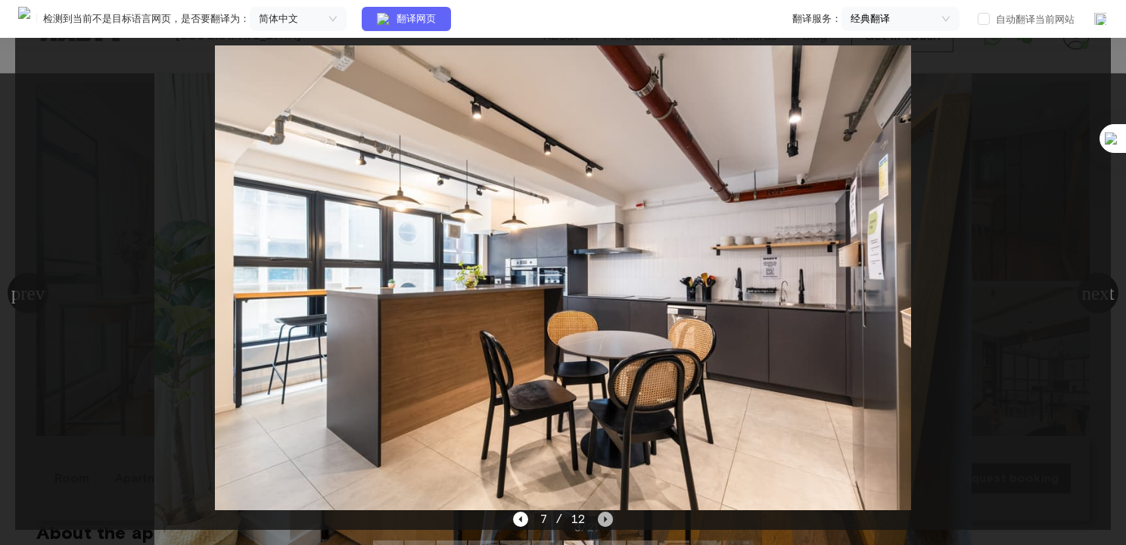
click at [606, 521] on icon "Next image" at bounding box center [605, 518] width 15 height 15
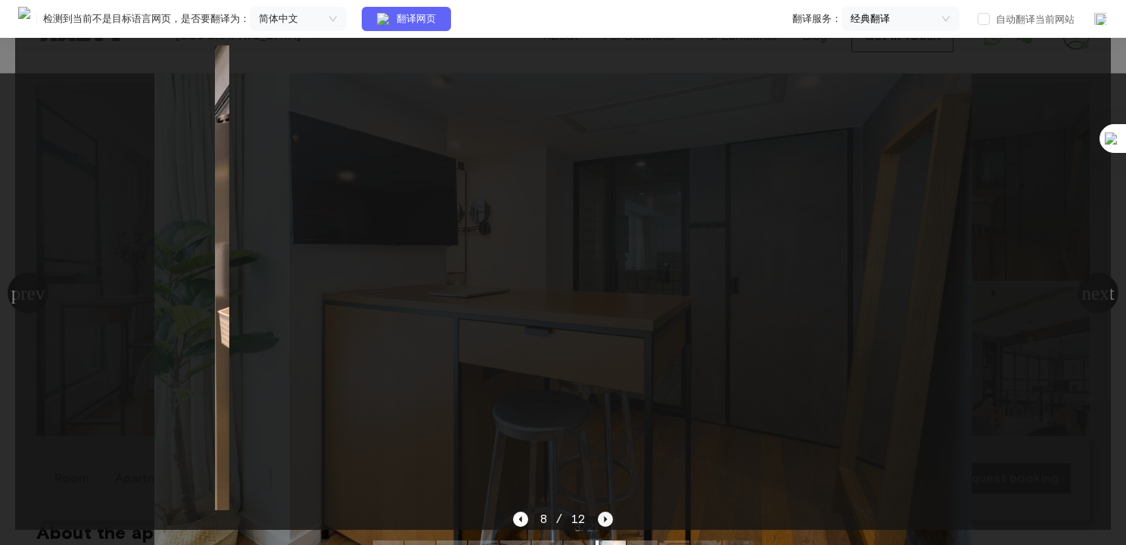
click at [610, 521] on icon "Next image" at bounding box center [605, 518] width 15 height 15
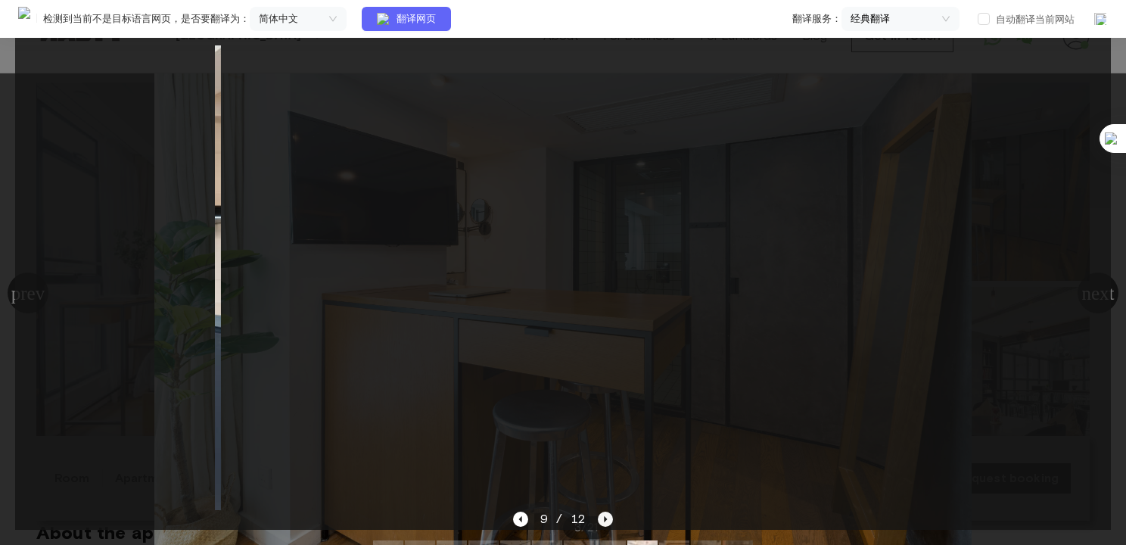
click at [610, 521] on icon "Next image" at bounding box center [605, 518] width 15 height 15
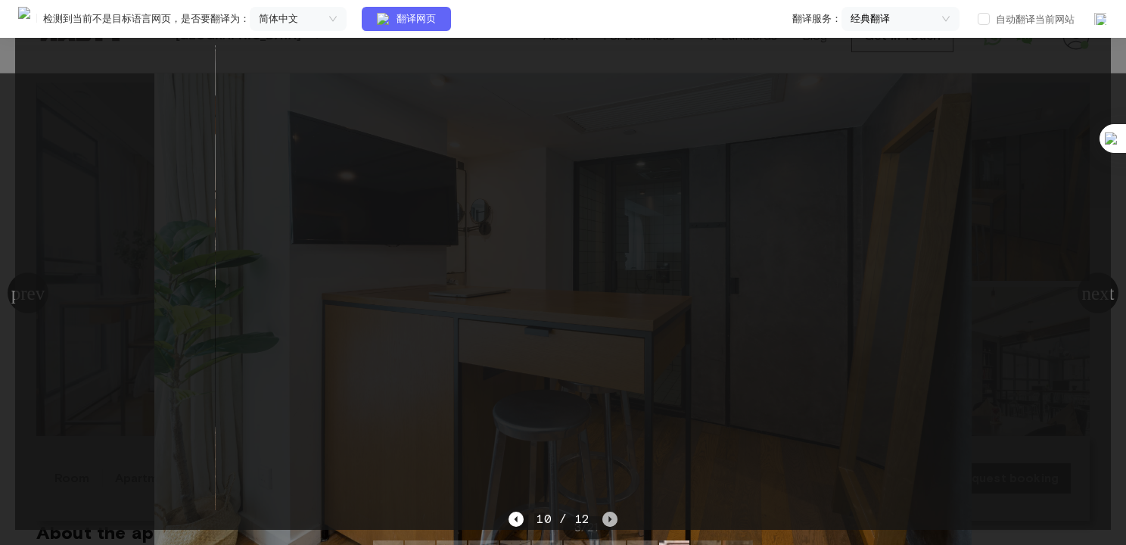
click at [610, 524] on icon "Next image" at bounding box center [609, 518] width 15 height 15
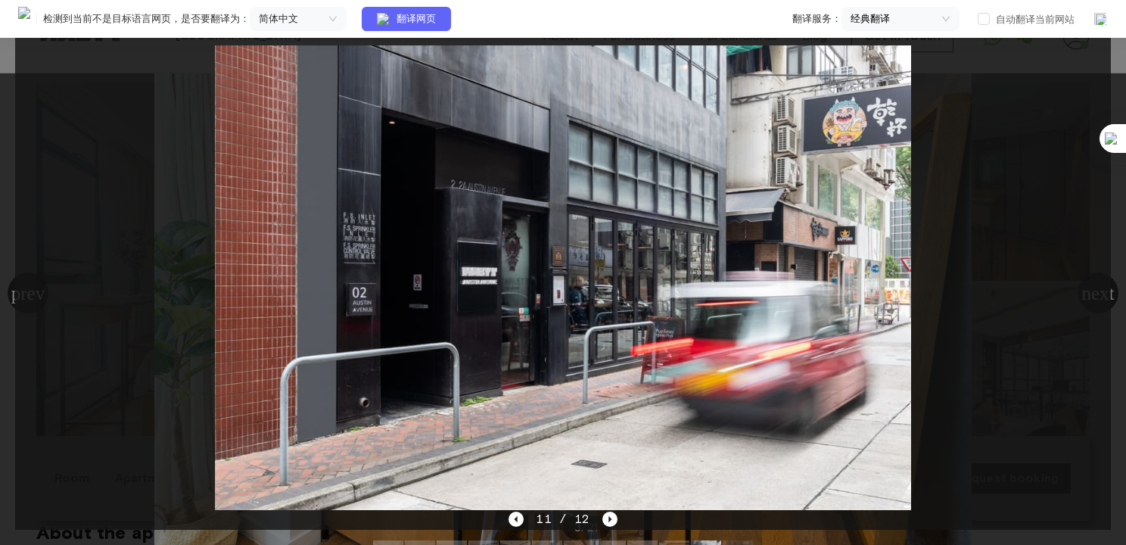
click at [605, 521] on icon "Next image" at bounding box center [609, 518] width 15 height 15
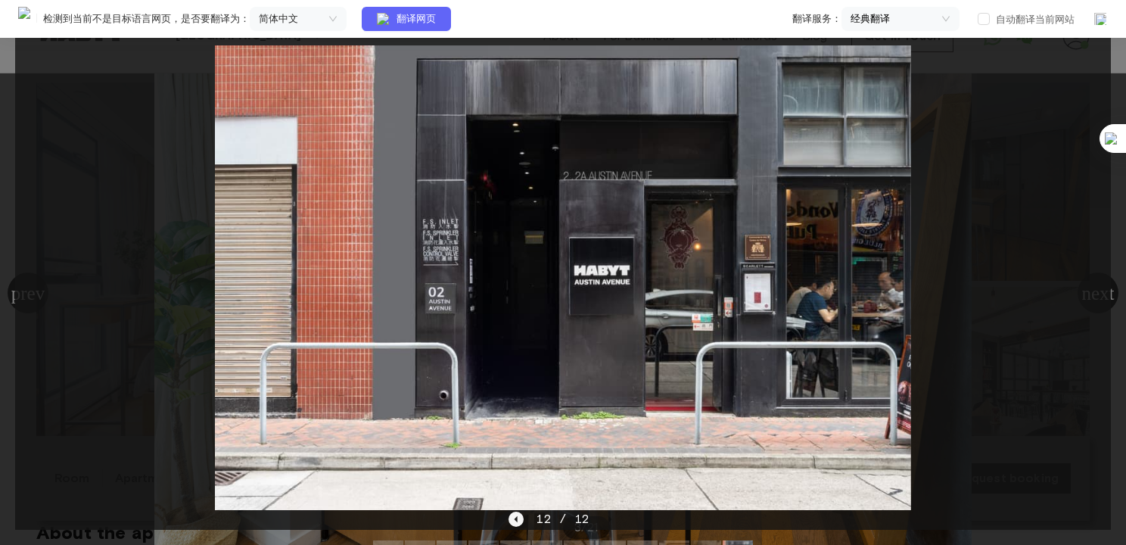
click at [513, 515] on icon "Previous image" at bounding box center [515, 518] width 15 height 15
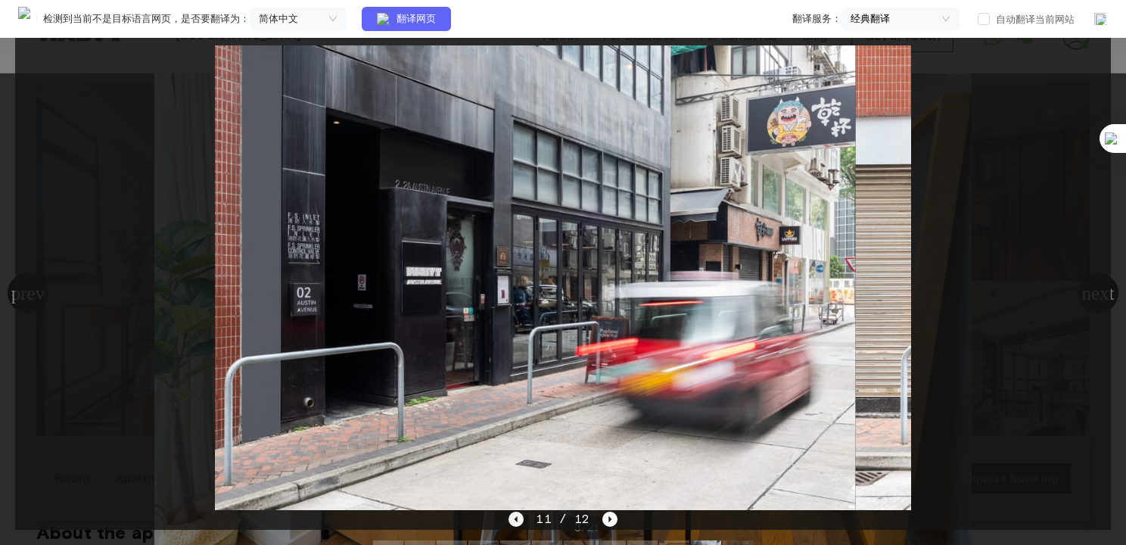
click at [514, 515] on icon "Previous image" at bounding box center [515, 518] width 15 height 15
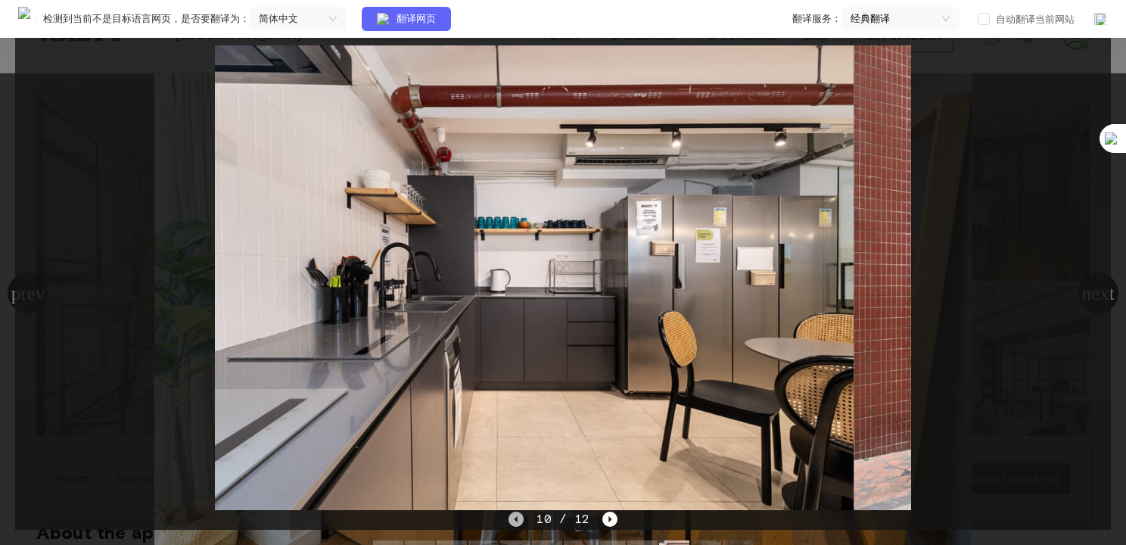
click at [514, 515] on icon "Previous image" at bounding box center [515, 518] width 15 height 15
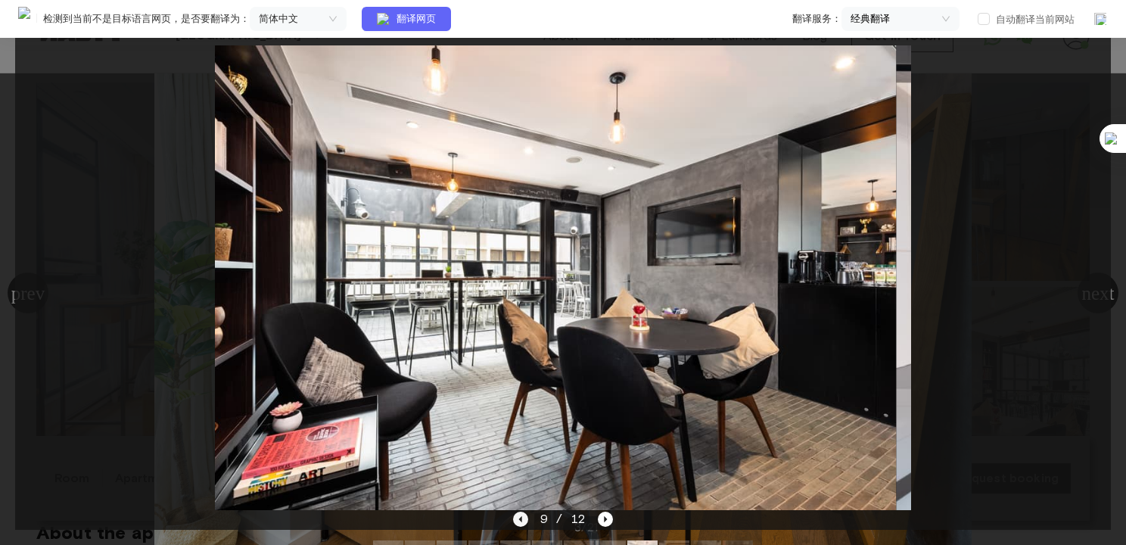
click at [514, 515] on icon "Previous image" at bounding box center [520, 518] width 15 height 15
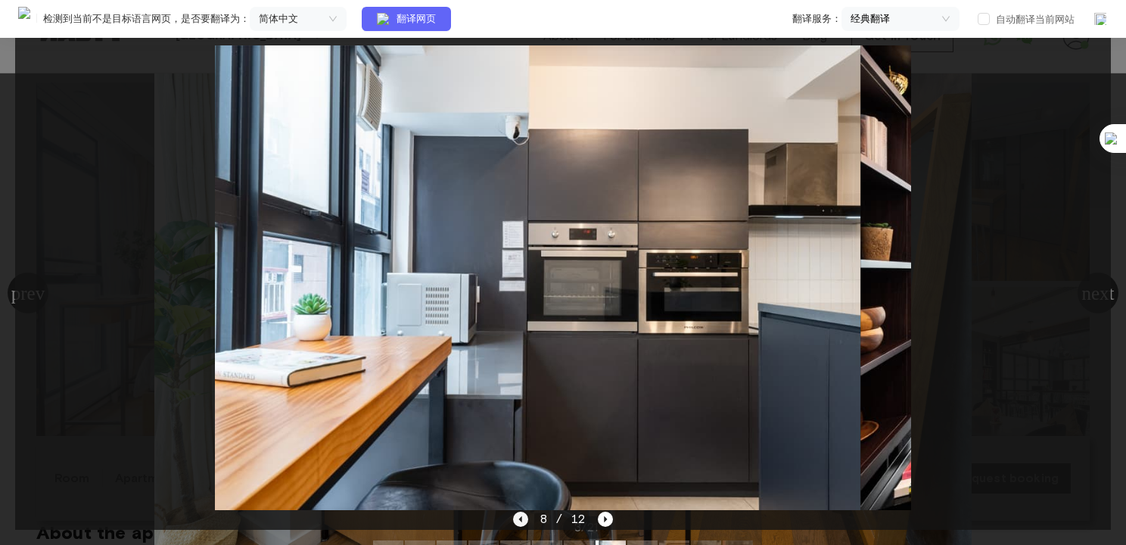
click at [514, 515] on icon "Previous image" at bounding box center [520, 518] width 15 height 15
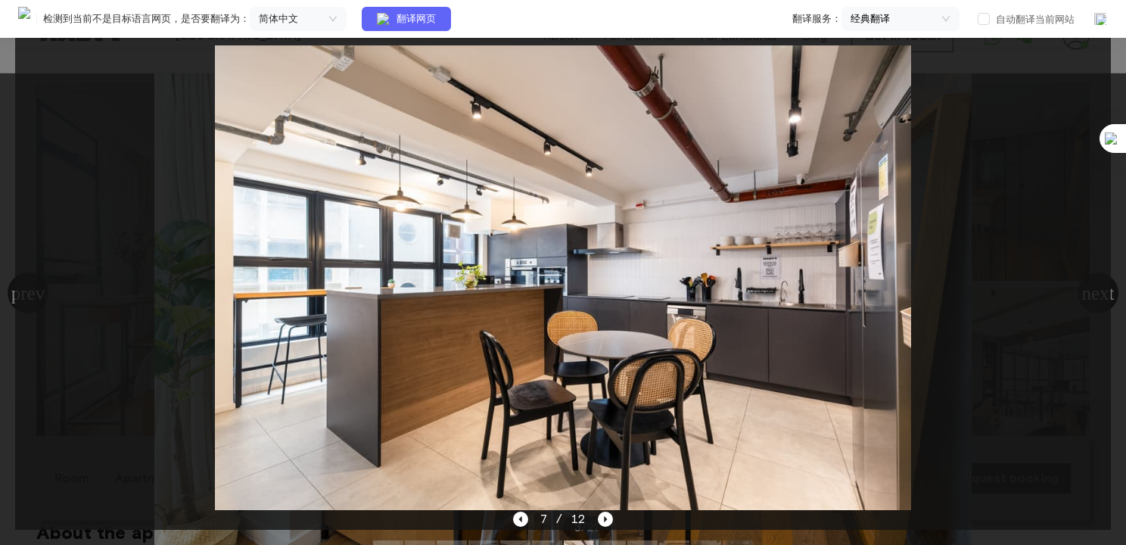
click at [1035, 214] on div at bounding box center [563, 277] width 1096 height 465
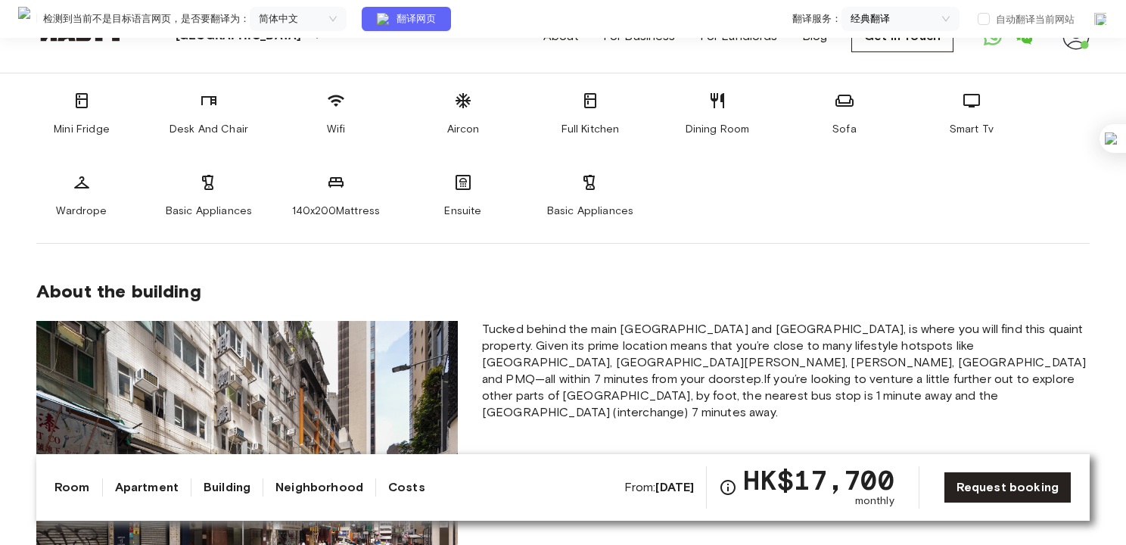
scroll to position [757, 0]
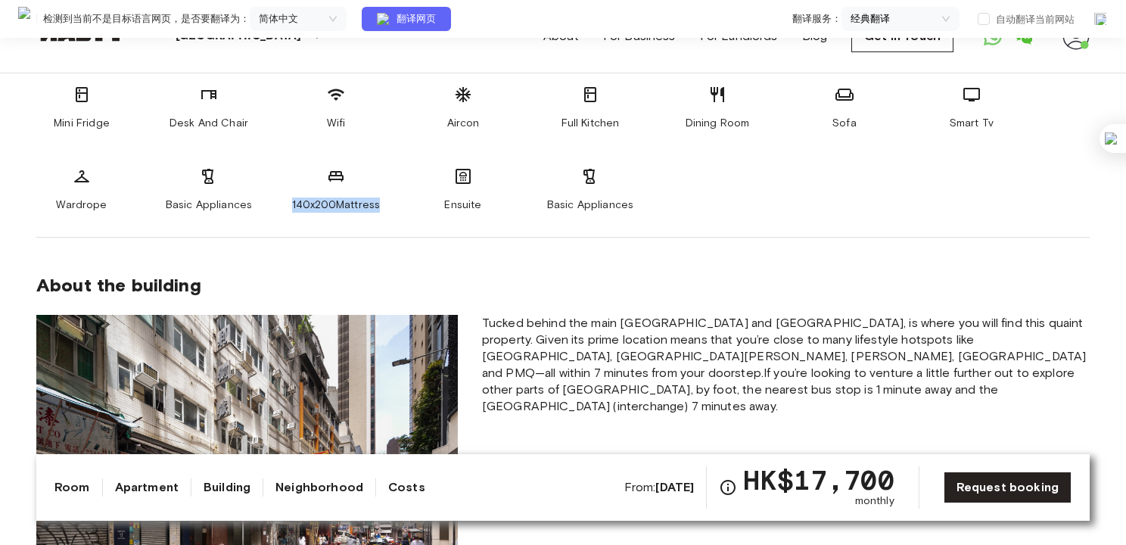
drag, startPoint x: 284, startPoint y: 205, endPoint x: 387, endPoint y: 202, distance: 103.7
click at [387, 202] on div "Mini Fridge Desk And Chair Wifi Aircon Full Kitchen Dining Room Sofa Smart Tv W…" at bounding box center [562, 149] width 1053 height 127
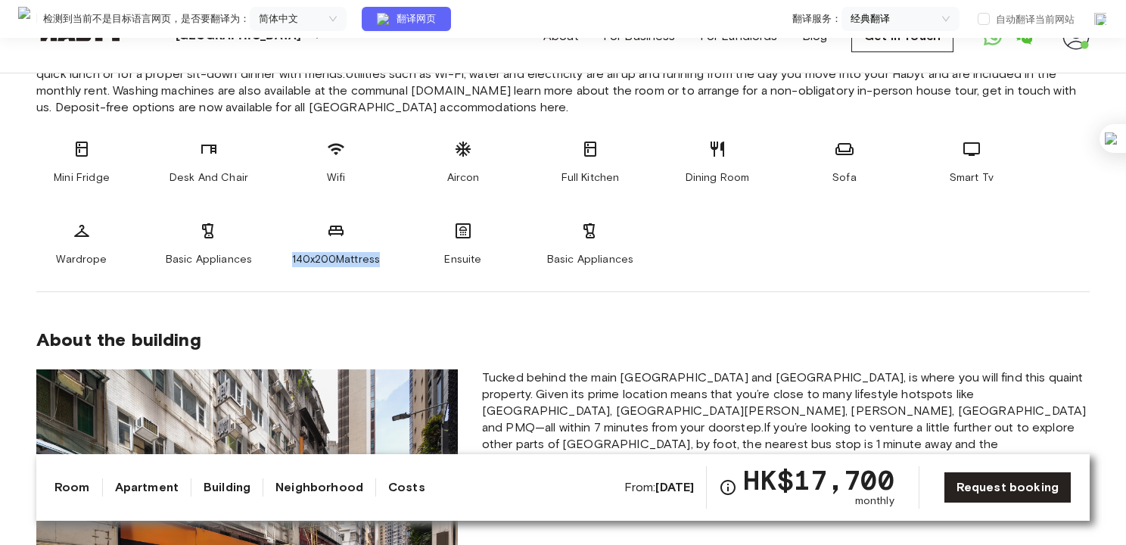
scroll to position [681, 0]
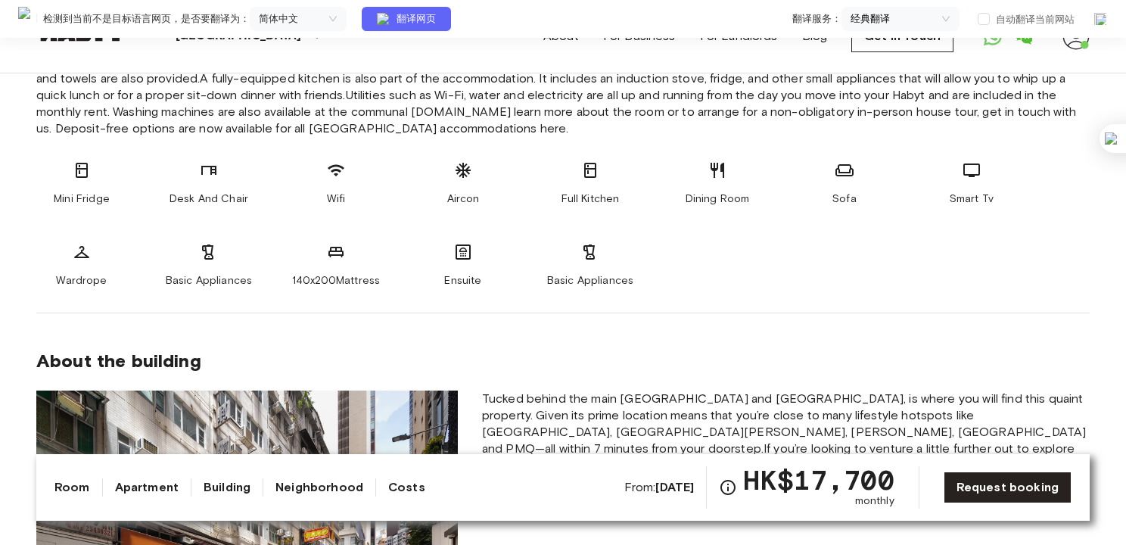
drag, startPoint x: 686, startPoint y: 281, endPoint x: 548, endPoint y: 299, distance: 139.6
click at [549, 299] on section "About the apartment Mini Fridge Desk And Chair Wifi Aircon Full Kitchen Dining …" at bounding box center [562, 133] width 1053 height 359
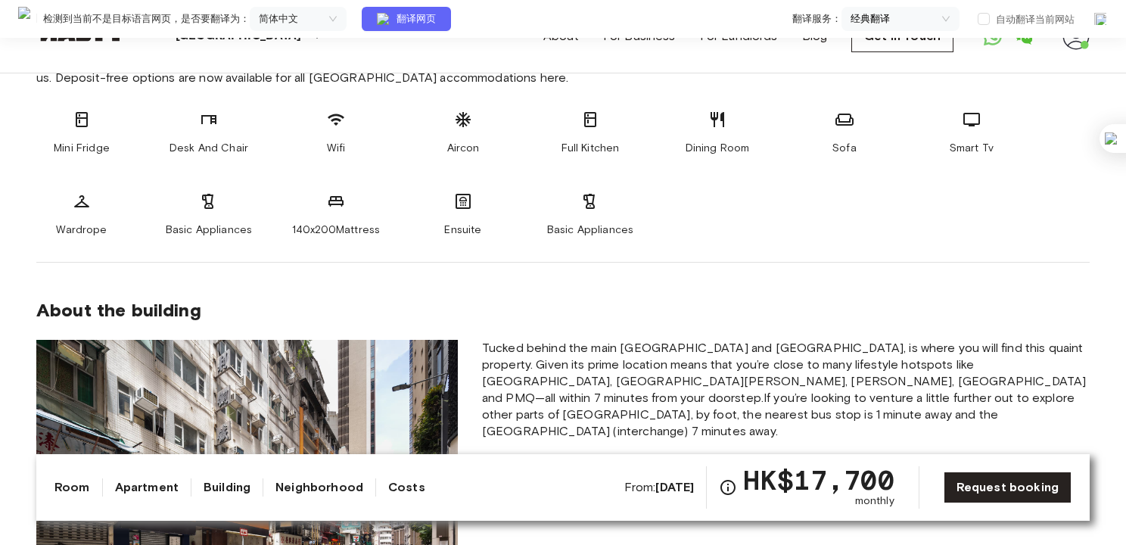
scroll to position [757, 0]
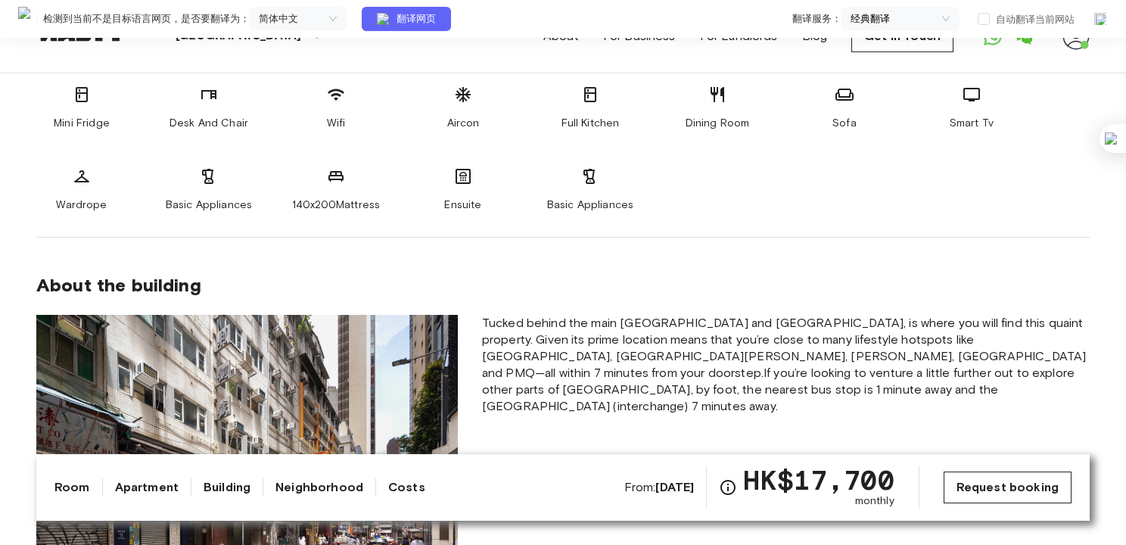
click at [951, 481] on link "Request booking" at bounding box center [1008, 487] width 128 height 32
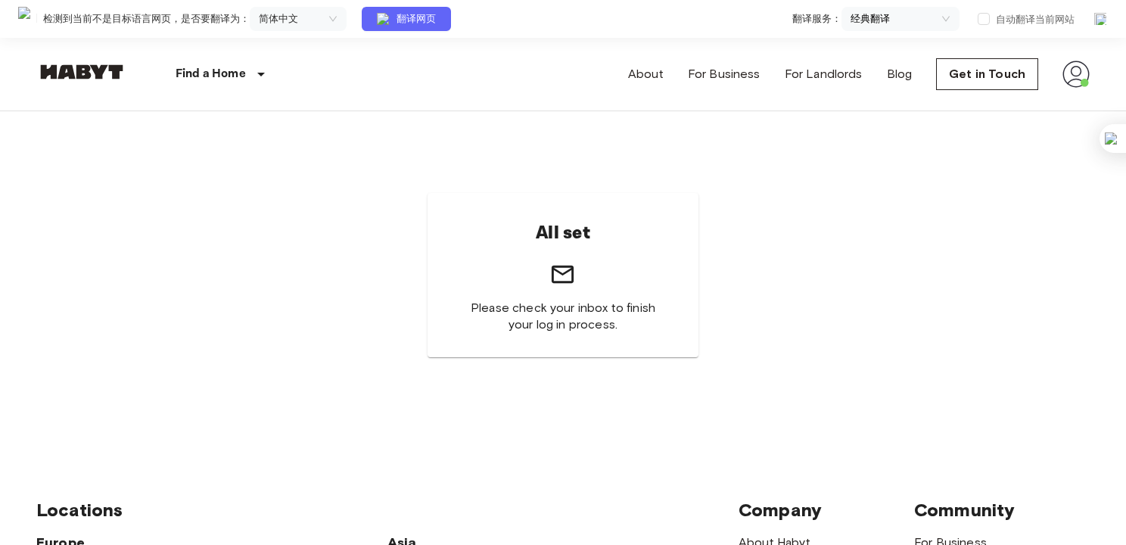
click at [612, 253] on div "All set Please check your inbox to finish your log in process." at bounding box center [563, 275] width 270 height 164
click at [574, 224] on h6 "All set" at bounding box center [563, 233] width 54 height 32
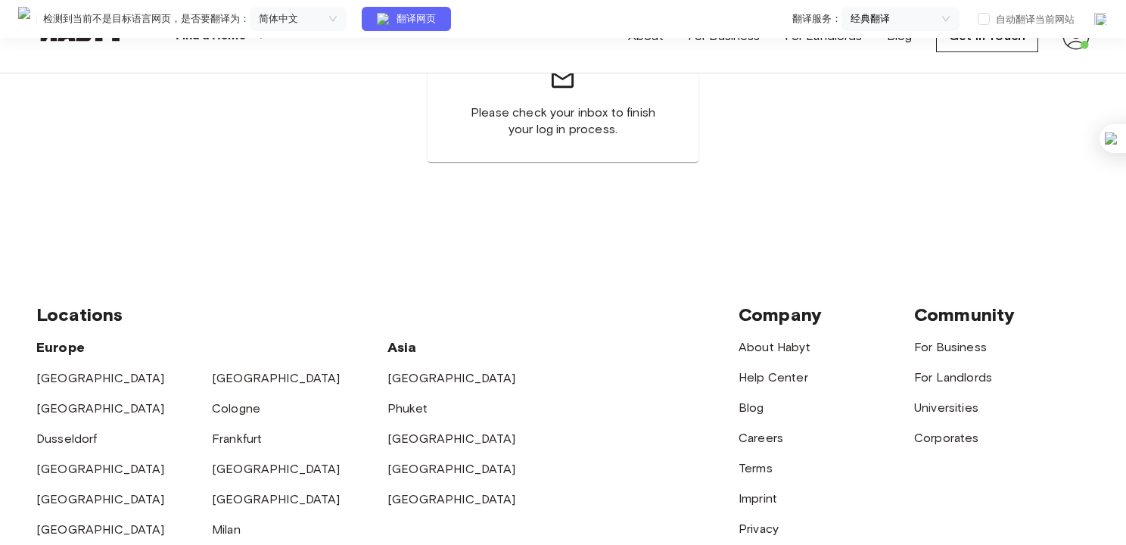
scroll to position [378, 0]
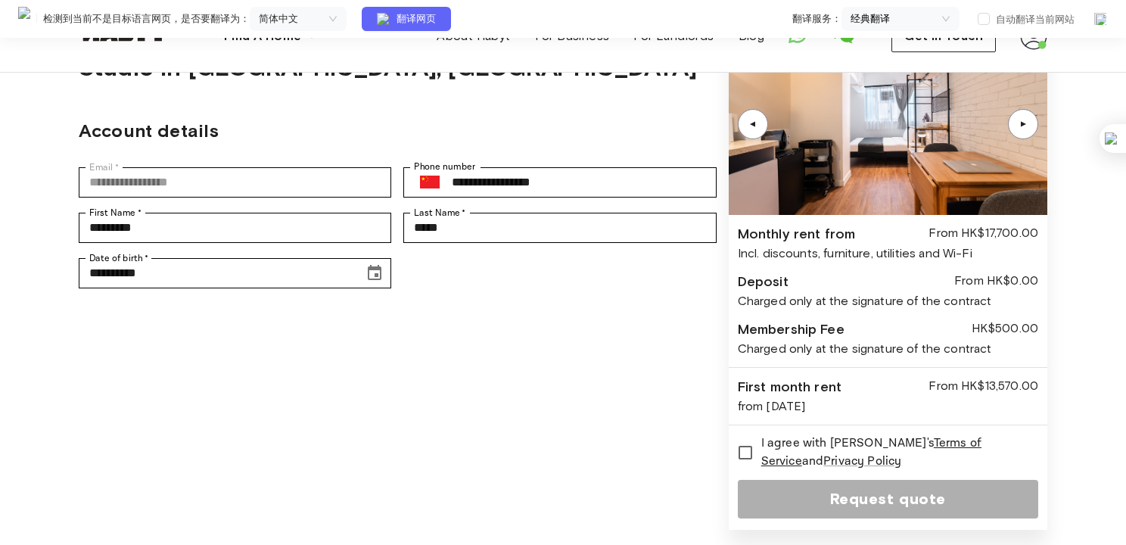
scroll to position [151, 0]
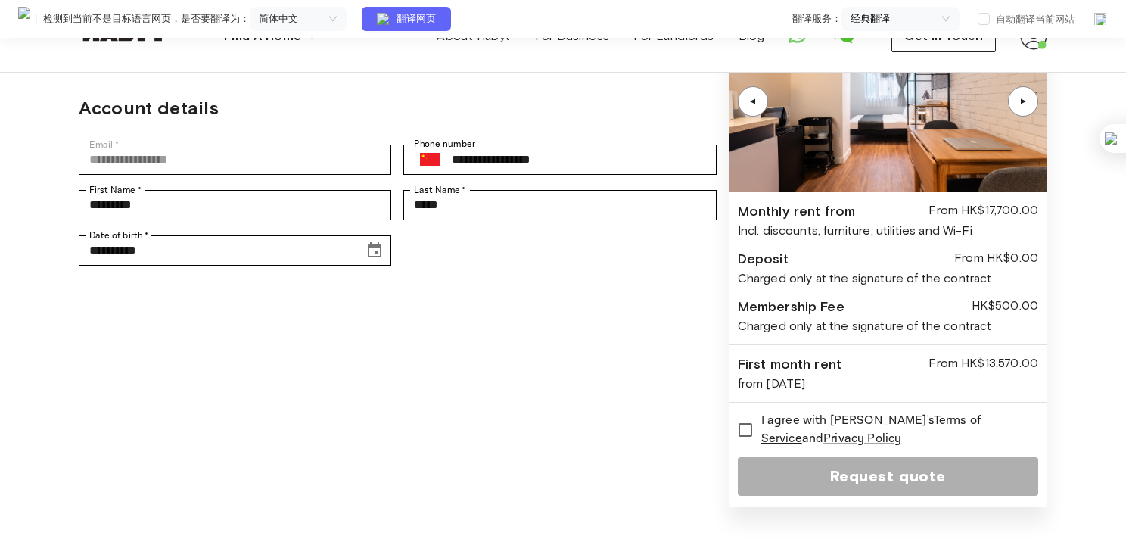
click at [787, 381] on div "from [DATE]" at bounding box center [888, 384] width 300 height 18
click at [794, 356] on div "First month rent" at bounding box center [790, 364] width 104 height 20
click at [777, 300] on div "Membership Fee" at bounding box center [791, 307] width 107 height 20
